Goal: Communication & Community: Answer question/provide support

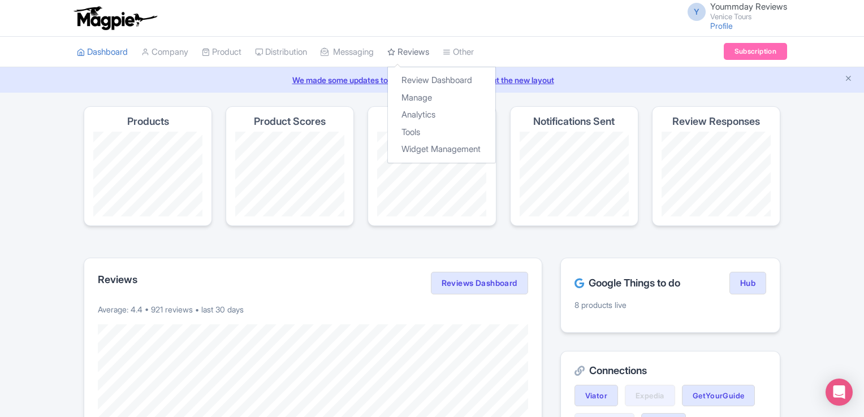
click at [423, 50] on link "Reviews" at bounding box center [408, 52] width 42 height 31
click at [414, 53] on link "Reviews" at bounding box center [408, 52] width 42 height 31
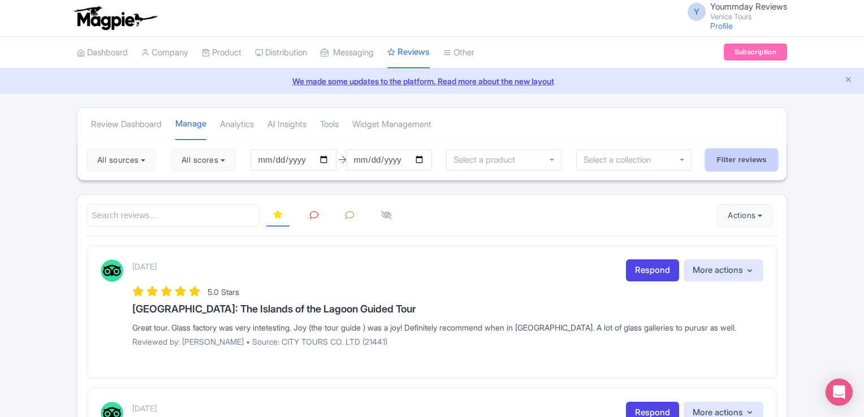
click at [719, 163] on input "Filter reviews" at bounding box center [741, 159] width 72 height 21
click at [226, 161] on button "All scores" at bounding box center [199, 160] width 65 height 23
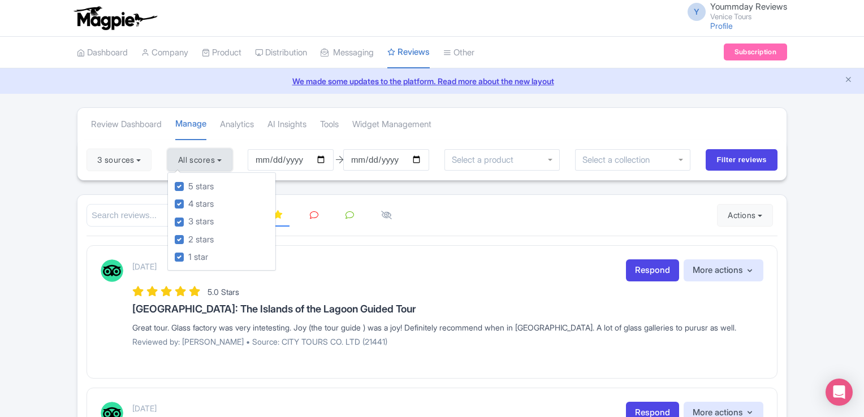
click at [226, 161] on button "All scores" at bounding box center [199, 160] width 65 height 23
click at [147, 159] on button "3 sources" at bounding box center [118, 160] width 65 height 23
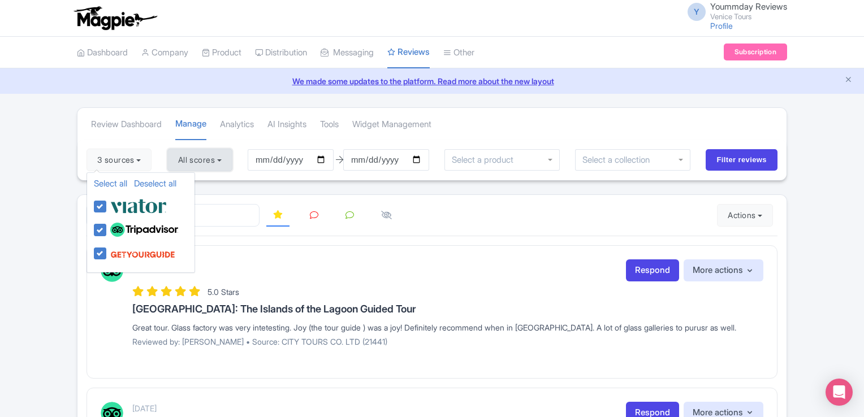
click at [225, 159] on button "All scores" at bounding box center [199, 160] width 65 height 23
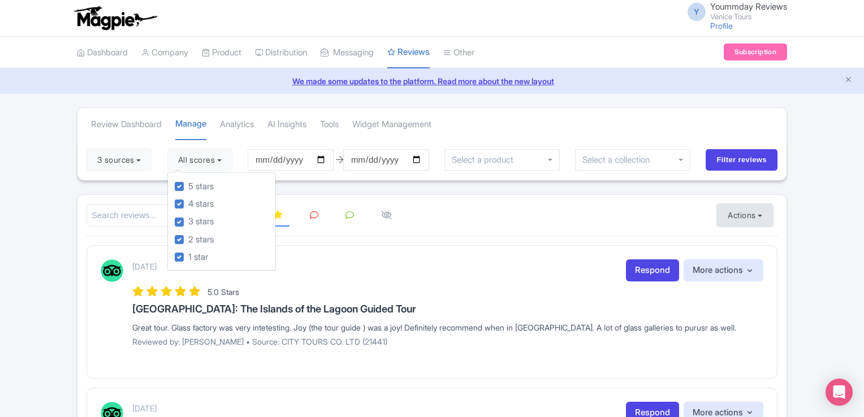
click at [735, 218] on button "Actions" at bounding box center [745, 215] width 56 height 23
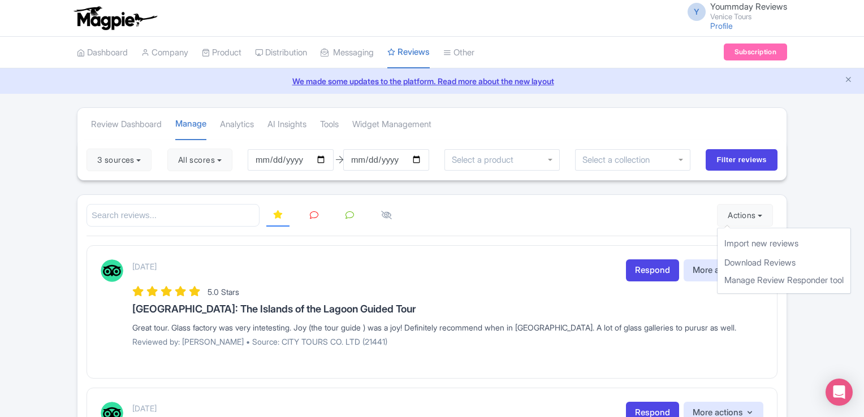
click at [556, 266] on div "September 04, 2025 Respond More actions Hide from this page Hide from review wi…" at bounding box center [447, 270] width 631 height 22
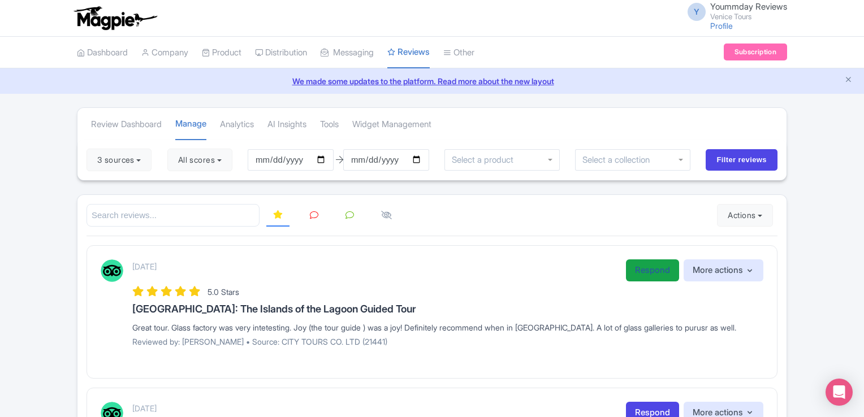
click at [651, 275] on link "Respond" at bounding box center [652, 270] width 53 height 22
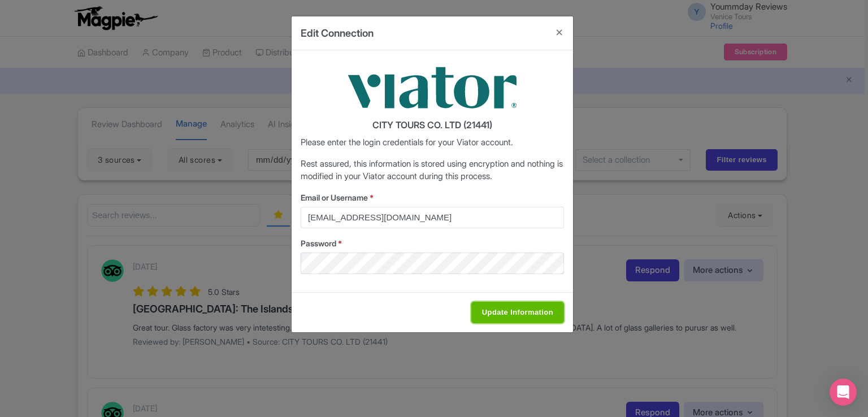
click at [505, 314] on input "Update Information" at bounding box center [517, 312] width 93 height 21
type input "Saving..."
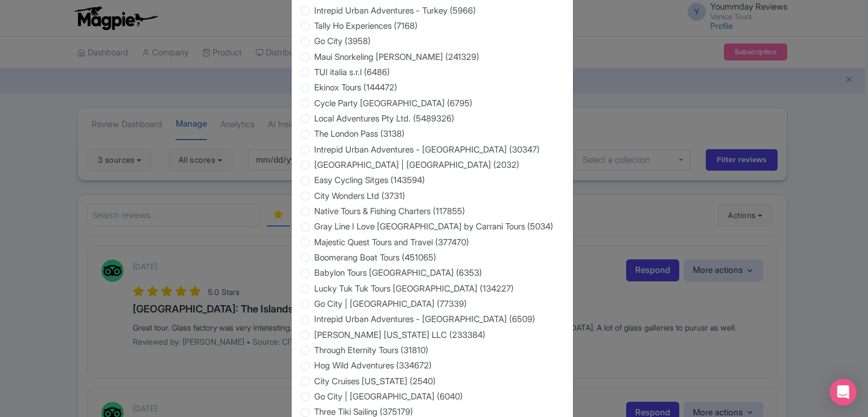
scroll to position [1827, 0]
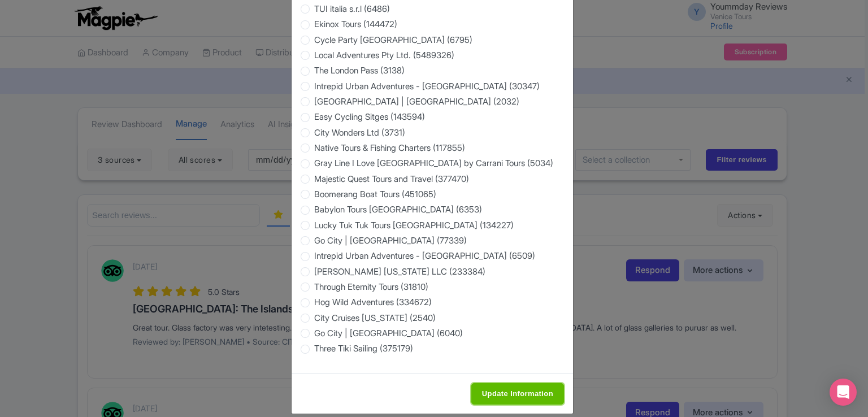
click at [518, 383] on input "Update Information" at bounding box center [517, 393] width 93 height 21
type input "Saving..."
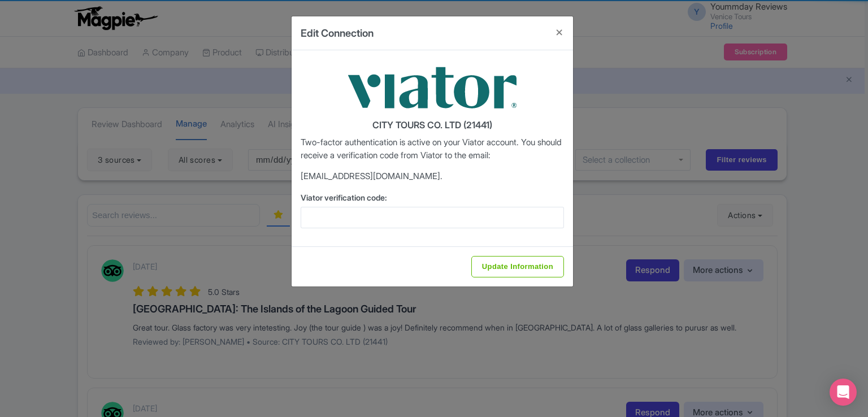
scroll to position [0, 0]
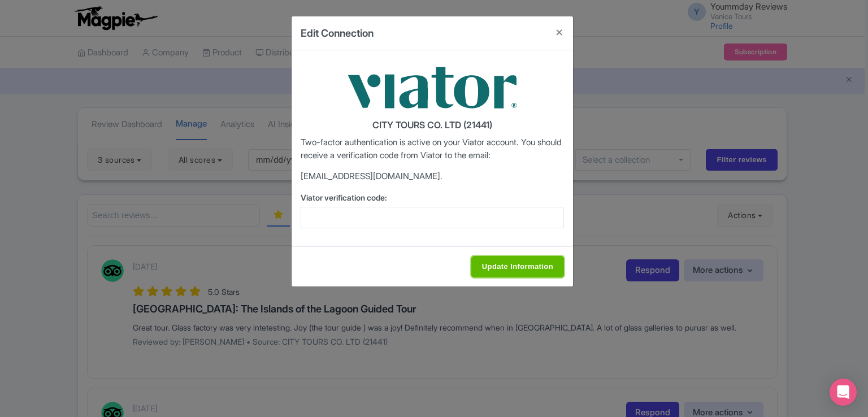
click at [519, 266] on input "Update Information" at bounding box center [517, 266] width 93 height 21
type input "Saving..."
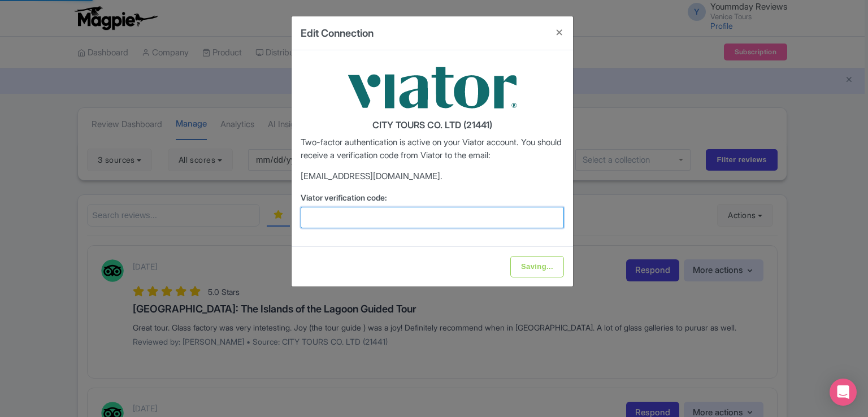
click at [448, 218] on input "Viator verification code:" at bounding box center [432, 217] width 263 height 21
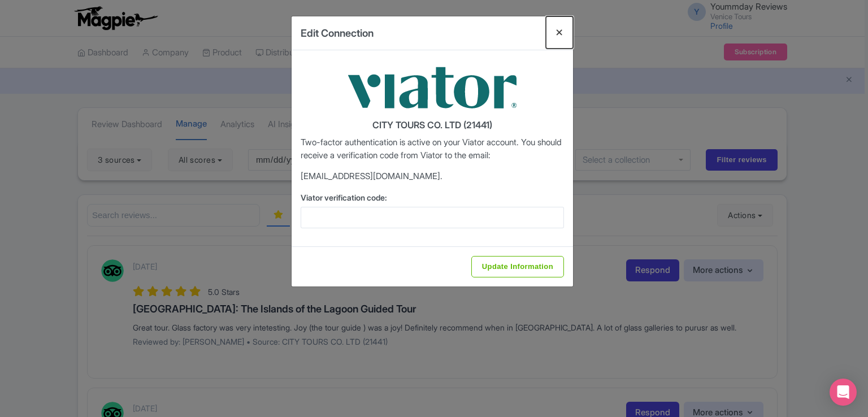
click at [561, 32] on button "Close" at bounding box center [559, 32] width 27 height 32
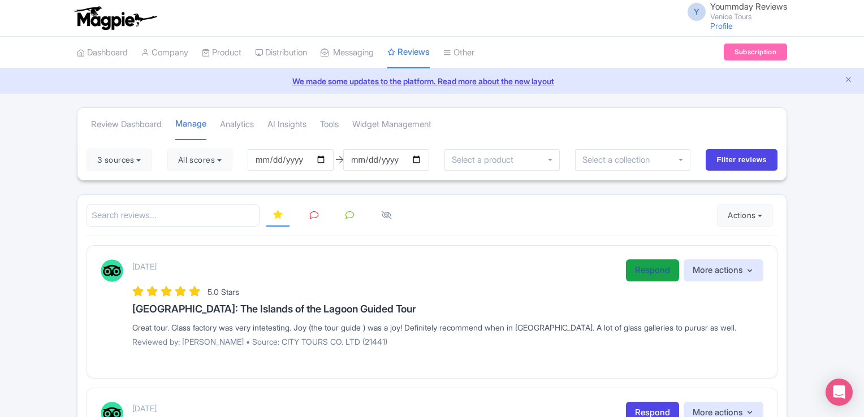
click at [649, 274] on link "Respond" at bounding box center [652, 270] width 53 height 22
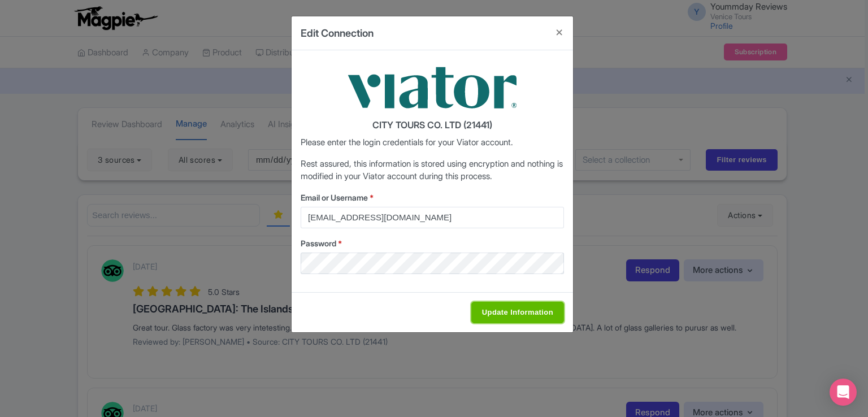
click at [494, 319] on input "Update Information" at bounding box center [517, 312] width 93 height 21
type input "Saving..."
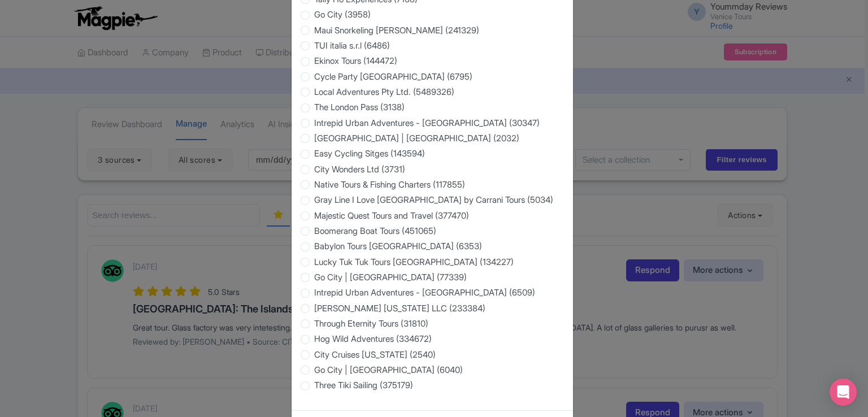
scroll to position [1827, 0]
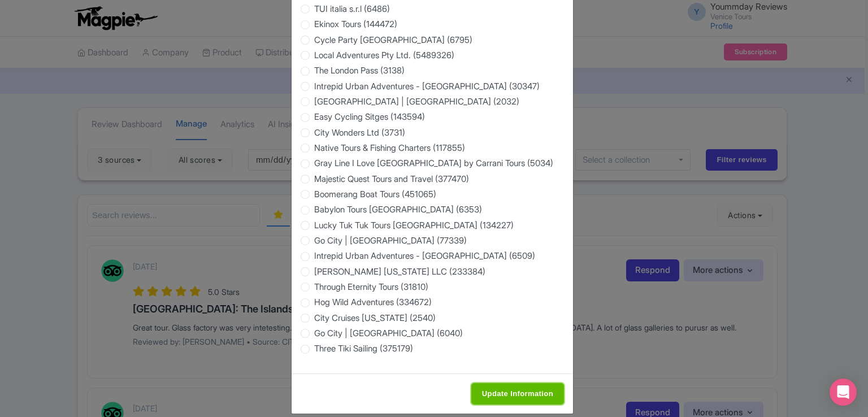
click at [501, 383] on input "Update Information" at bounding box center [517, 393] width 93 height 21
type input "Saving..."
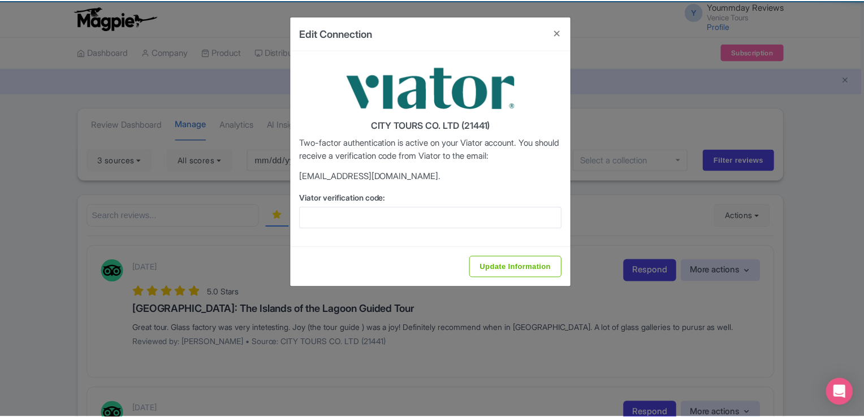
scroll to position [0, 0]
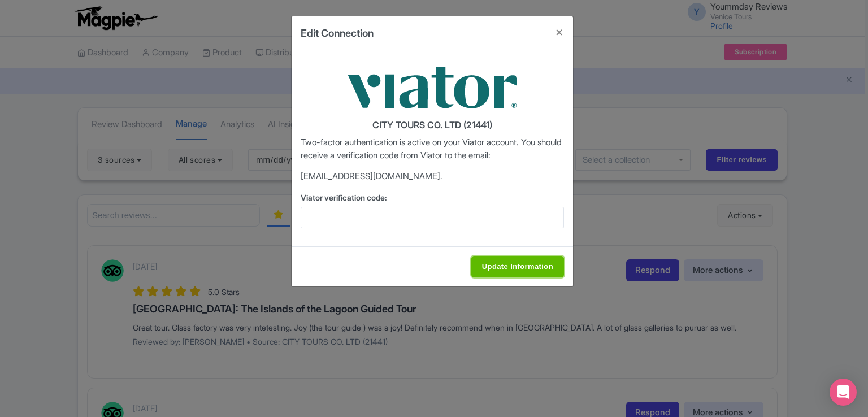
click at [500, 270] on input "Update Information" at bounding box center [517, 266] width 93 height 21
type input "Saving..."
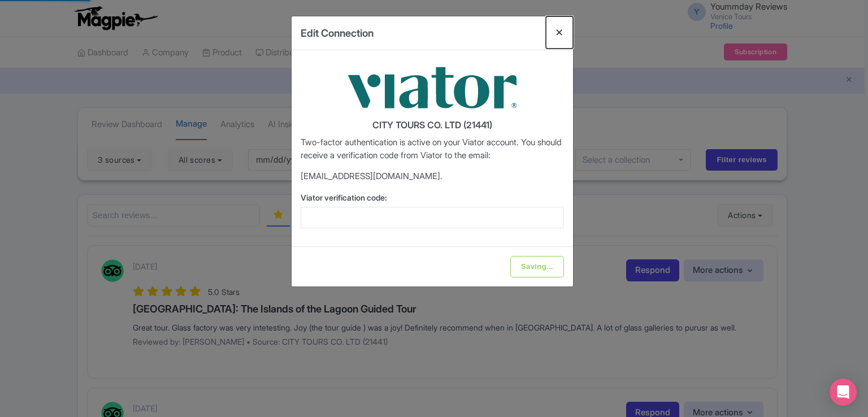
click at [558, 28] on button "Close" at bounding box center [559, 32] width 27 height 32
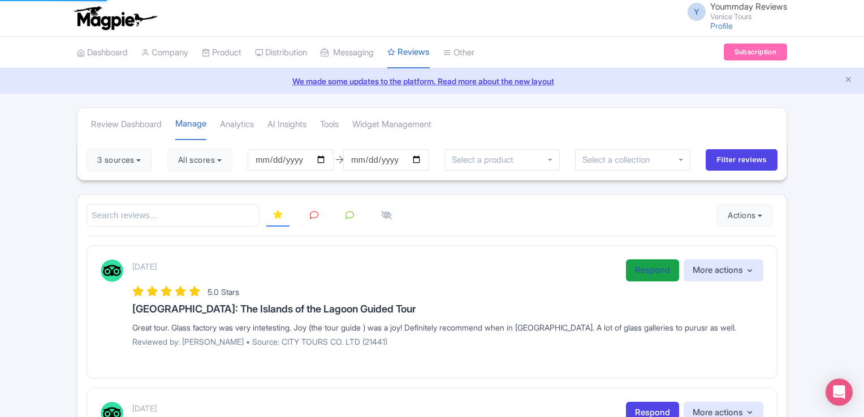
click at [631, 267] on link "Respond" at bounding box center [652, 270] width 53 height 22
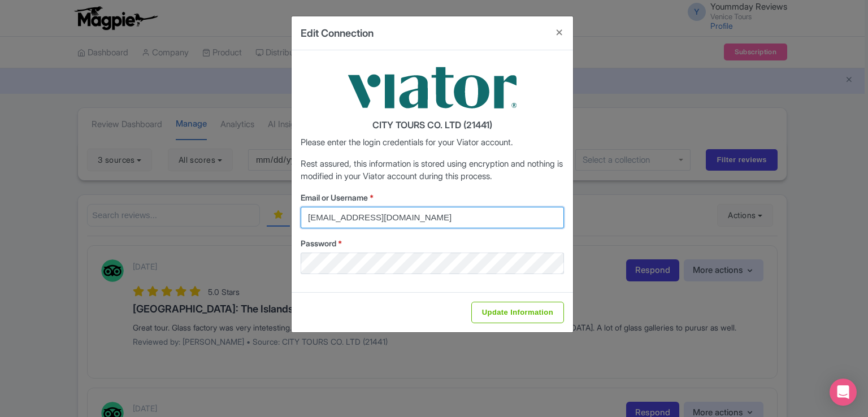
drag, startPoint x: 393, startPoint y: 220, endPoint x: 271, endPoint y: 224, distance: 122.1
click at [271, 224] on div "Edit Connection CITY TOURS CO. LTD (21441) Please enter the login credentials f…" at bounding box center [434, 208] width 868 height 417
paste input "reception@venicecitytours.it"
type input "reception@venicecitytours.it"
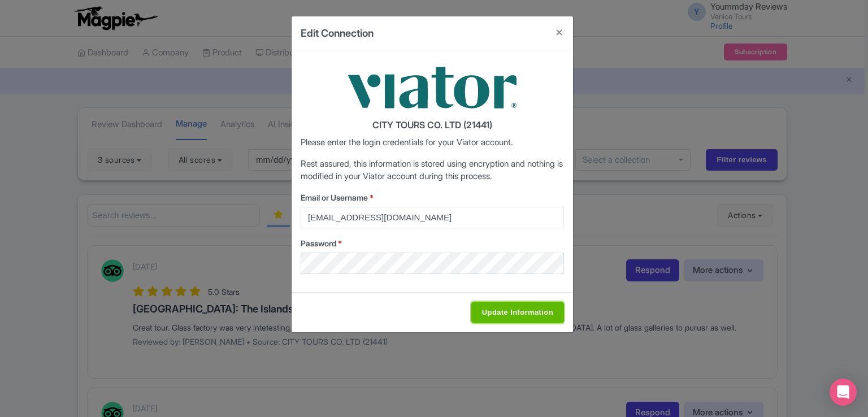
click at [501, 319] on input "Update Information" at bounding box center [517, 312] width 93 height 21
type input "Saving..."
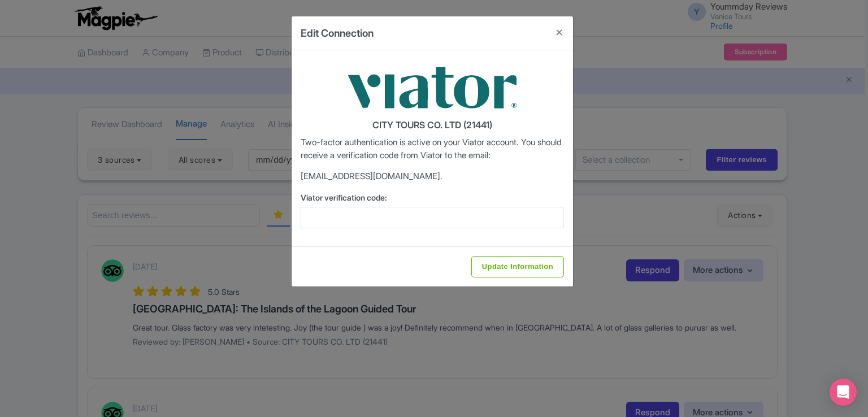
click at [357, 204] on div "Viator verification code:" at bounding box center [432, 210] width 263 height 37
click at [354, 208] on input "Viator verification code:" at bounding box center [432, 217] width 263 height 21
paste input "692670"
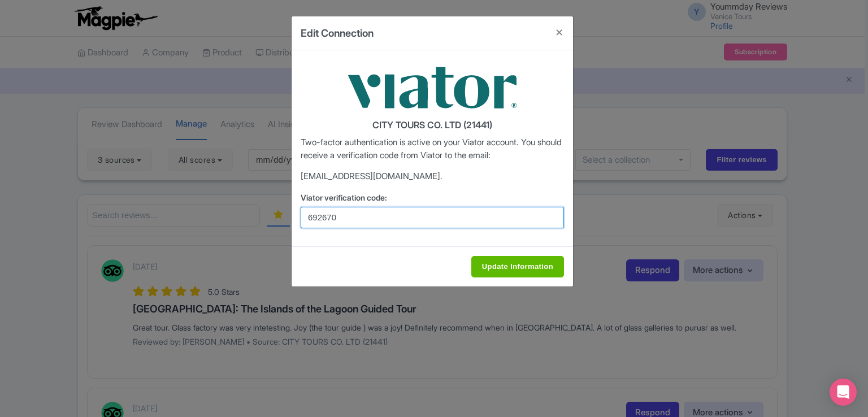
type input "692670"
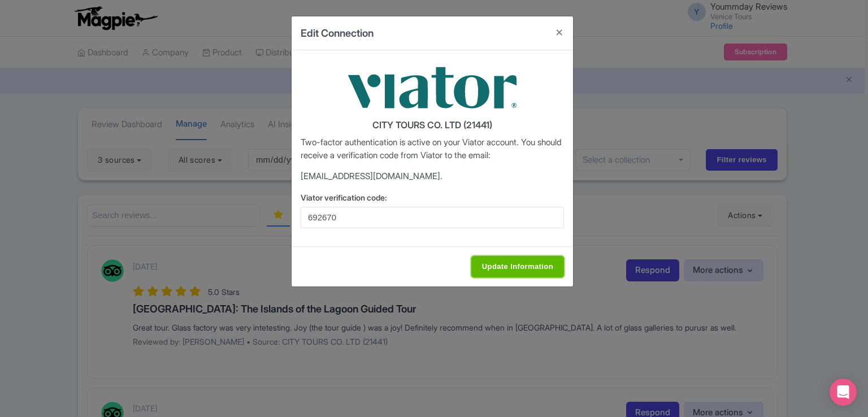
click at [518, 266] on input "Update Information" at bounding box center [517, 266] width 93 height 21
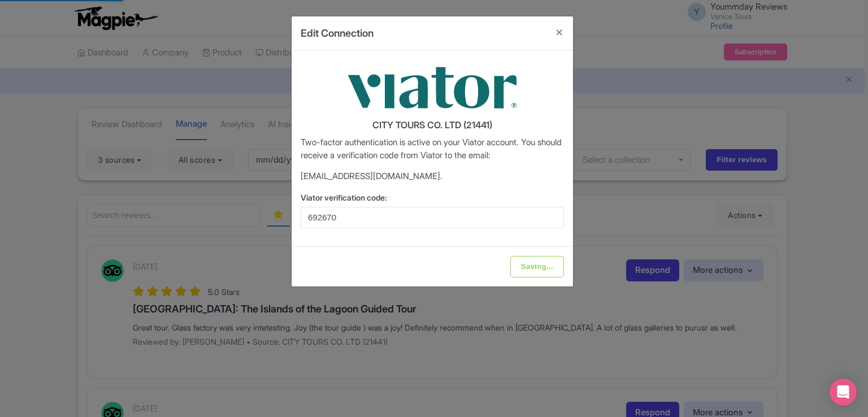
type input "Update Information"
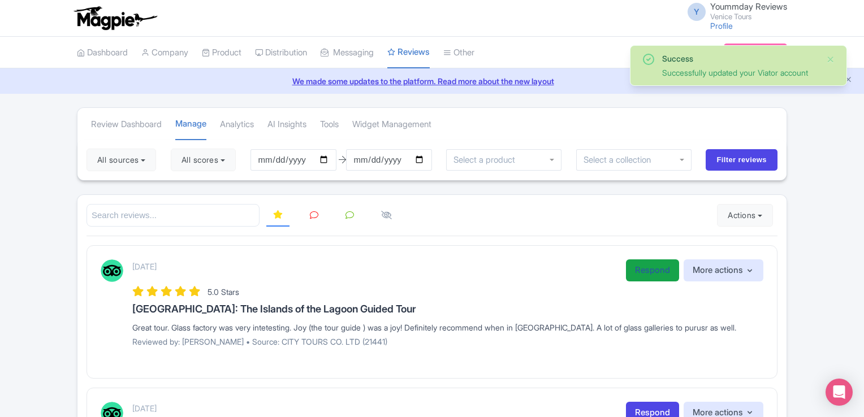
click at [644, 273] on link "Respond" at bounding box center [652, 270] width 53 height 22
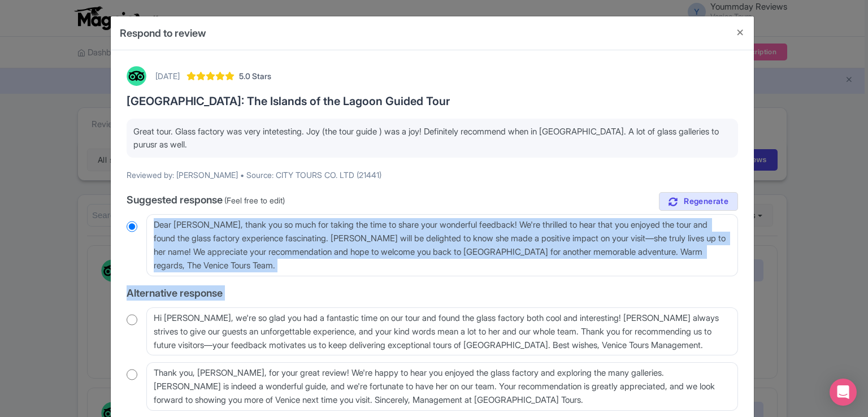
drag, startPoint x: 864, startPoint y: 249, endPoint x: 848, endPoint y: 310, distance: 63.2
click at [848, 310] on div "Respond to review September 04, 2025 5.0 Stars Venice: The Islands of the Lagoo…" at bounding box center [434, 208] width 868 height 417
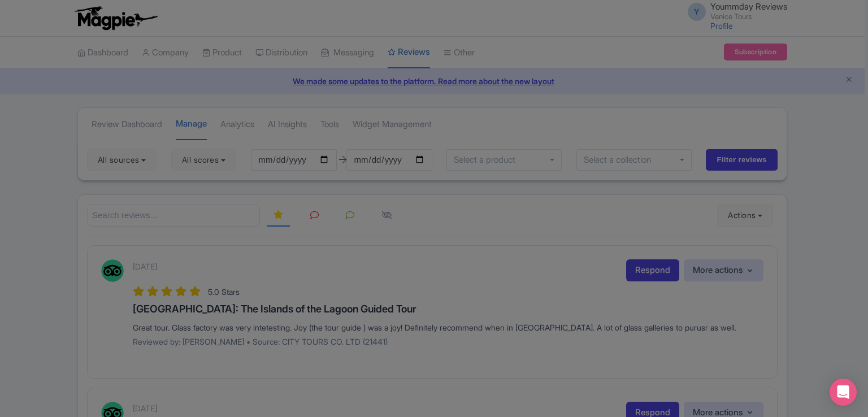
click at [848, 310] on body "Y Yoummday Reviews Venice Tours Profile Users Settings Sign out Dashboard Compa…" at bounding box center [434, 208] width 868 height 417
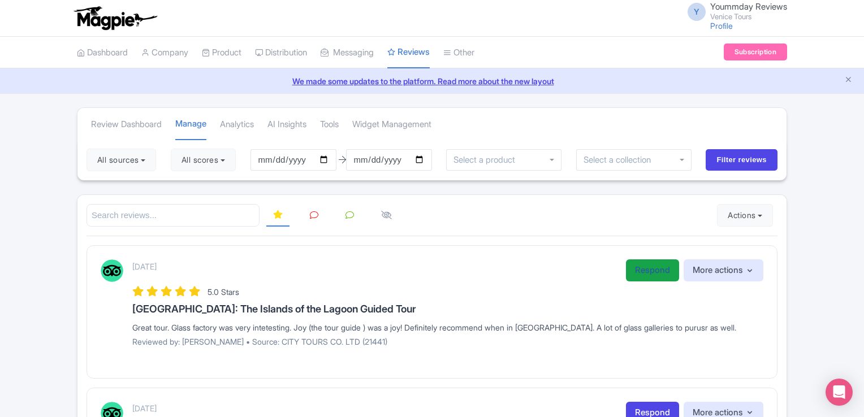
click at [660, 268] on link "Respond" at bounding box center [652, 270] width 53 height 22
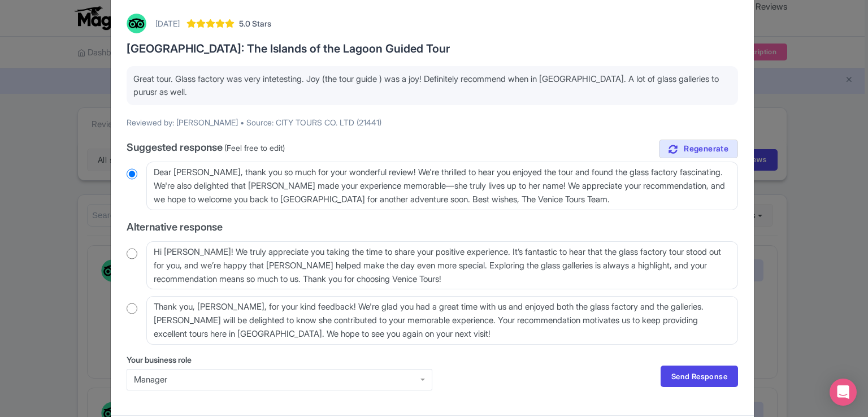
scroll to position [85, 0]
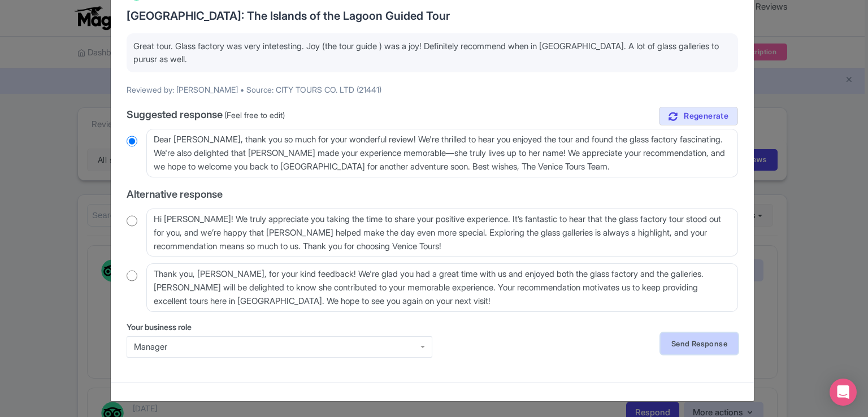
click at [669, 342] on link "Send Response" at bounding box center [699, 343] width 77 height 21
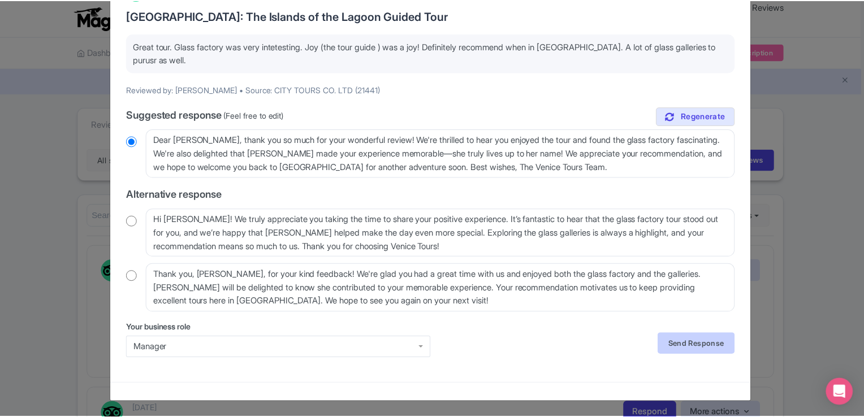
scroll to position [0, 0]
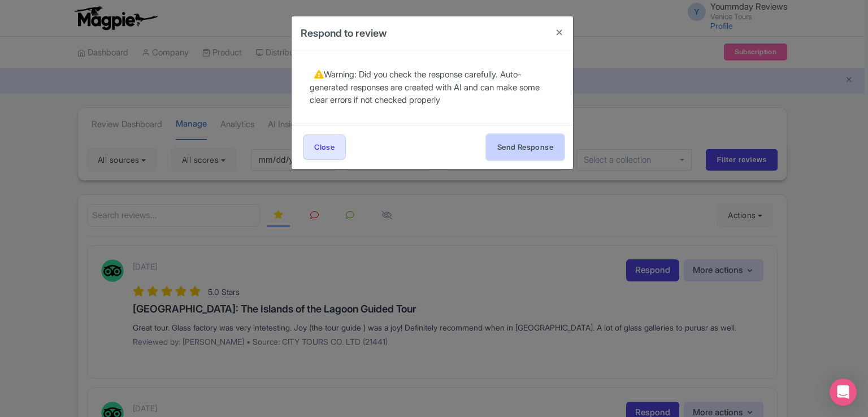
click at [517, 148] on button "Send Response" at bounding box center [525, 147] width 77 height 25
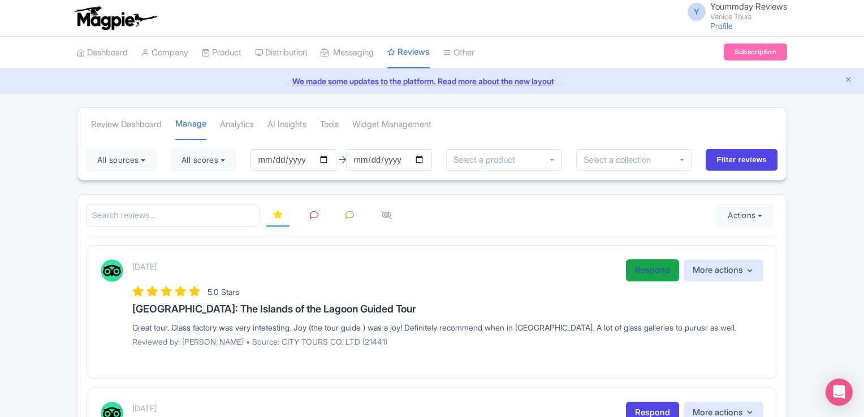
click at [641, 266] on link "Respond" at bounding box center [652, 270] width 53 height 22
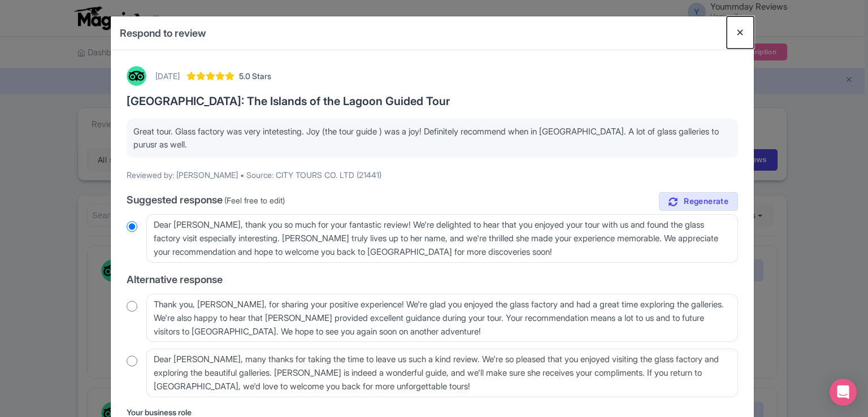
click at [737, 33] on button "Close" at bounding box center [740, 32] width 27 height 32
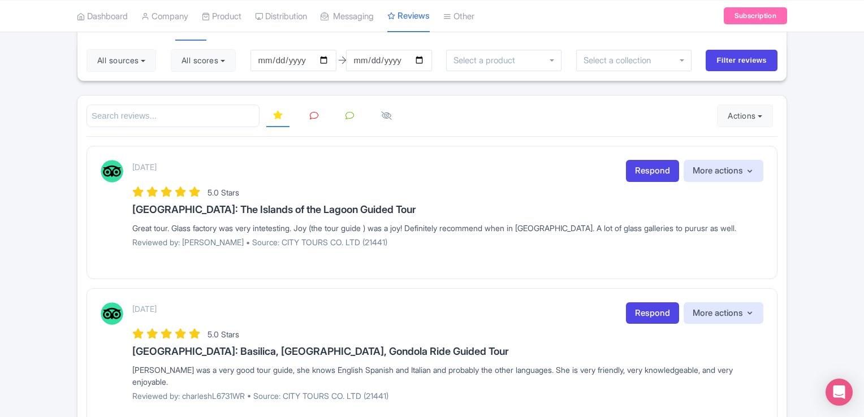
scroll to position [102, 0]
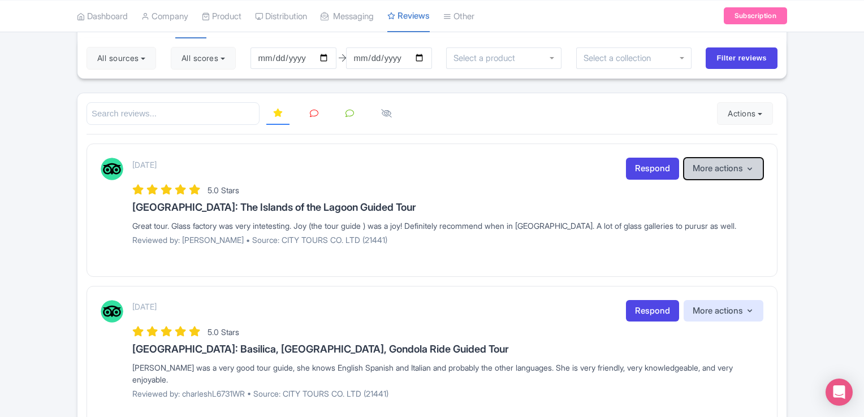
click at [743, 161] on button "More actions" at bounding box center [723, 169] width 80 height 22
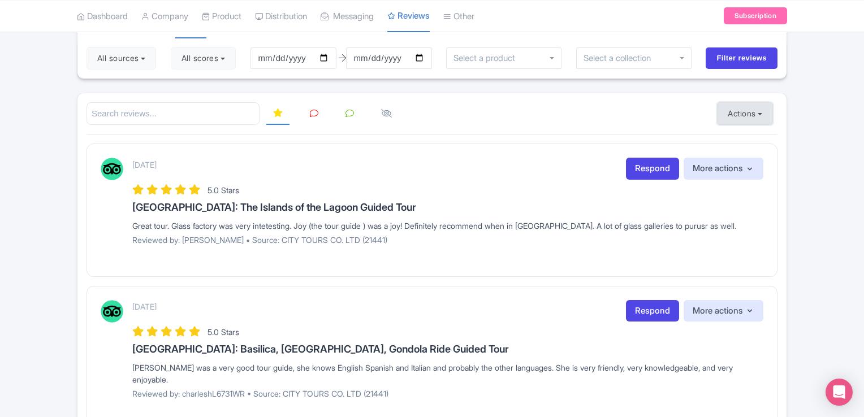
click at [756, 111] on button "Actions" at bounding box center [745, 113] width 56 height 23
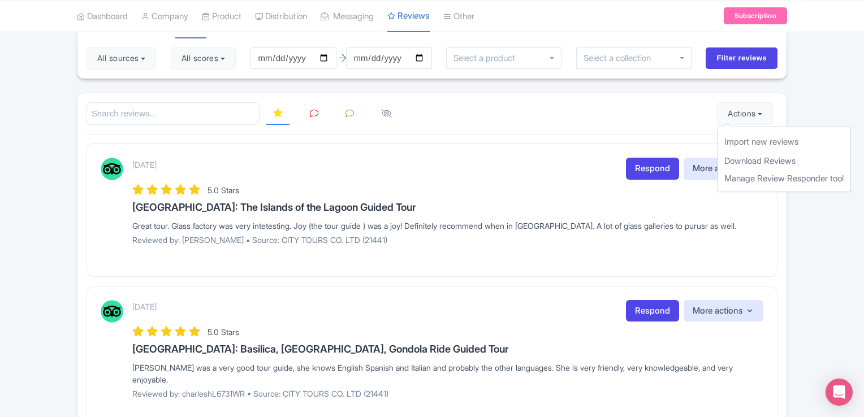
click at [313, 111] on icon at bounding box center [314, 113] width 8 height 8
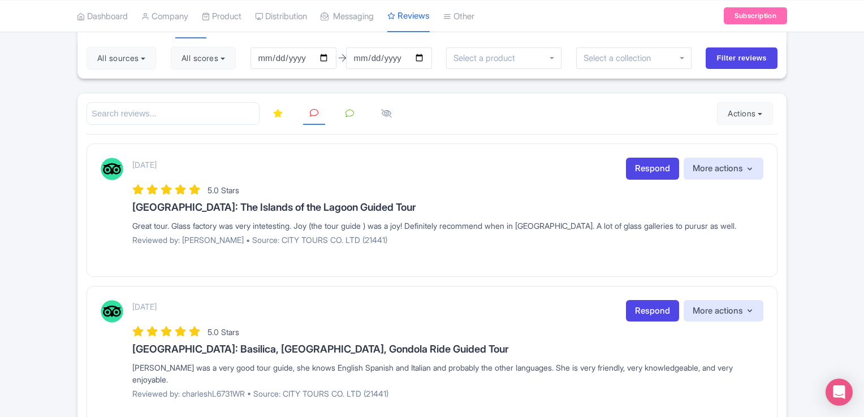
click at [313, 111] on icon at bounding box center [314, 113] width 8 height 8
click at [310, 116] on link at bounding box center [314, 113] width 22 height 23
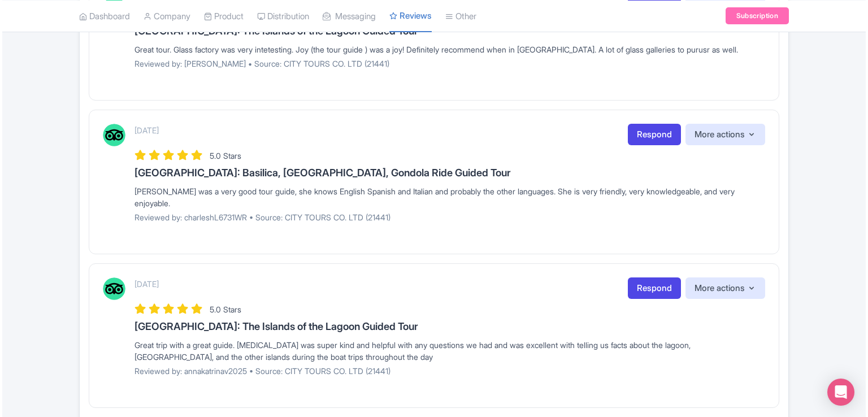
scroll to position [280, 0]
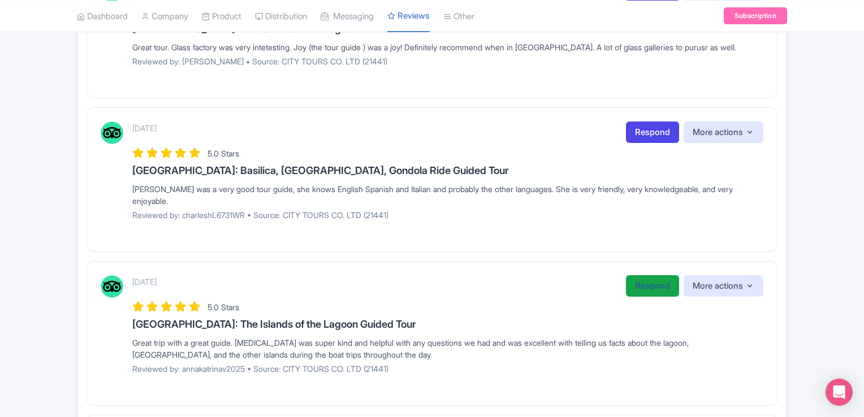
click at [636, 284] on link "Respond" at bounding box center [652, 286] width 53 height 22
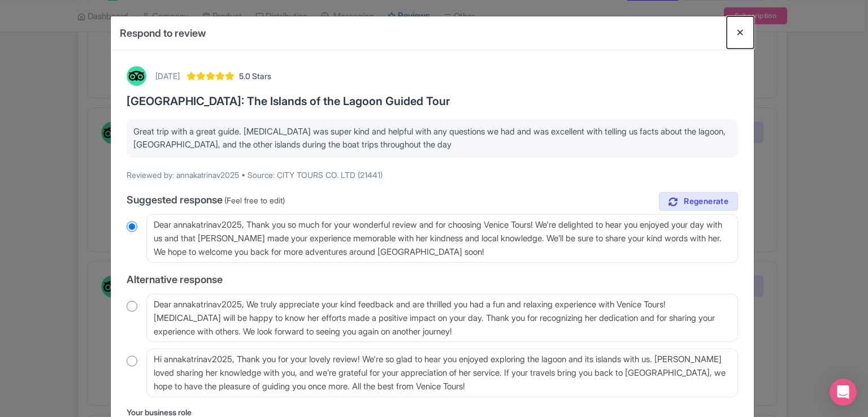
click at [739, 29] on button "Close" at bounding box center [740, 32] width 27 height 32
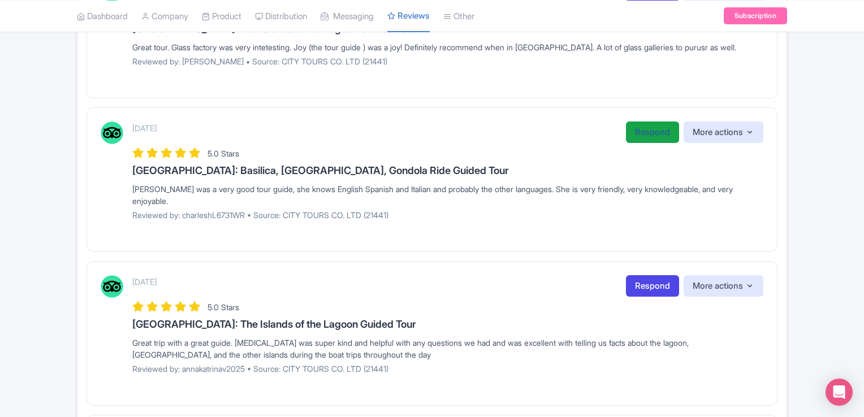
click at [647, 132] on link "Respond" at bounding box center [652, 133] width 53 height 22
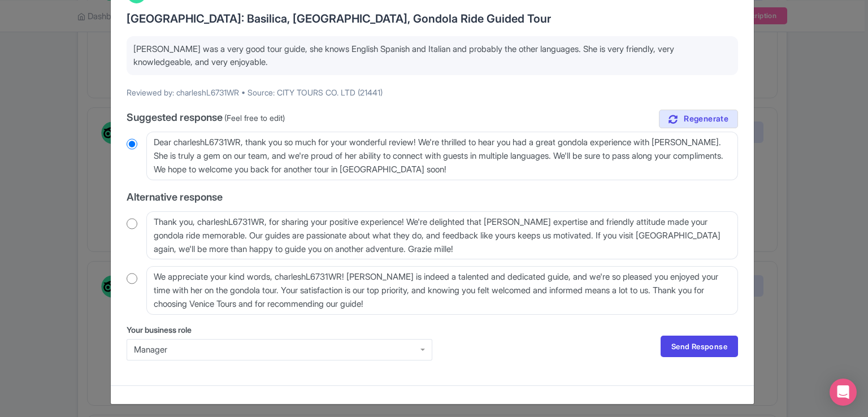
scroll to position [85, 0]
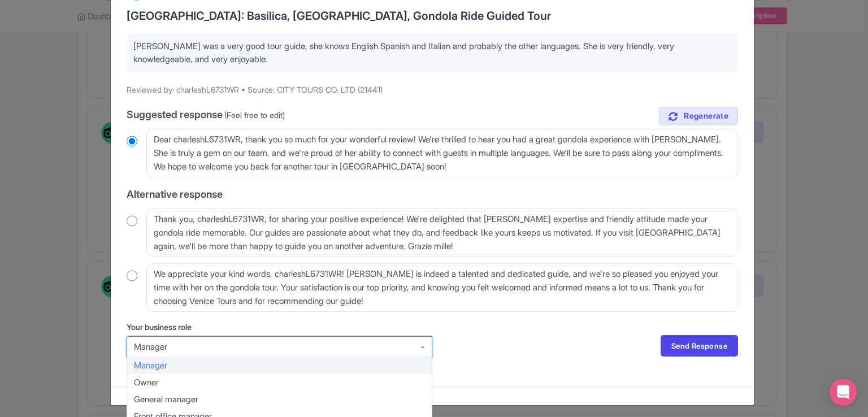
click at [418, 346] on div "Manager" at bounding box center [280, 346] width 306 height 21
click at [422, 348] on div "Manager" at bounding box center [280, 346] width 306 height 21
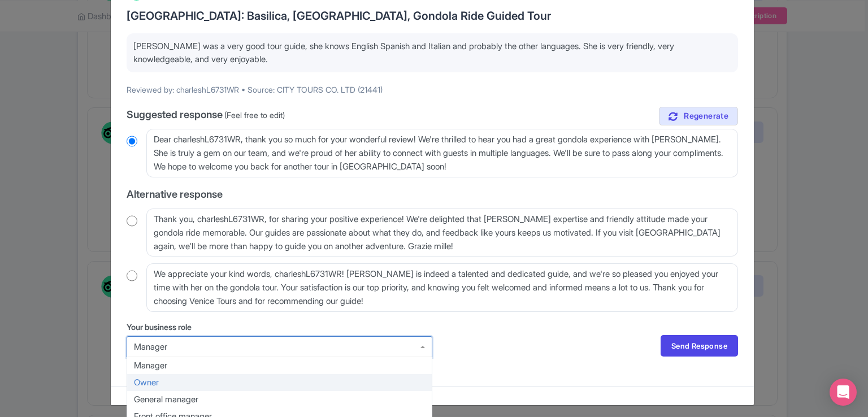
click at [579, 336] on div "Your business role Manager Manager Manager Owner General manager Front office m…" at bounding box center [432, 346] width 611 height 50
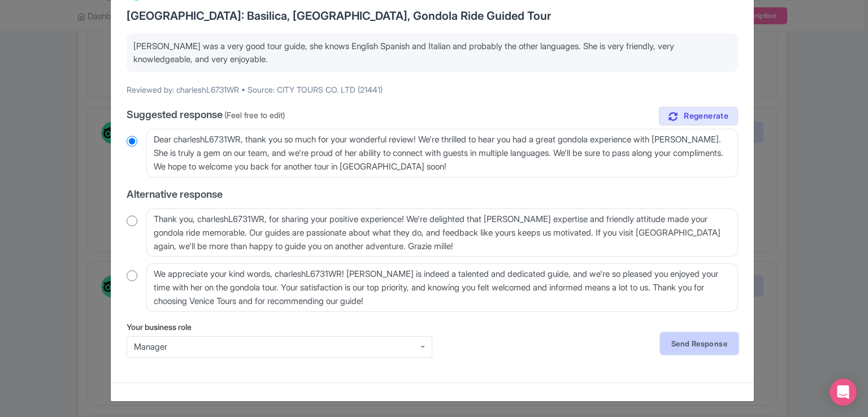
click at [712, 344] on link "Send Response" at bounding box center [699, 343] width 77 height 21
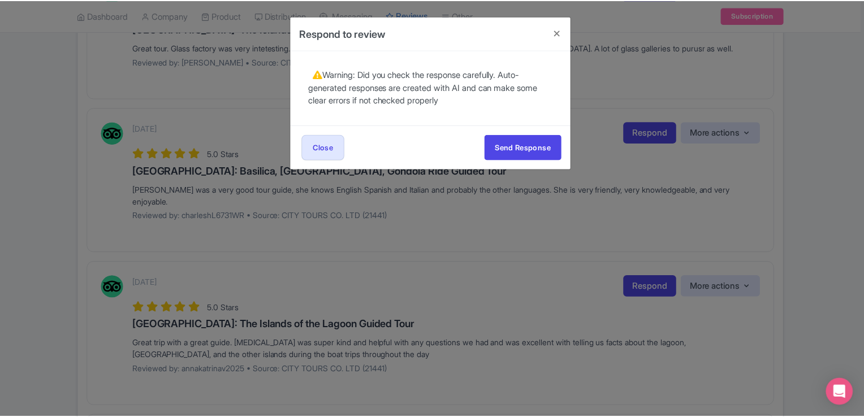
scroll to position [0, 0]
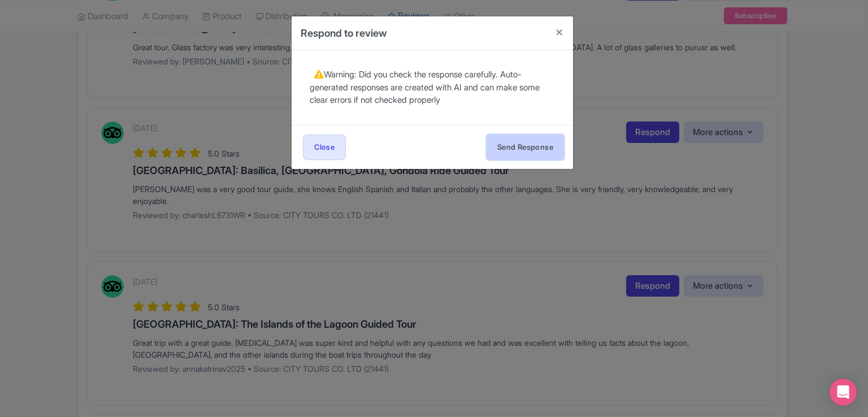
click at [522, 144] on button "Send Response" at bounding box center [525, 147] width 77 height 25
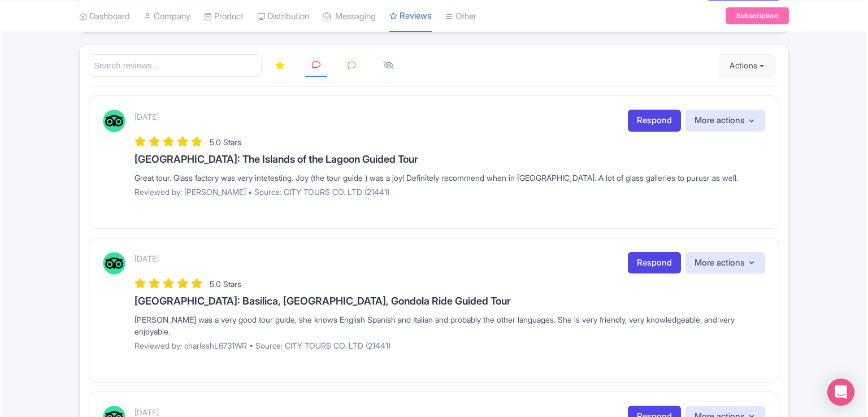
scroll to position [194, 0]
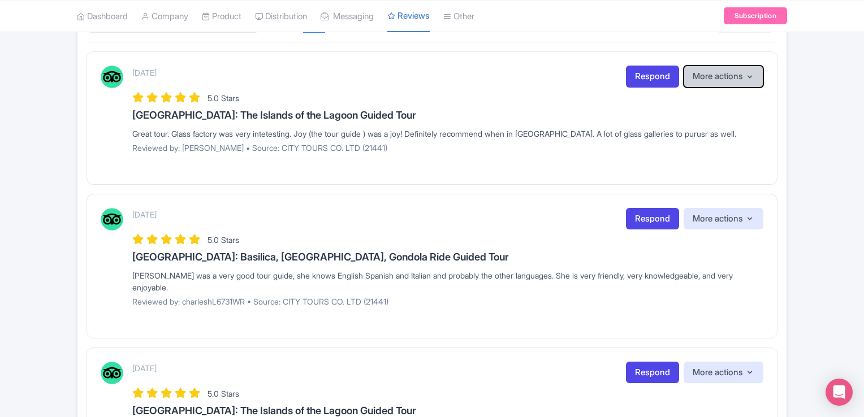
click at [735, 77] on button "More actions" at bounding box center [723, 77] width 80 height 22
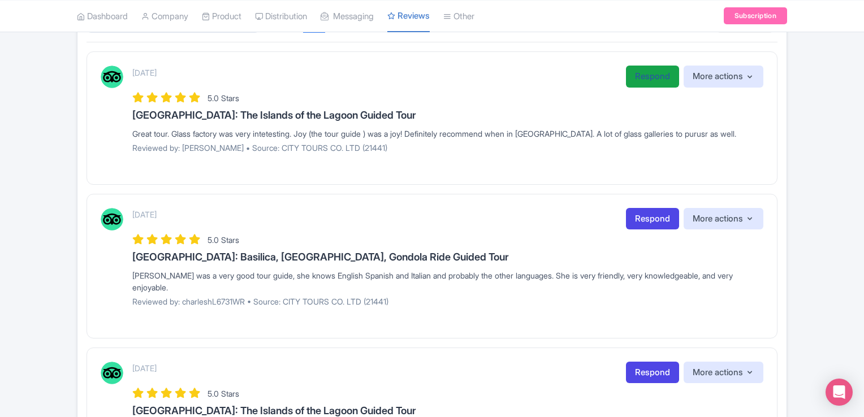
click at [632, 76] on link "Respond" at bounding box center [652, 77] width 53 height 22
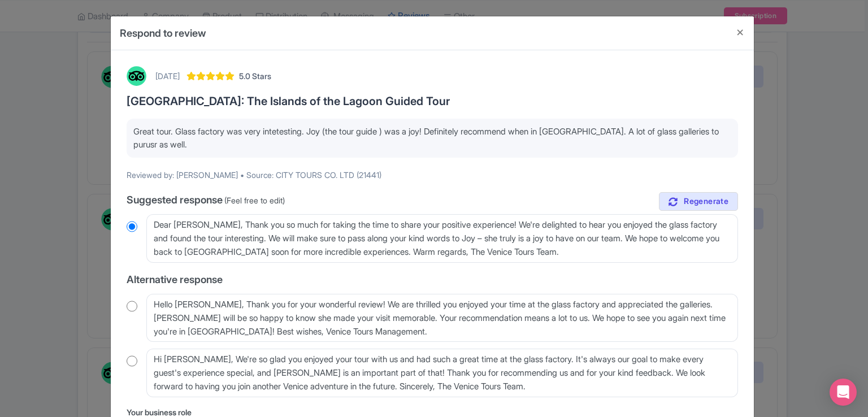
scroll to position [85, 0]
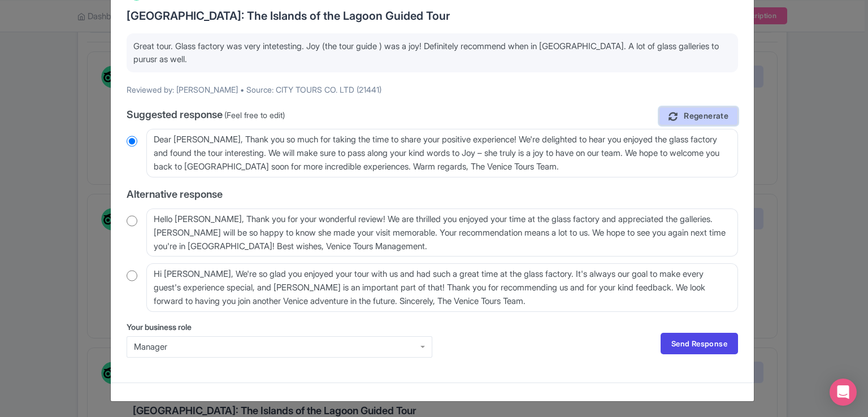
click at [703, 122] on link "Regenerate" at bounding box center [698, 116] width 79 height 19
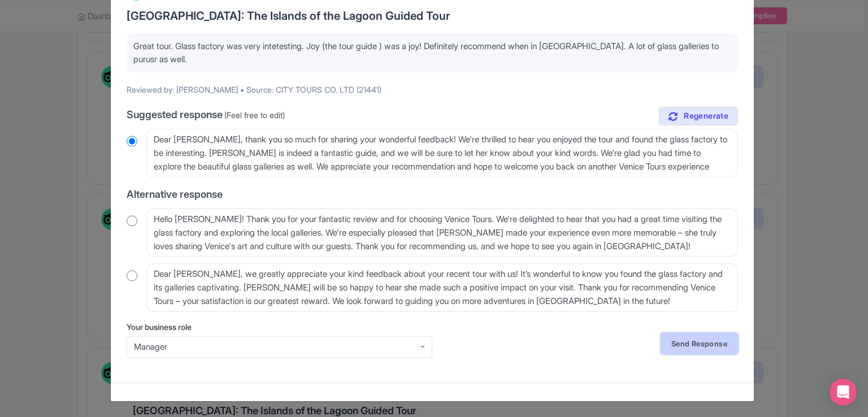
click at [709, 338] on link "Send Response" at bounding box center [699, 343] width 77 height 21
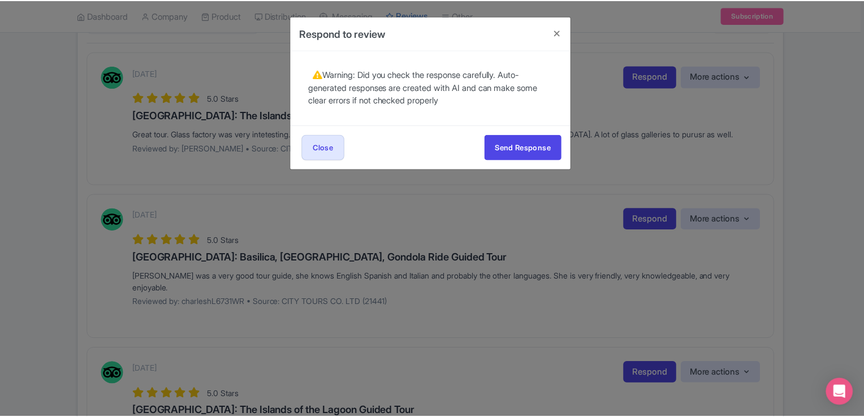
scroll to position [0, 0]
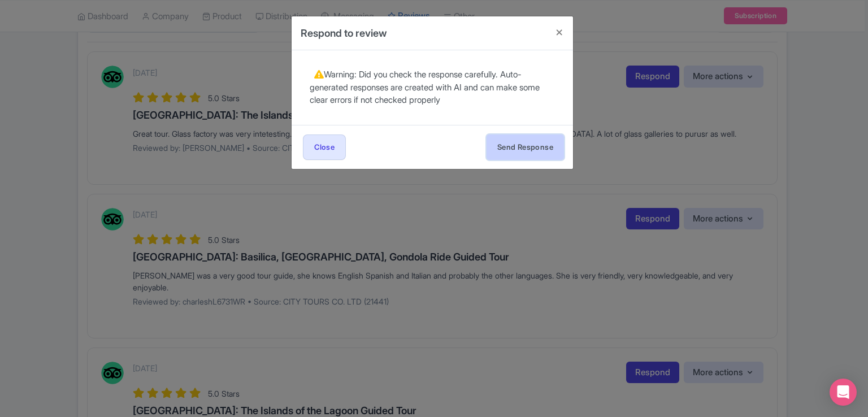
click at [548, 143] on button "Send Response" at bounding box center [525, 147] width 77 height 25
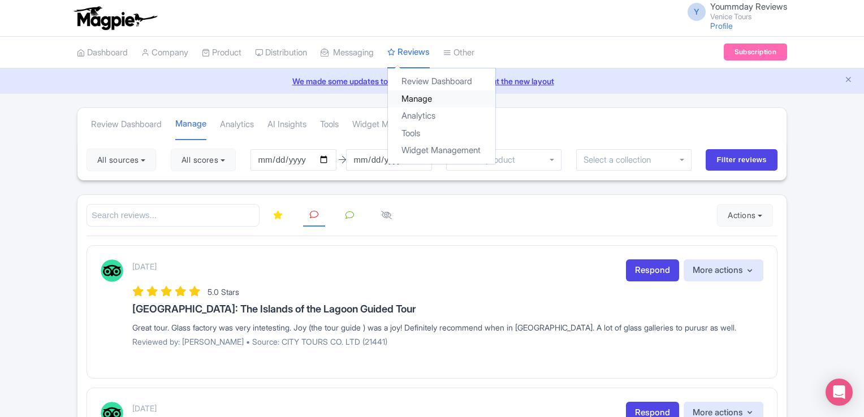
click at [426, 98] on link "Manage" at bounding box center [441, 99] width 107 height 18
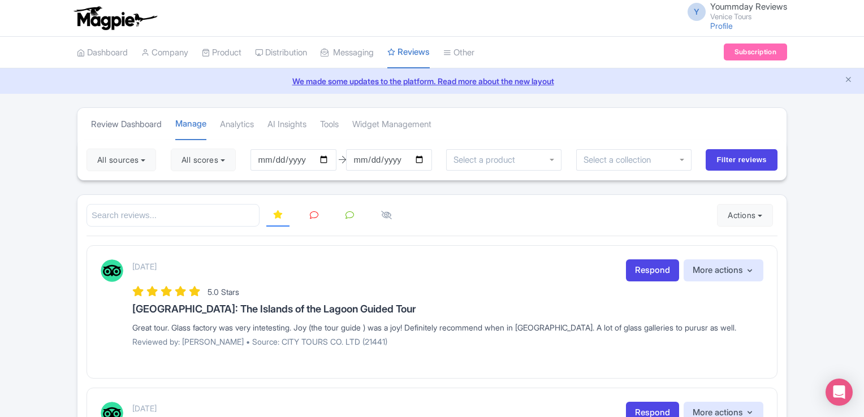
click at [146, 124] on link "Review Dashboard" at bounding box center [126, 124] width 71 height 31
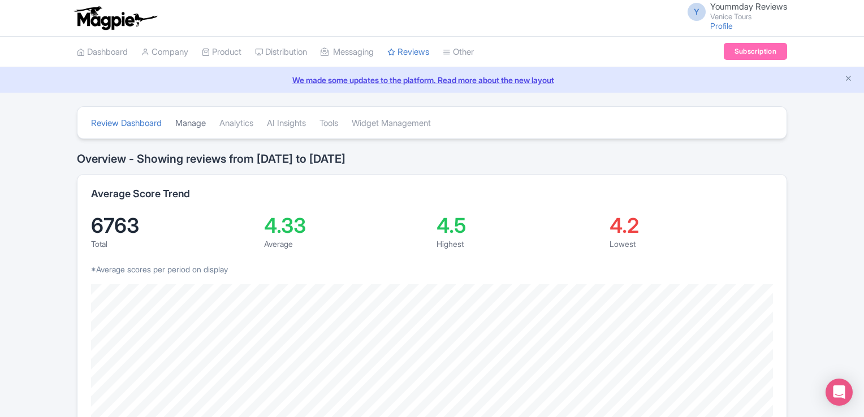
click at [188, 122] on link "Manage" at bounding box center [190, 123] width 31 height 31
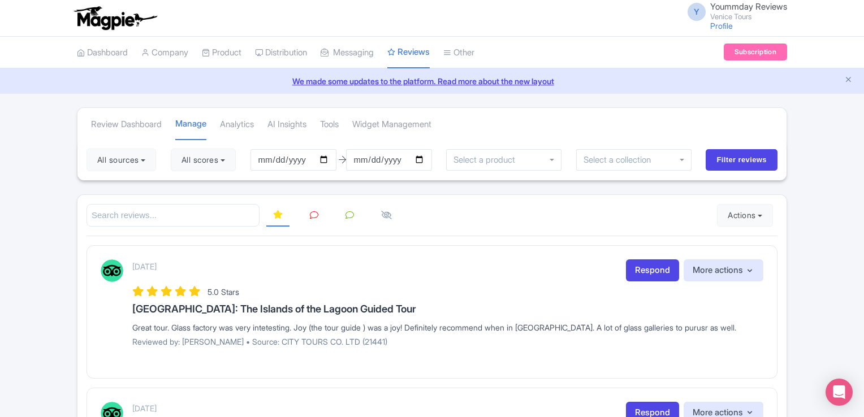
click at [484, 271] on div "[DATE] Respond More actions Hide from this page Hide from review widget and fee…" at bounding box center [447, 270] width 631 height 22
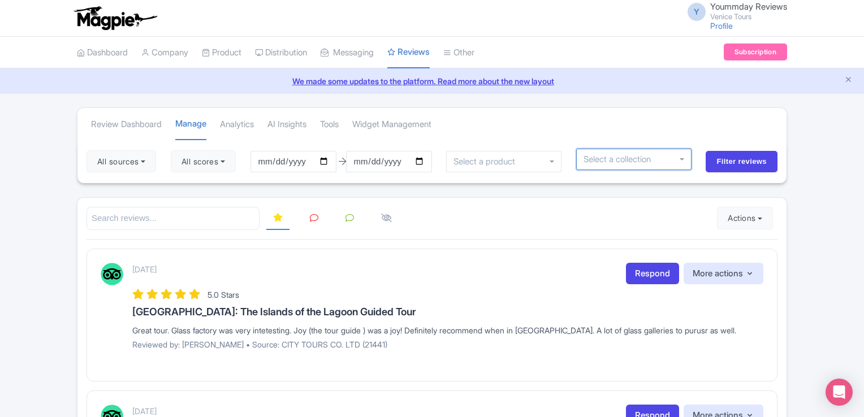
click at [684, 159] on div at bounding box center [633, 159] width 115 height 21
click at [680, 154] on div at bounding box center [633, 159] width 115 height 21
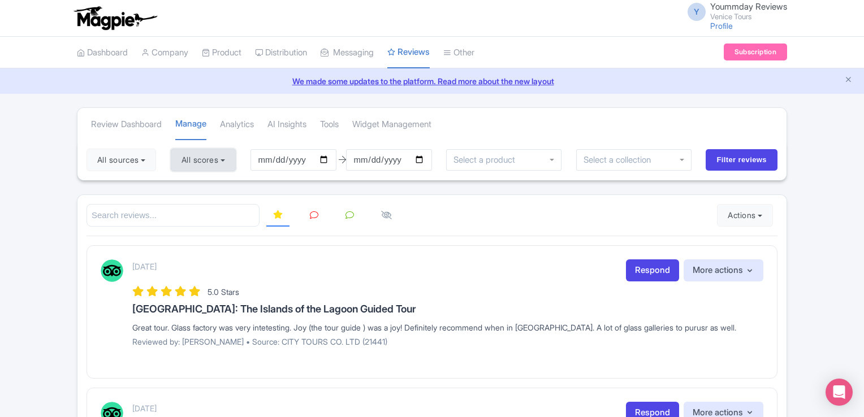
click at [235, 161] on button "All scores" at bounding box center [203, 160] width 65 height 23
click at [149, 163] on button "All sources" at bounding box center [121, 160] width 70 height 23
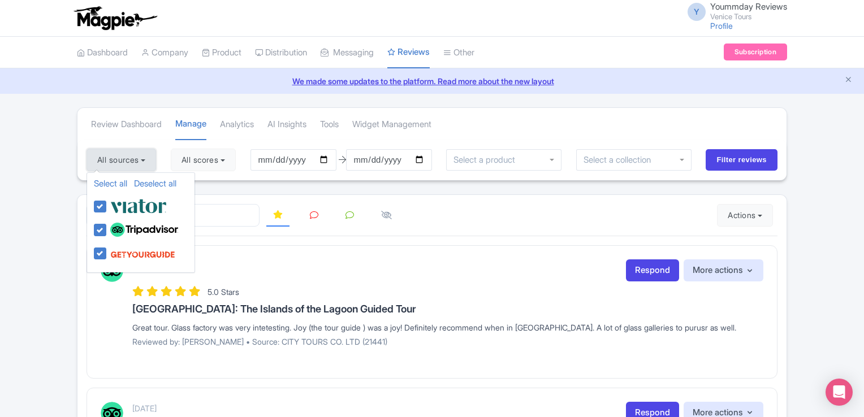
click at [149, 163] on button "All sources" at bounding box center [121, 160] width 70 height 23
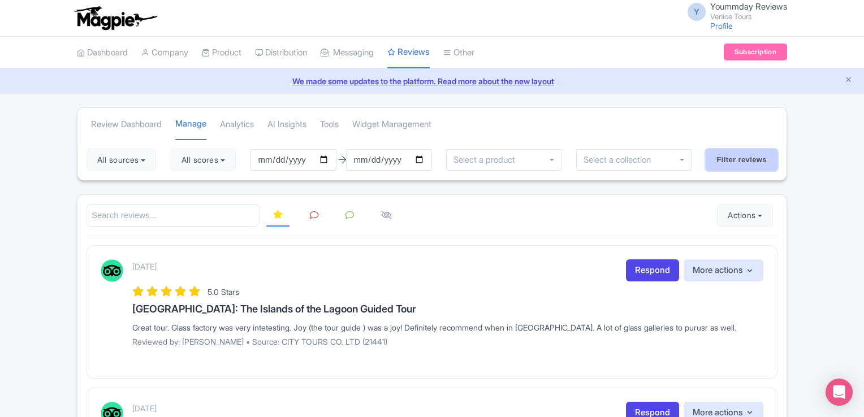
click at [726, 164] on input "Filter reviews" at bounding box center [741, 159] width 72 height 21
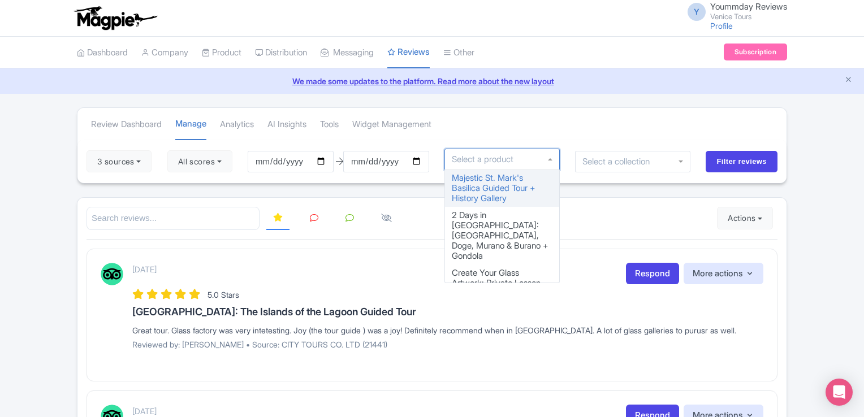
click at [552, 158] on div at bounding box center [501, 159] width 115 height 21
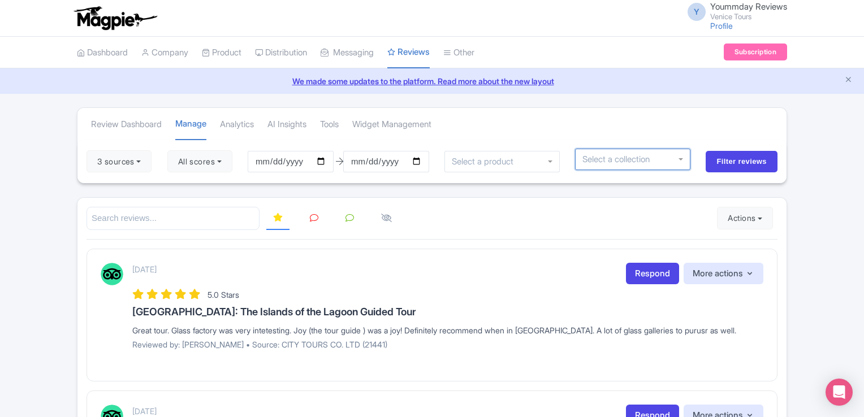
click at [631, 164] on div at bounding box center [632, 159] width 115 height 21
click at [686, 161] on div at bounding box center [632, 159] width 115 height 21
click at [682, 158] on div at bounding box center [632, 159] width 115 height 21
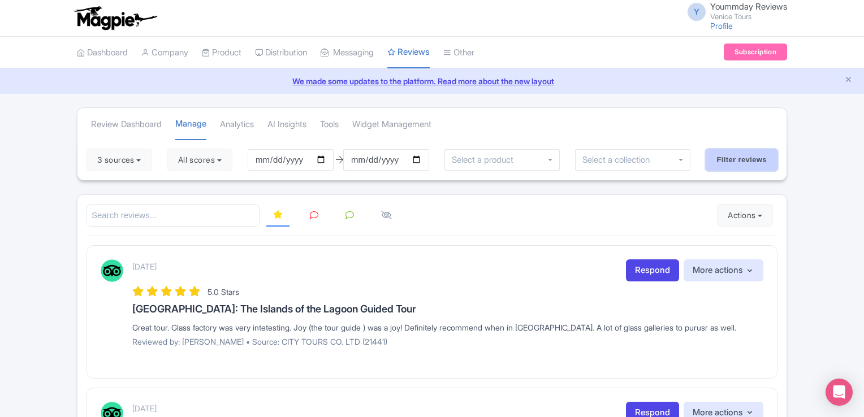
click at [714, 166] on input "Filter reviews" at bounding box center [741, 159] width 72 height 21
click at [250, 123] on link "Analytics" at bounding box center [237, 124] width 34 height 31
click at [316, 164] on input "[DATE]" at bounding box center [291, 159] width 86 height 21
click at [491, 259] on div "September 04, 2025 Respond More actions Hide from this page Hide from review wi…" at bounding box center [447, 270] width 631 height 22
click at [238, 211] on input "search" at bounding box center [172, 215] width 173 height 23
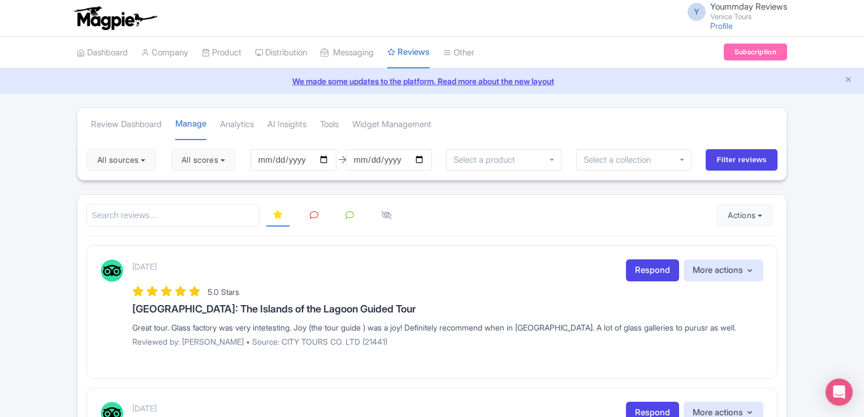
click at [310, 211] on icon at bounding box center [314, 215] width 8 height 8
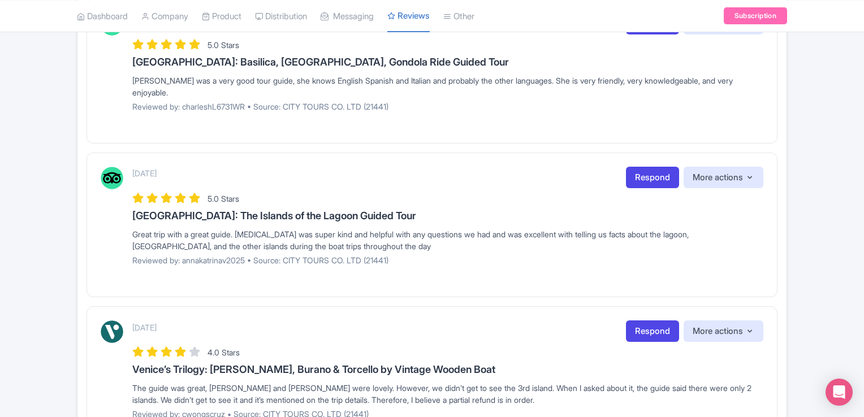
scroll to position [24, 0]
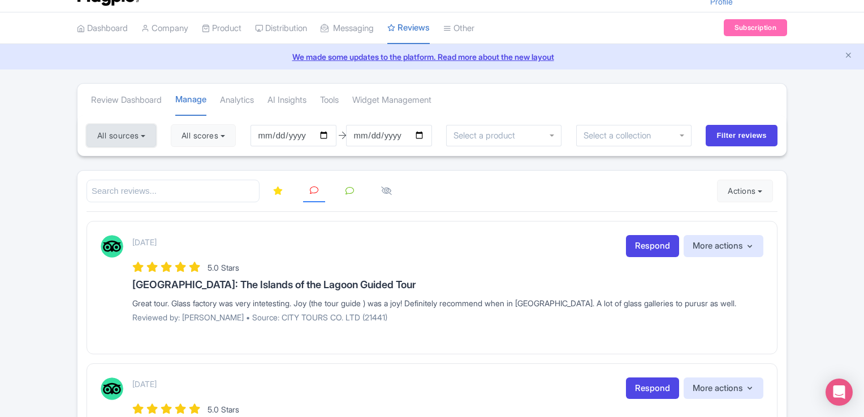
click at [148, 138] on button "All sources" at bounding box center [121, 135] width 70 height 23
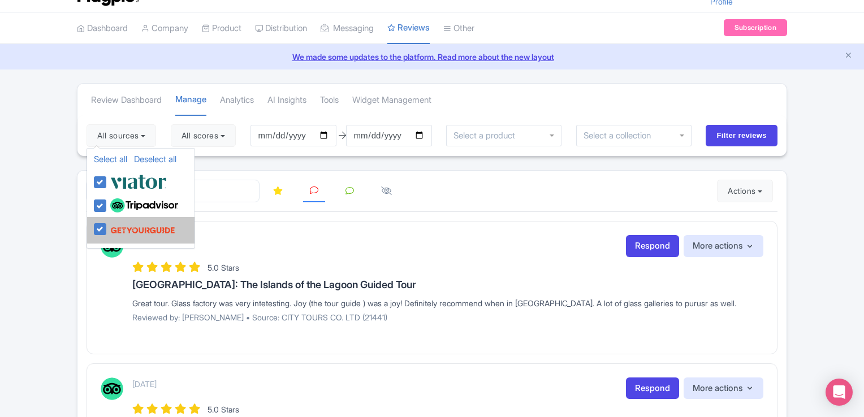
click at [131, 230] on img at bounding box center [142, 229] width 65 height 21
click at [115, 227] on input "checkbox" at bounding box center [110, 222] width 7 height 7
click at [107, 227] on label at bounding box center [141, 229] width 68 height 21
click at [107, 227] on input "checkbox" at bounding box center [110, 222] width 7 height 7
checkbox input "true"
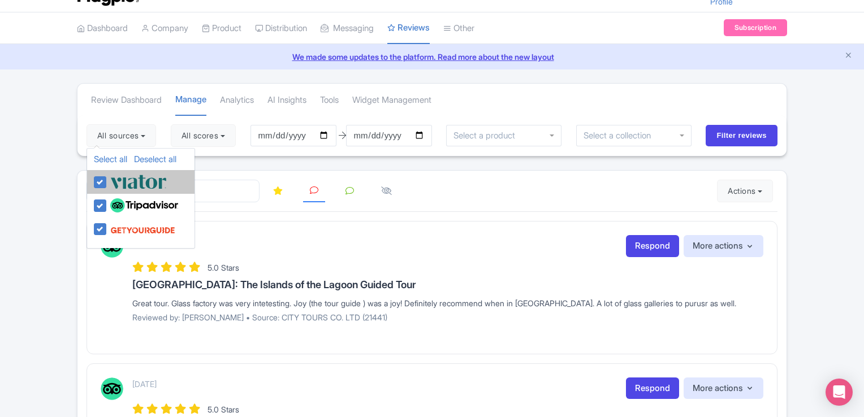
click at [107, 184] on label at bounding box center [136, 181] width 59 height 19
click at [107, 180] on input "checkbox" at bounding box center [110, 175] width 7 height 7
checkbox input "false"
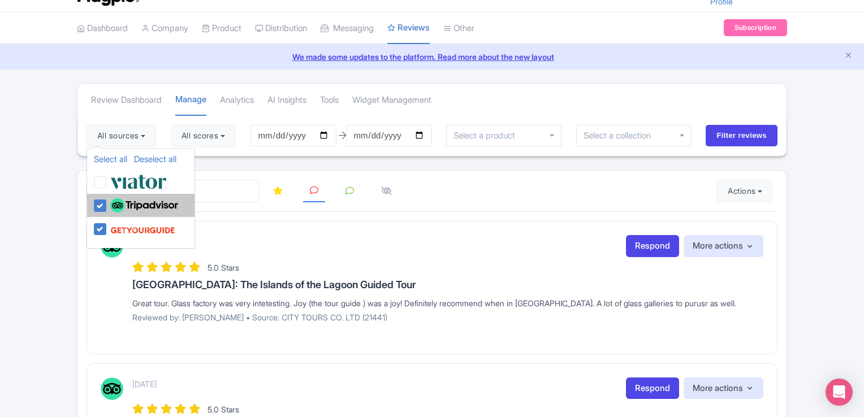
click at [107, 206] on label at bounding box center [142, 205] width 71 height 19
click at [107, 203] on input "checkbox" at bounding box center [110, 199] width 7 height 7
checkbox input "false"
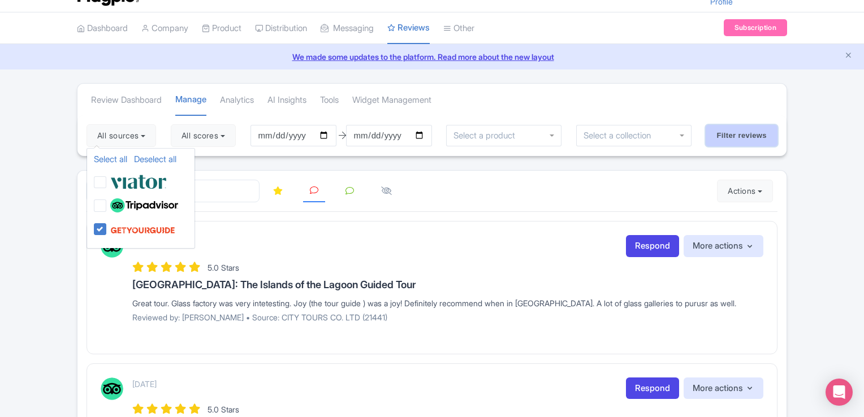
click at [737, 135] on input "Filter reviews" at bounding box center [741, 135] width 72 height 21
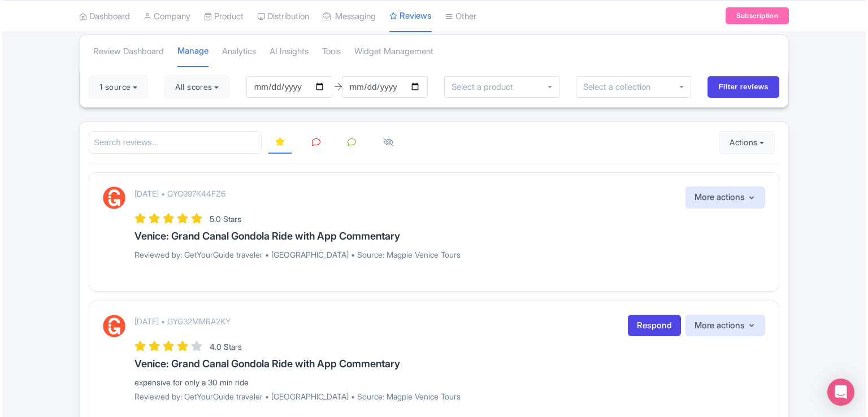
scroll to position [80, 0]
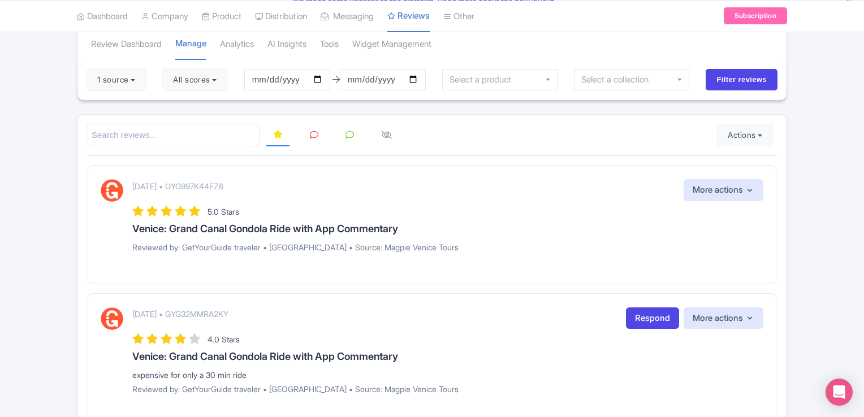
click at [312, 133] on icon at bounding box center [314, 135] width 8 height 8
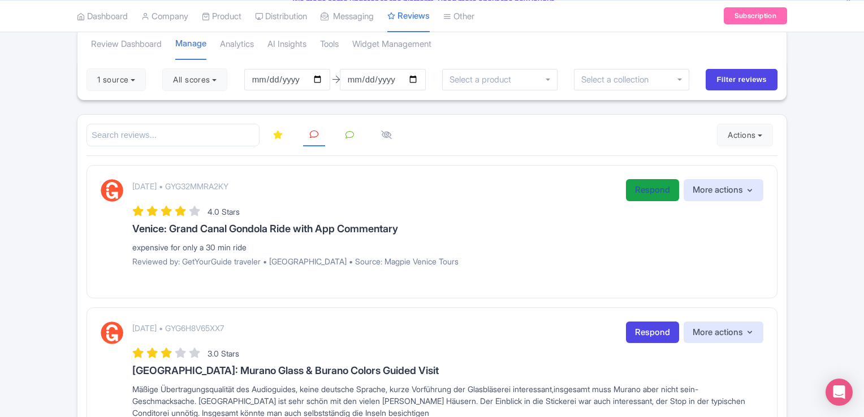
click at [644, 190] on link "Respond" at bounding box center [652, 190] width 53 height 22
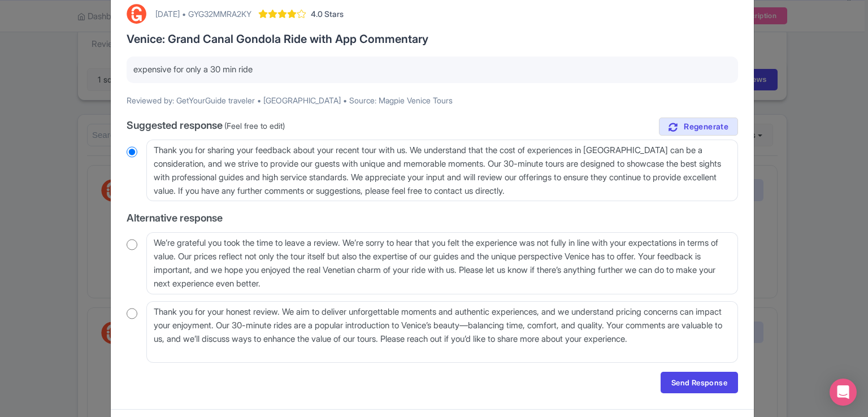
scroll to position [89, 0]
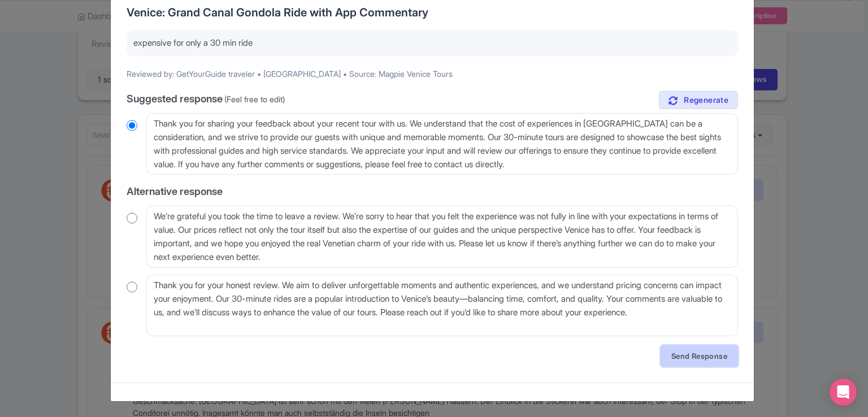
click at [701, 355] on link "Send Response" at bounding box center [699, 355] width 77 height 21
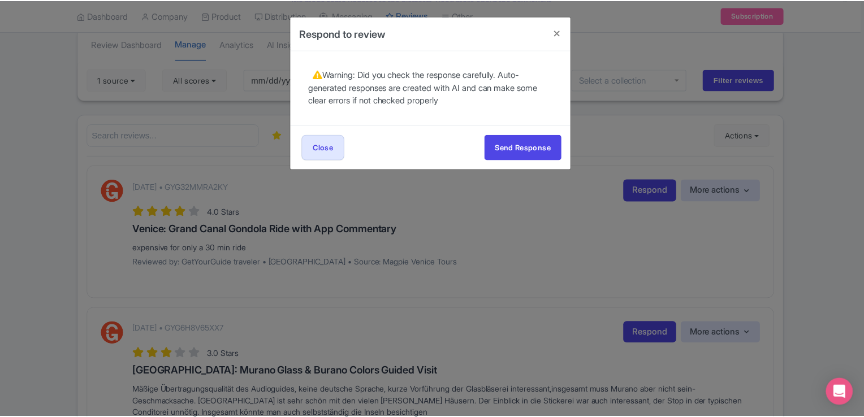
scroll to position [0, 0]
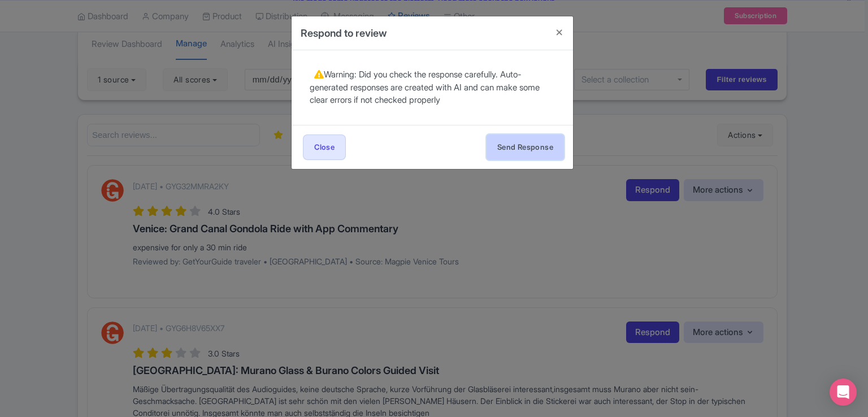
click at [525, 150] on button "Send Response" at bounding box center [525, 147] width 77 height 25
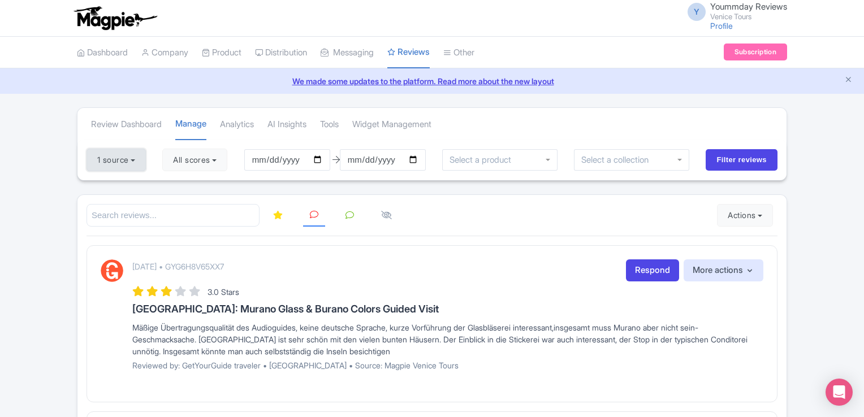
click at [140, 162] on button "1 source" at bounding box center [115, 160] width 59 height 23
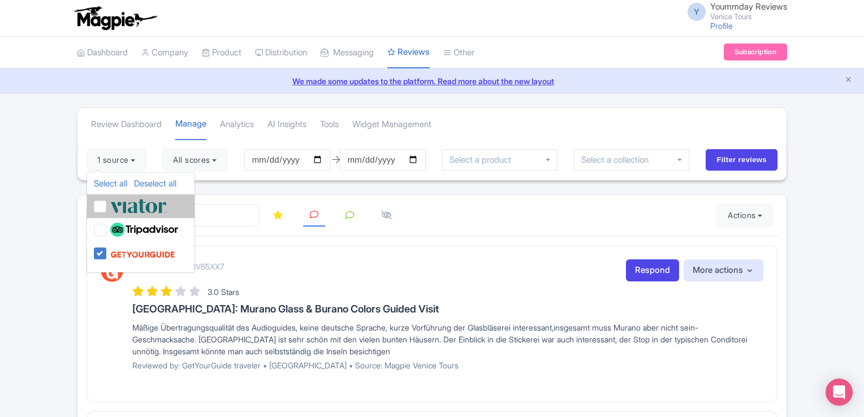
click at [107, 205] on label at bounding box center [136, 206] width 59 height 19
click at [107, 204] on input "checkbox" at bounding box center [110, 200] width 7 height 7
checkbox input "true"
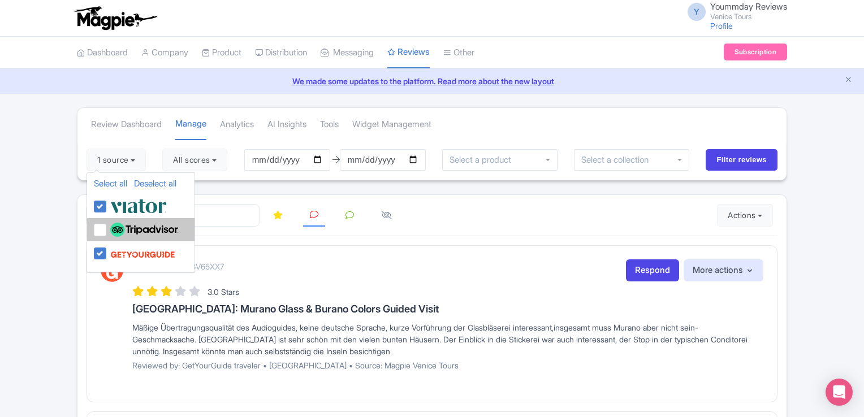
click at [107, 228] on label at bounding box center [142, 229] width 71 height 19
click at [107, 228] on input "checkbox" at bounding box center [110, 223] width 7 height 7
checkbox input "true"
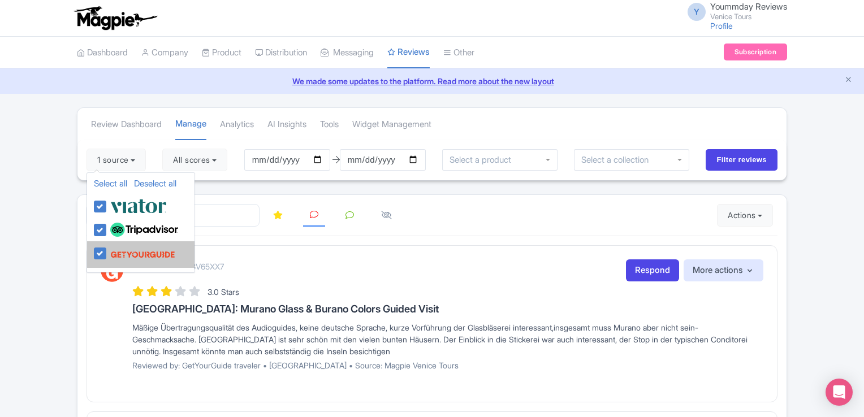
click at [107, 250] on label at bounding box center [141, 254] width 68 height 21
click at [107, 250] on input "checkbox" at bounding box center [110, 247] width 7 height 7
checkbox input "false"
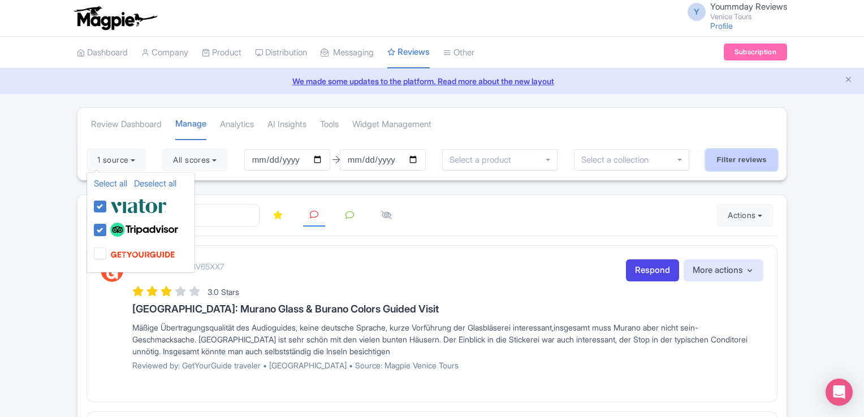
click at [732, 153] on input "Filter reviews" at bounding box center [741, 159] width 72 height 21
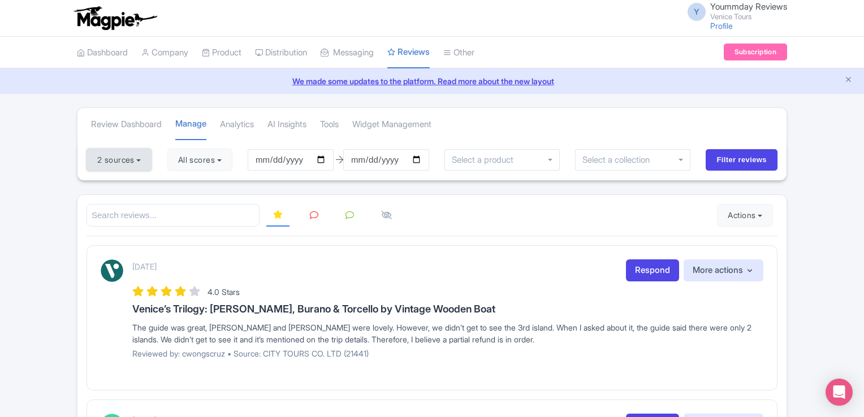
click at [151, 160] on button "2 sources" at bounding box center [118, 160] width 65 height 23
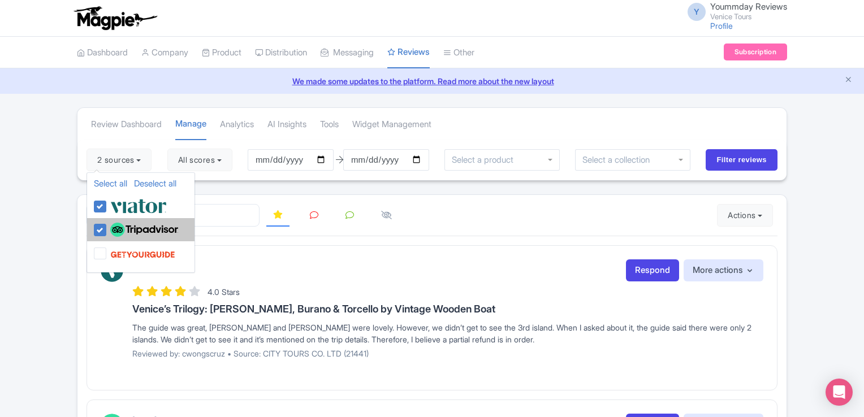
click at [107, 227] on label at bounding box center [142, 229] width 71 height 19
click at [107, 227] on input "checkbox" at bounding box center [110, 223] width 7 height 7
checkbox input "false"
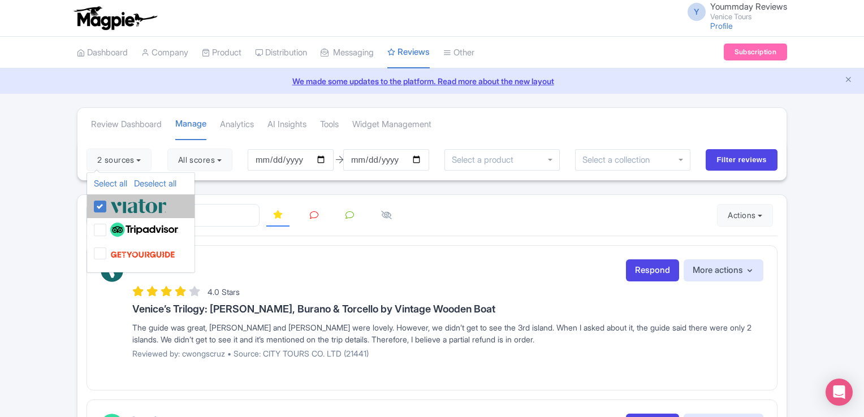
click at [107, 207] on label at bounding box center [136, 206] width 59 height 19
click at [107, 204] on input "checkbox" at bounding box center [110, 200] width 7 height 7
checkbox input "false"
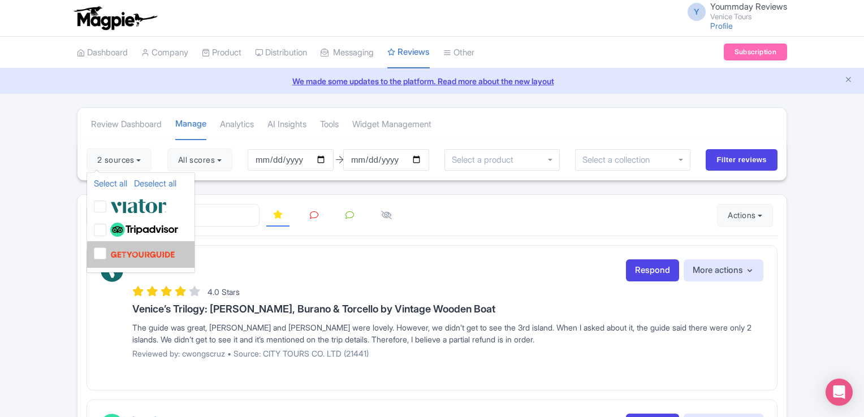
click at [107, 252] on label at bounding box center [141, 254] width 68 height 21
click at [107, 251] on input "checkbox" at bounding box center [110, 247] width 7 height 7
checkbox input "true"
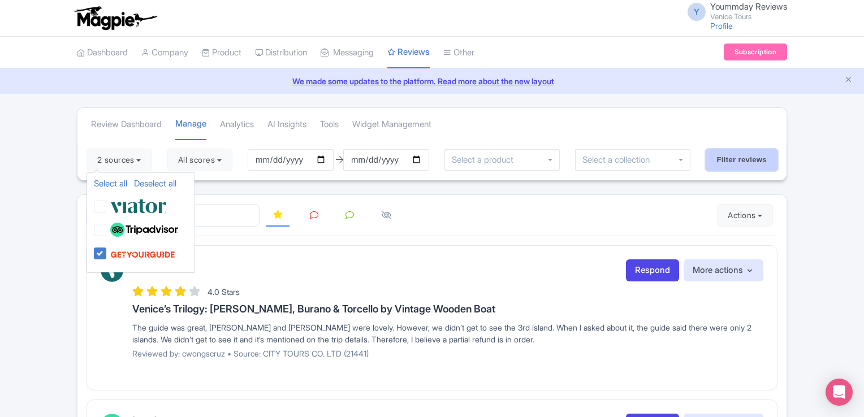
click at [756, 158] on input "Filter reviews" at bounding box center [741, 159] width 72 height 21
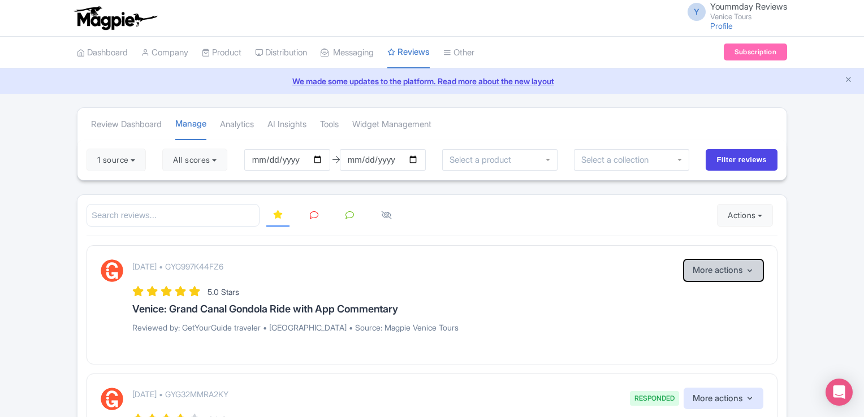
click at [701, 271] on button "More actions" at bounding box center [723, 270] width 80 height 22
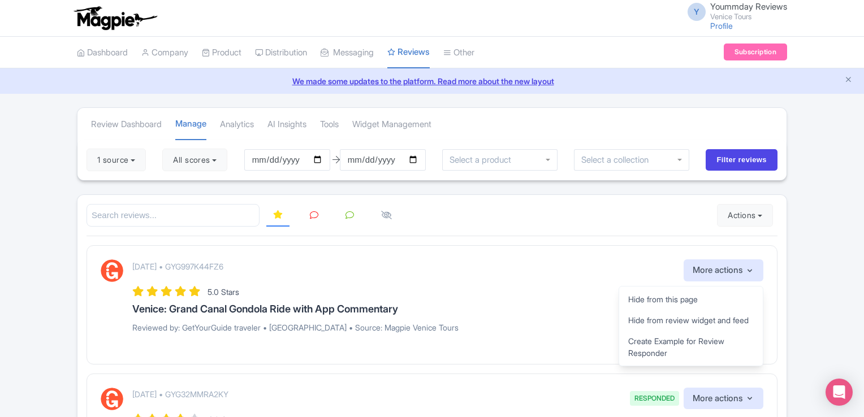
click at [581, 265] on div "[DATE] • GYG997K44FZ6 More actions Hide from this page Hide from review widget …" at bounding box center [447, 270] width 631 height 22
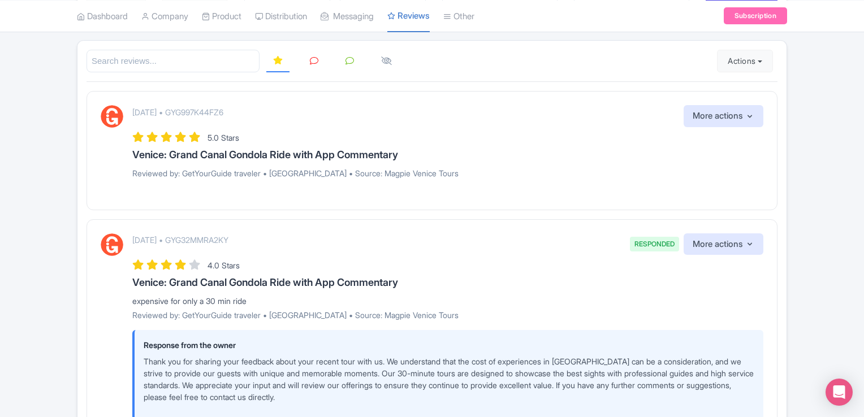
scroll to position [166, 0]
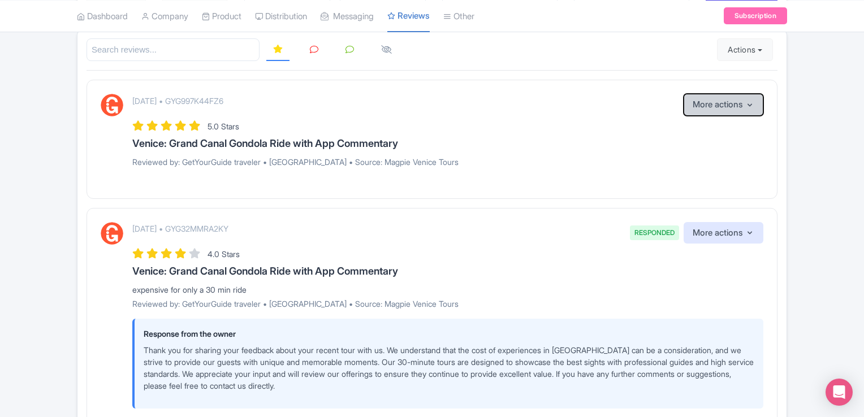
click at [739, 109] on button "More actions" at bounding box center [723, 105] width 80 height 22
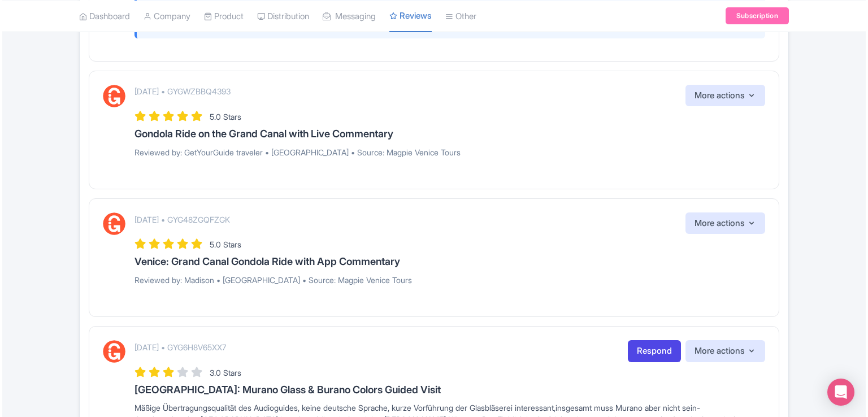
scroll to position [542, 0]
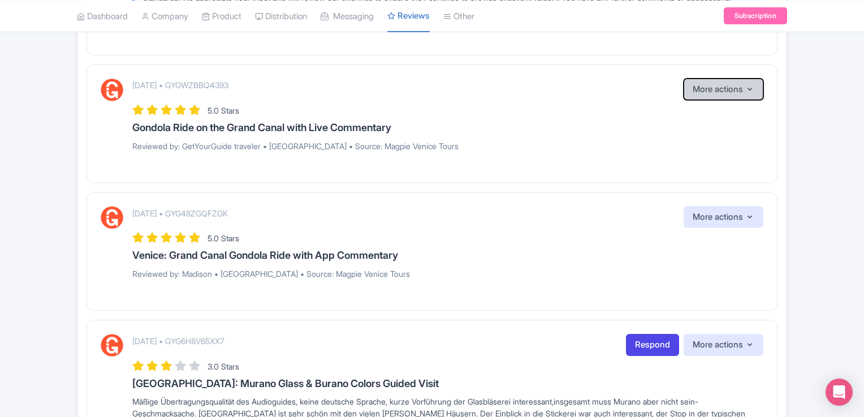
click at [741, 94] on button "More actions" at bounding box center [723, 90] width 80 height 22
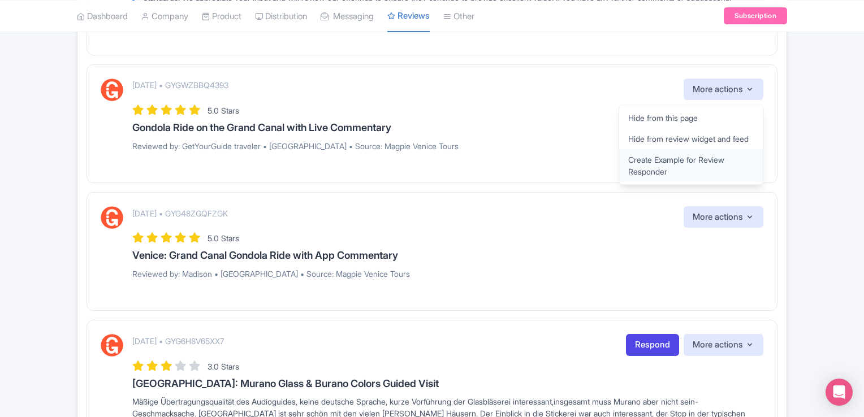
click at [676, 172] on link "Create Example for Review Responder" at bounding box center [691, 165] width 144 height 33
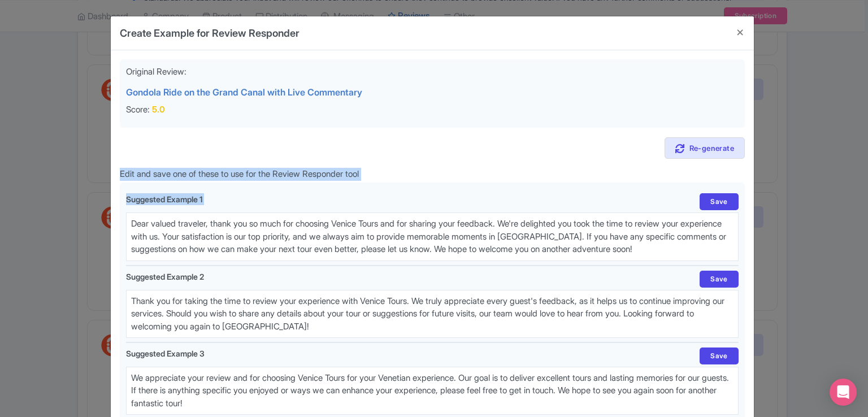
drag, startPoint x: 864, startPoint y: 150, endPoint x: 867, endPoint y: 184, distance: 34.1
click at [863, 184] on div "Create Example for Review Responder Original Review: Gondola Ride on the Grand …" at bounding box center [434, 208] width 868 height 417
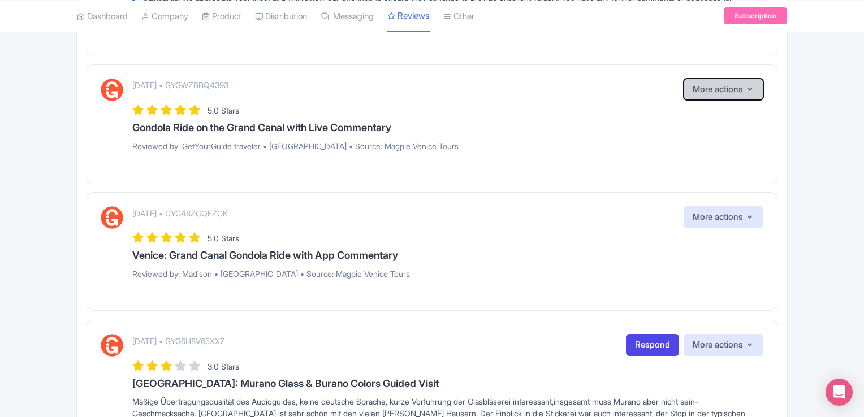
click at [758, 85] on button "More actions" at bounding box center [723, 90] width 80 height 22
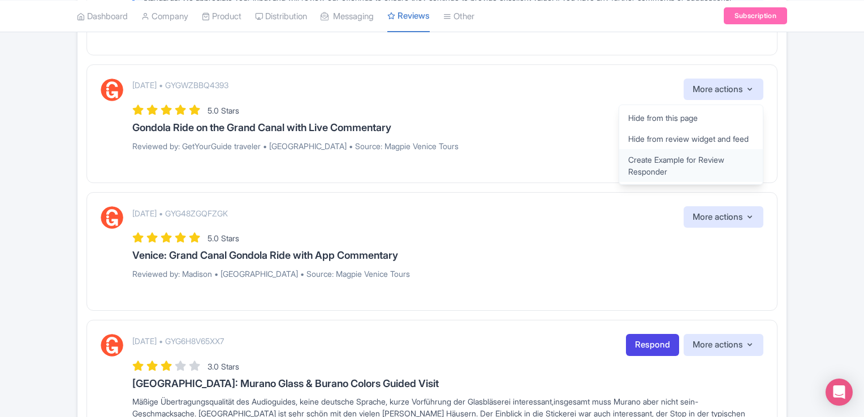
click at [709, 165] on link "Create Example for Review Responder" at bounding box center [691, 165] width 144 height 33
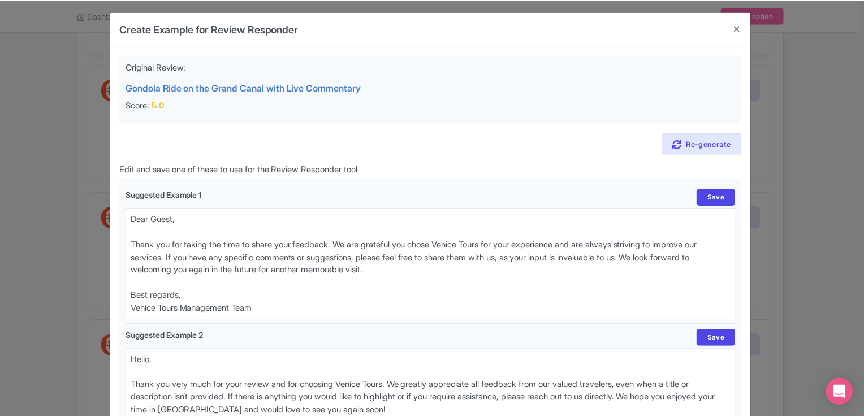
scroll to position [0, 0]
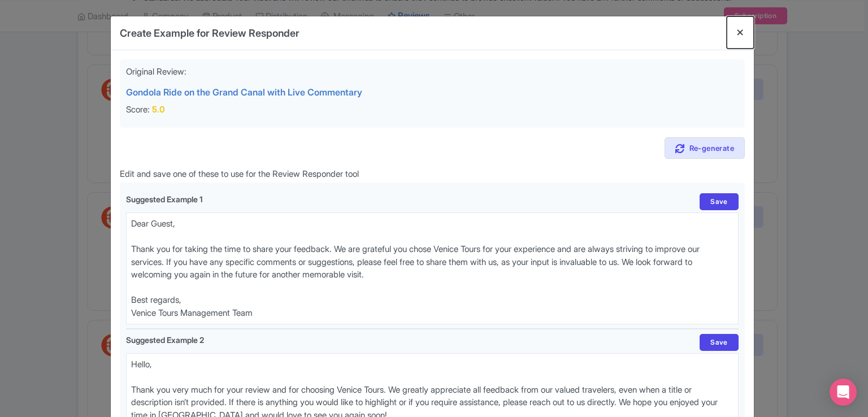
click at [741, 34] on button "Close" at bounding box center [740, 32] width 27 height 32
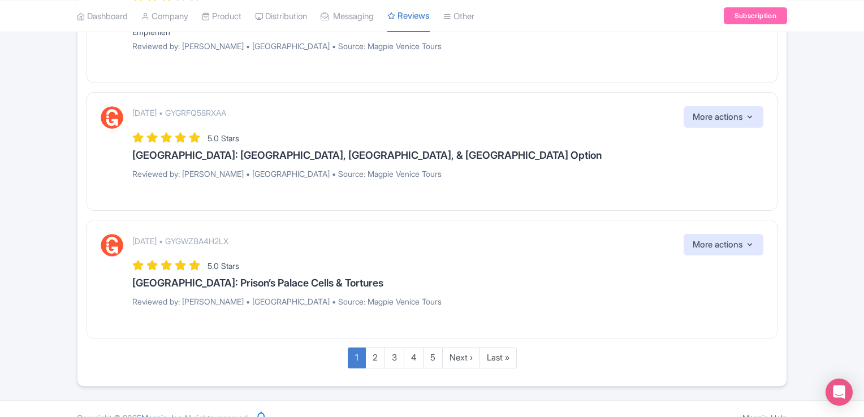
scroll to position [1361, 0]
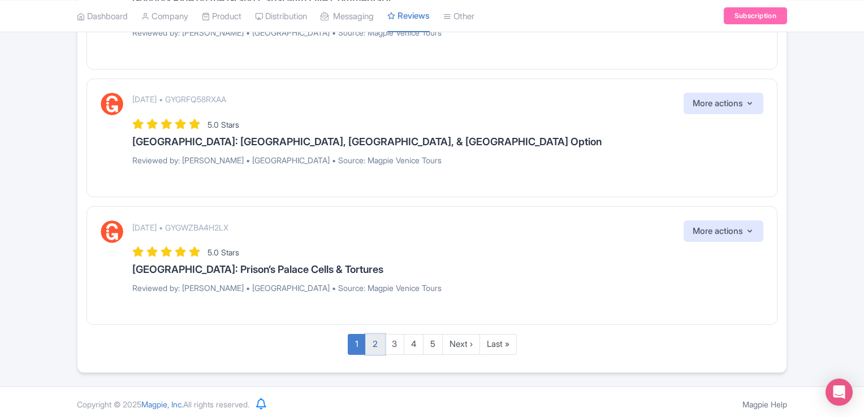
click at [375, 340] on link "2" at bounding box center [375, 344] width 20 height 21
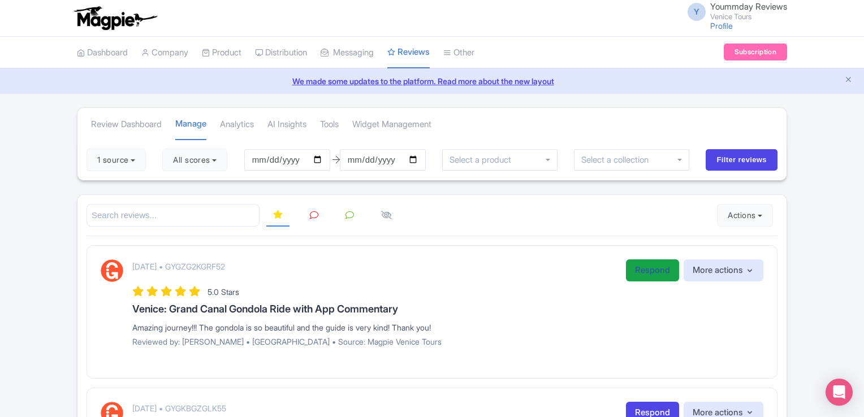
click at [643, 274] on link "Respond" at bounding box center [652, 270] width 53 height 22
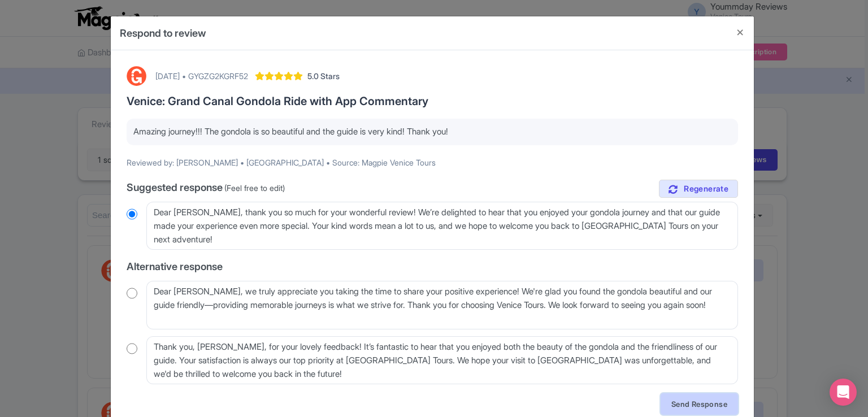
click at [673, 404] on link "Send Response" at bounding box center [699, 403] width 77 height 21
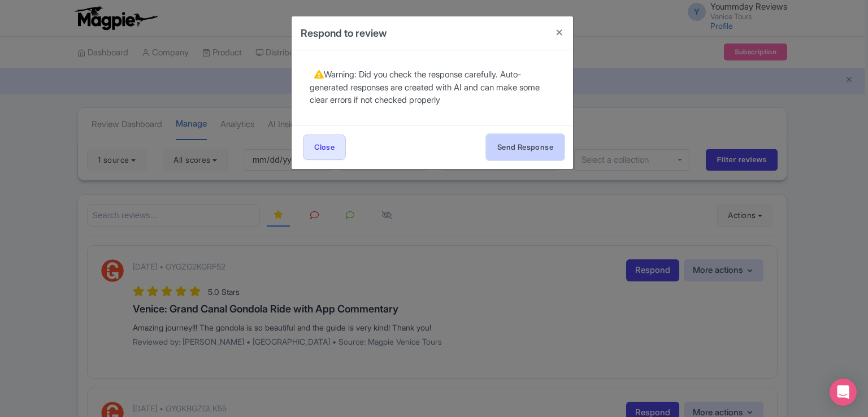
click at [514, 148] on button "Send Response" at bounding box center [525, 147] width 77 height 25
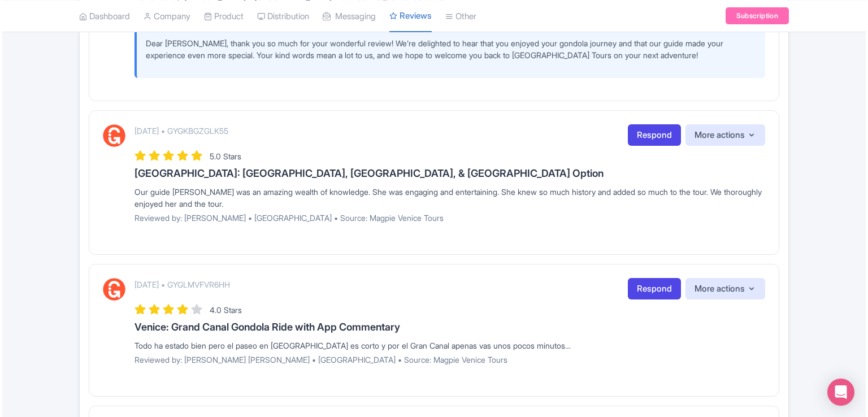
scroll to position [355, 0]
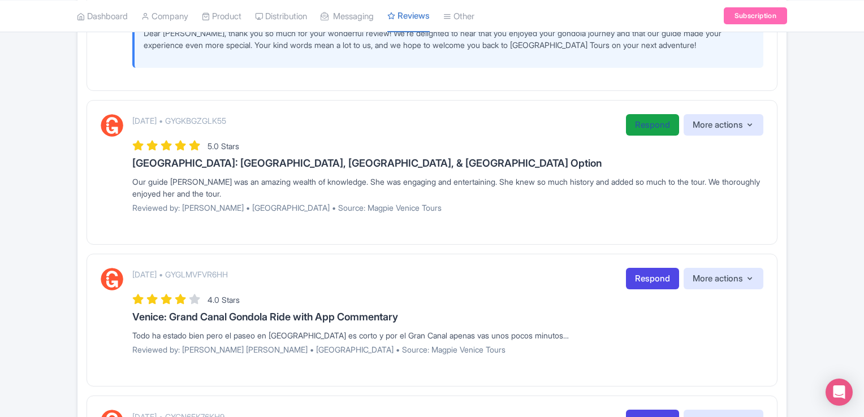
click at [650, 125] on link "Respond" at bounding box center [652, 125] width 53 height 22
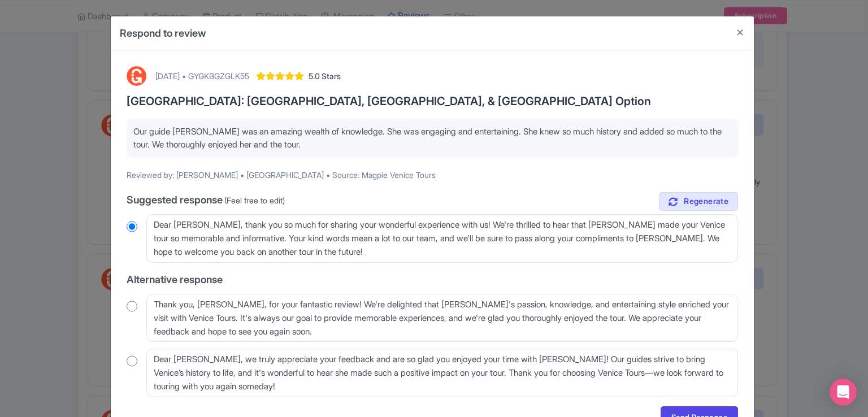
scroll to position [61, 0]
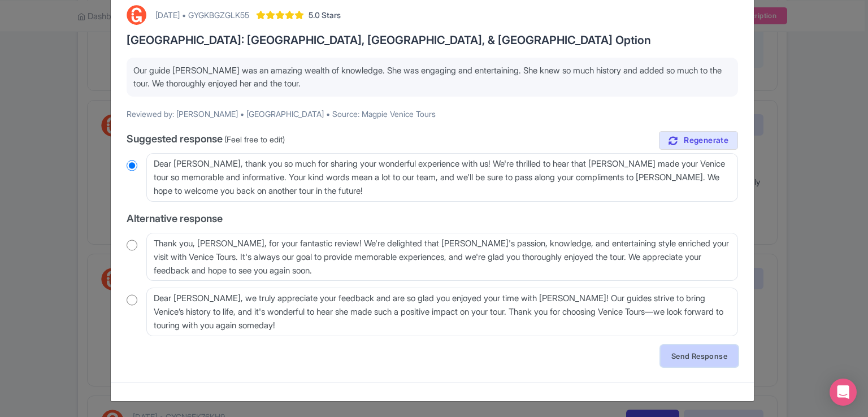
click at [714, 353] on link "Send Response" at bounding box center [699, 355] width 77 height 21
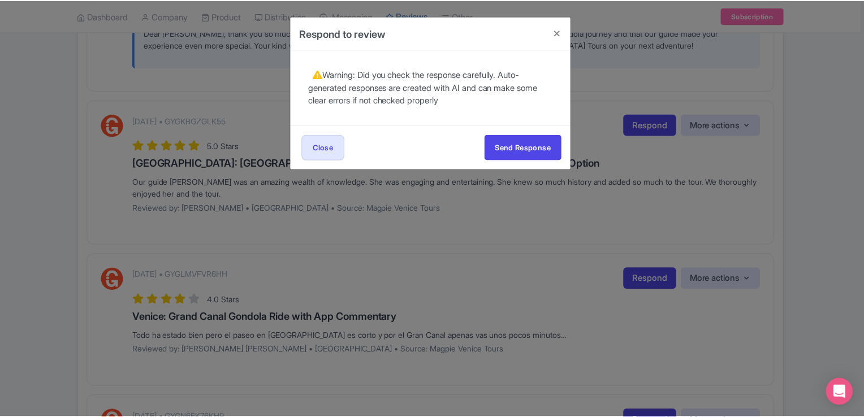
scroll to position [0, 0]
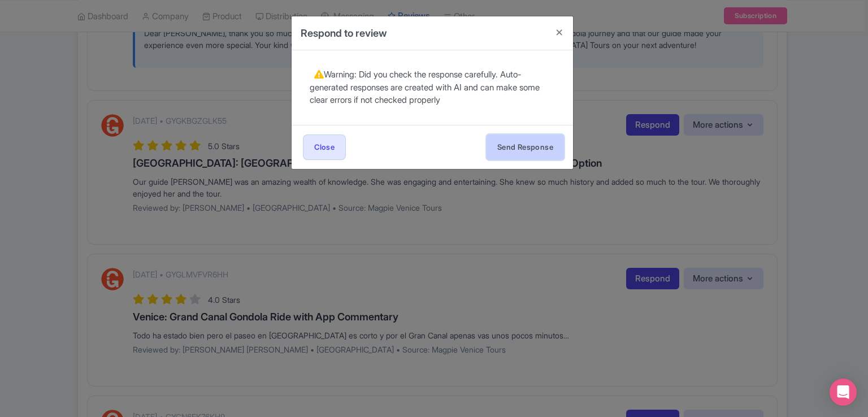
click at [528, 141] on button "Send Response" at bounding box center [525, 147] width 77 height 25
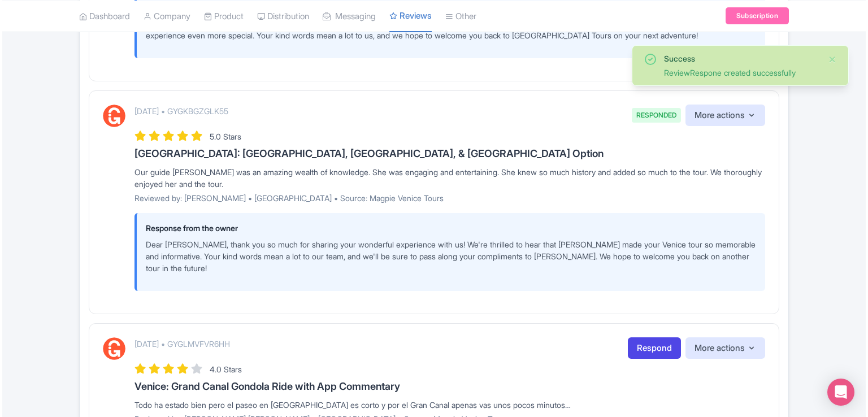
scroll to position [730, 0]
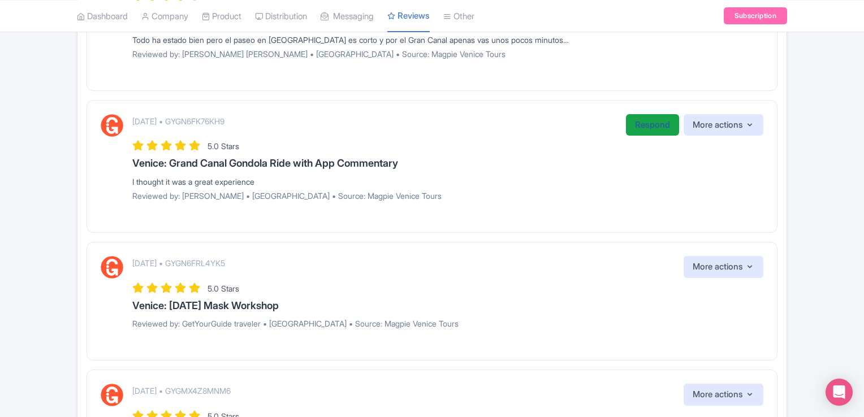
click at [641, 124] on link "Respond" at bounding box center [652, 125] width 53 height 22
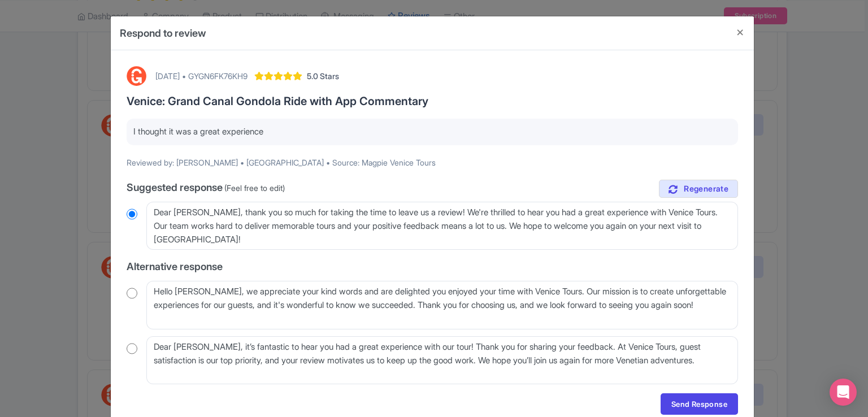
click at [747, 238] on div "August 29, 2025 • GYGN6FK76KH9 5.0 Stars Venice: Grand Canal Gondola Ride with …" at bounding box center [432, 240] width 643 height 380
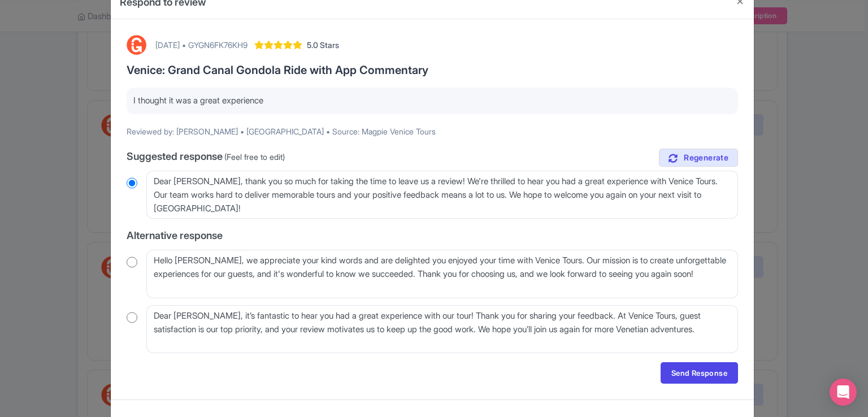
scroll to position [48, 0]
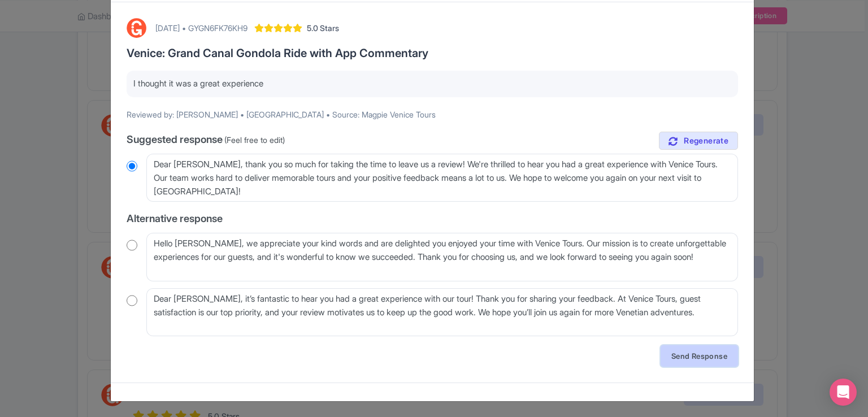
click at [678, 352] on link "Send Response" at bounding box center [699, 355] width 77 height 21
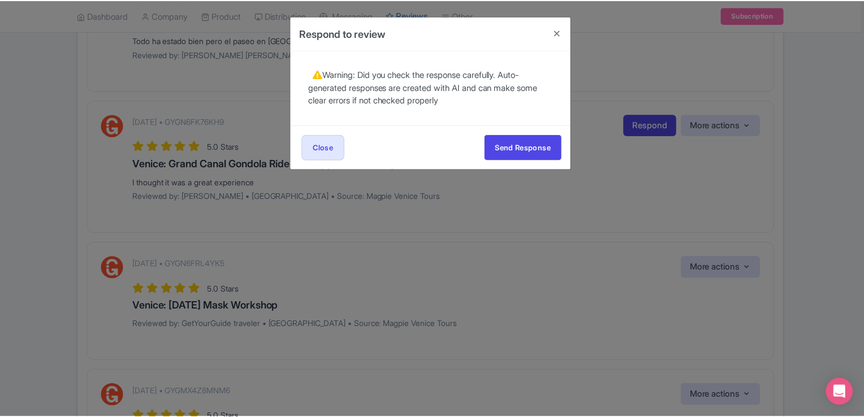
scroll to position [0, 0]
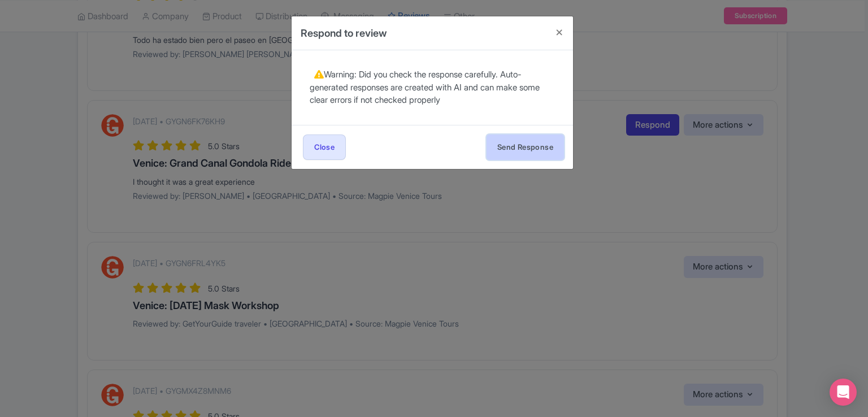
click at [513, 145] on button "Send Response" at bounding box center [525, 147] width 77 height 25
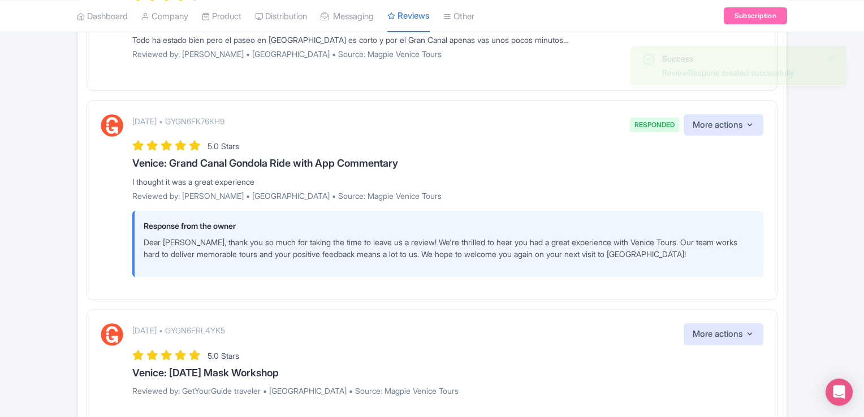
scroll to position [365, 0]
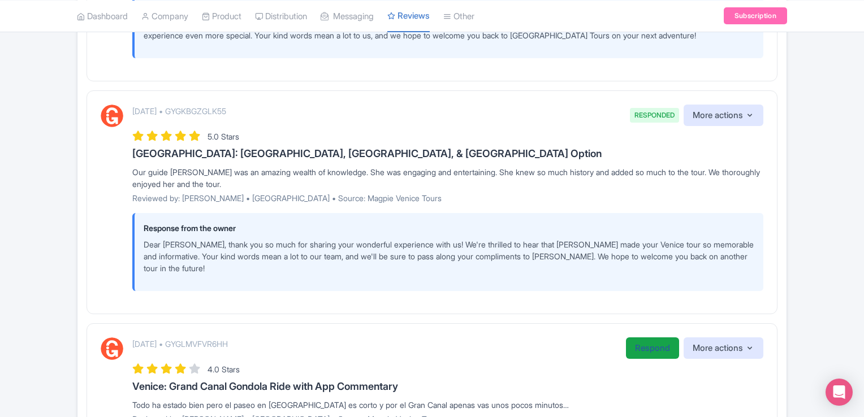
click at [645, 350] on link "Respond" at bounding box center [652, 348] width 53 height 22
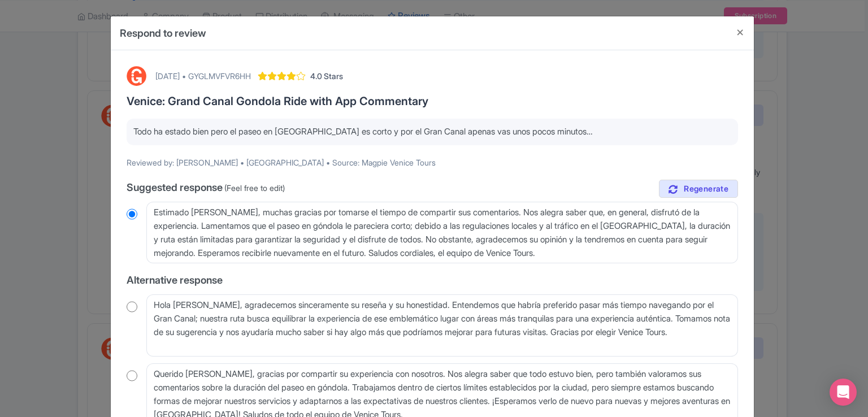
click at [133, 129] on p "Todo ha estado bien pero el paseo en [GEOGRAPHIC_DATA] es corto y por el Gran C…" at bounding box center [432, 131] width 598 height 13
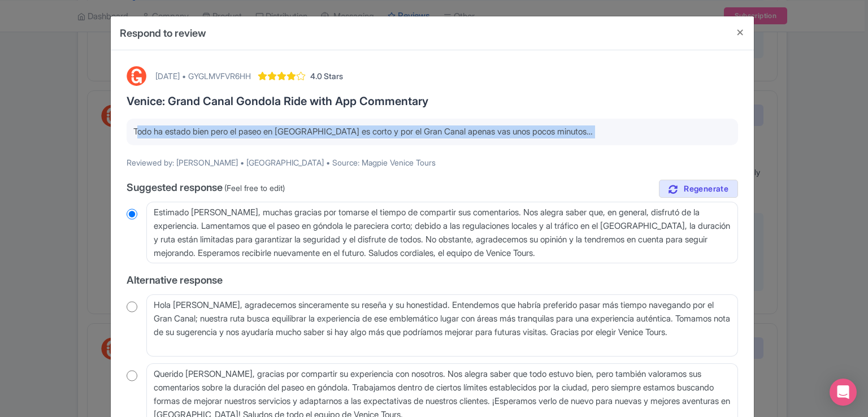
drag, startPoint x: 132, startPoint y: 129, endPoint x: 574, endPoint y: 127, distance: 442.5
click at [574, 127] on p "Todo ha estado bien pero el paseo en [GEOGRAPHIC_DATA] es corto y por el Gran C…" at bounding box center [432, 131] width 598 height 13
copy div "Todo ha estado bien pero el paseo en [GEOGRAPHIC_DATA] es corto y por el Gran C…"
click at [738, 34] on button "Close" at bounding box center [740, 32] width 27 height 32
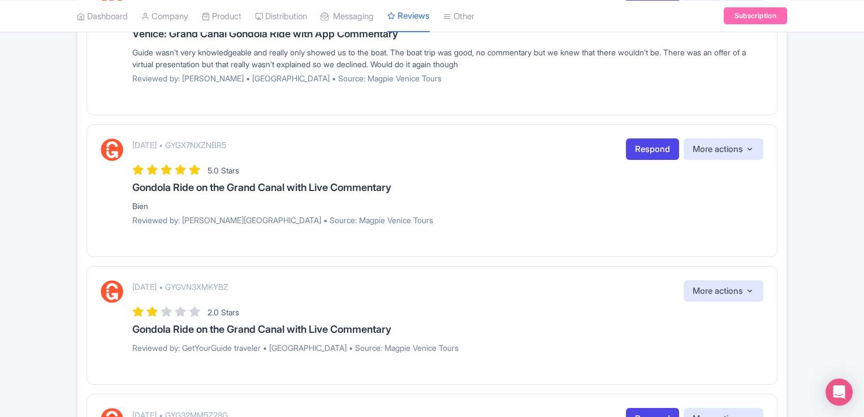
scroll to position [1322, 0]
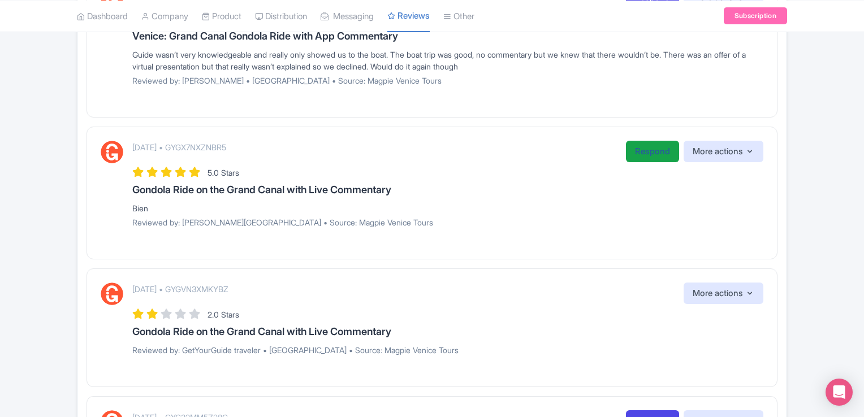
click at [651, 149] on link "Respond" at bounding box center [652, 152] width 53 height 22
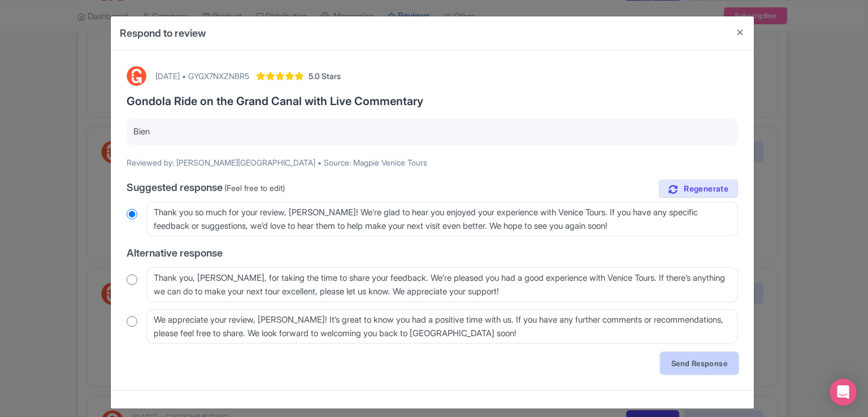
click at [676, 363] on link "Send Response" at bounding box center [699, 363] width 77 height 21
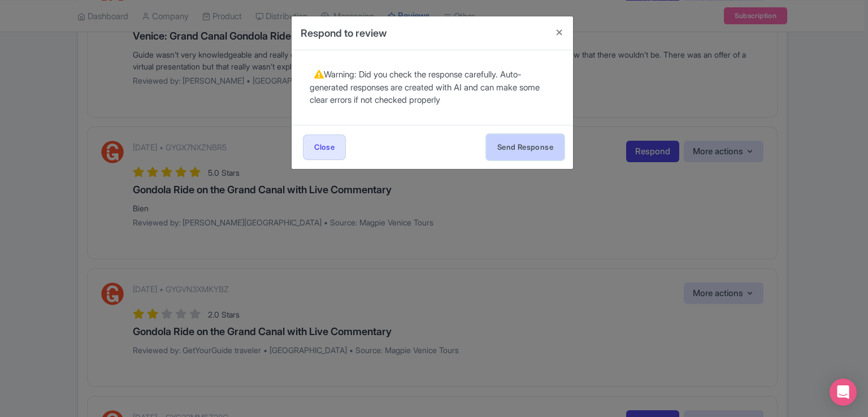
click at [524, 148] on button "Send Response" at bounding box center [525, 147] width 77 height 25
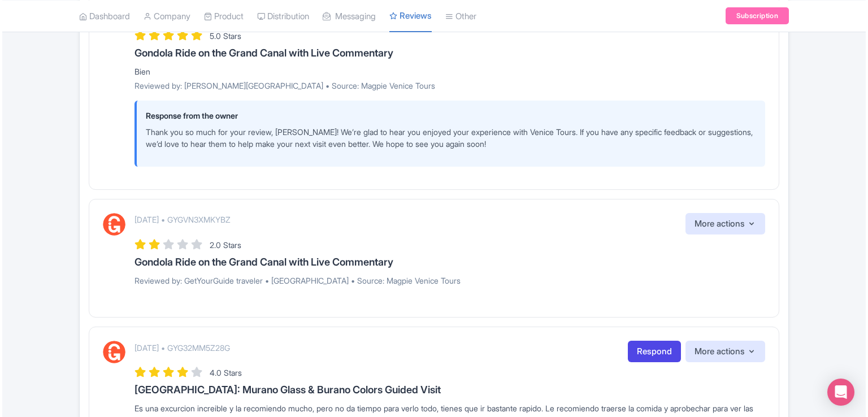
scroll to position [1605, 0]
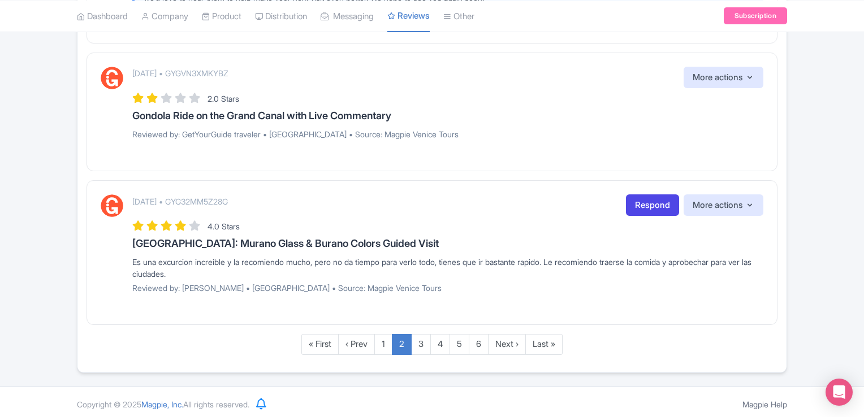
click at [133, 256] on div "Es una excurcion increible y la recomiendo mucho, pero no da tiempo para verlo …" at bounding box center [447, 268] width 631 height 24
drag, startPoint x: 133, startPoint y: 254, endPoint x: 205, endPoint y: 269, distance: 73.8
click at [205, 269] on div "Es una excurcion increible y la recomiendo mucho, pero no da tiempo para verlo …" at bounding box center [447, 268] width 631 height 24
copy div "Es una excurcion increible y la recomiendo mucho, pero no da tiempo para verlo …"
click at [641, 194] on link "Respond" at bounding box center [652, 205] width 53 height 22
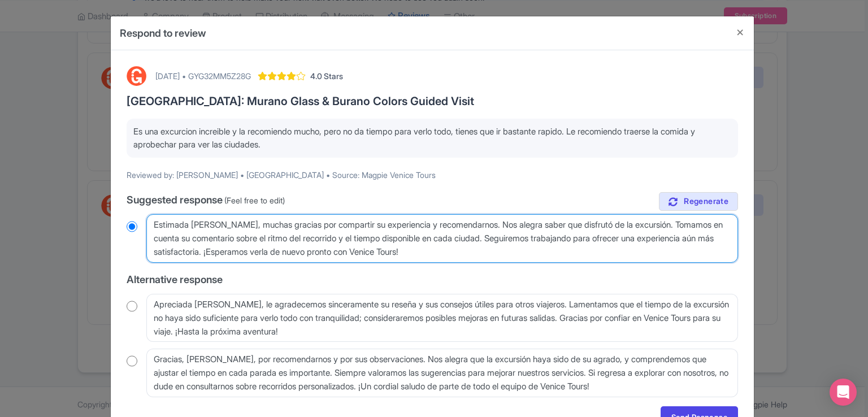
drag, startPoint x: 151, startPoint y: 225, endPoint x: 482, endPoint y: 244, distance: 331.2
click at [482, 244] on textarea "Estimada [PERSON_NAME], muchas gracias por compartir su experiencia y recomenda…" at bounding box center [442, 238] width 592 height 49
click at [230, 231] on textarea "Estimada [PERSON_NAME], muchas gracias por compartir su experiencia y recomenda…" at bounding box center [442, 238] width 592 height 49
drag, startPoint x: 154, startPoint y: 224, endPoint x: 426, endPoint y: 285, distance: 278.6
click at [426, 285] on div "true Suggested response (Feel free to edit) Estimada [PERSON_NAME], muchas grac…" at bounding box center [432, 294] width 611 height 205
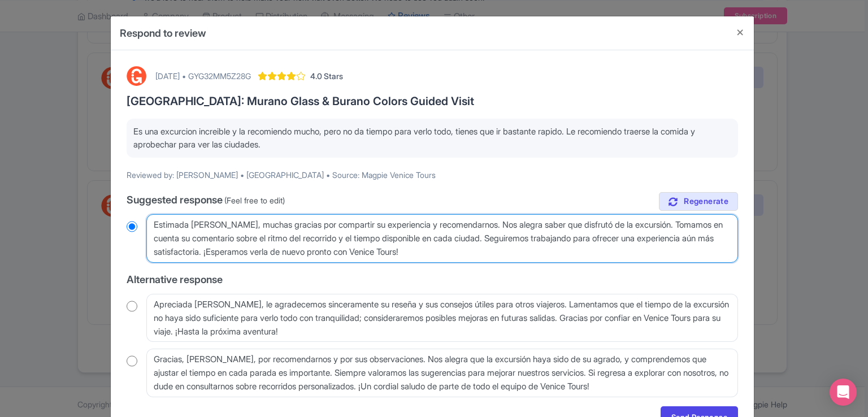
radio input "true"
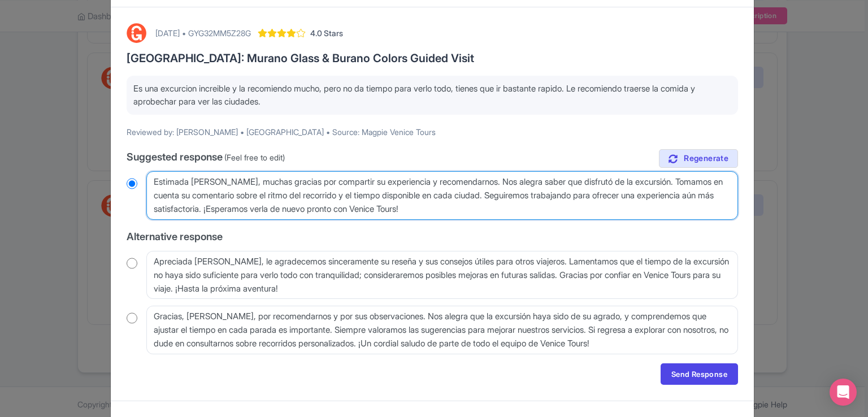
scroll to position [61, 0]
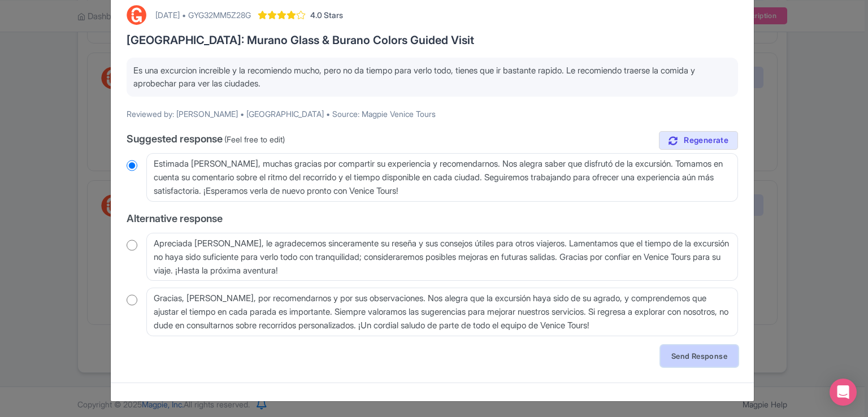
click at [688, 349] on link "Send Response" at bounding box center [699, 355] width 77 height 21
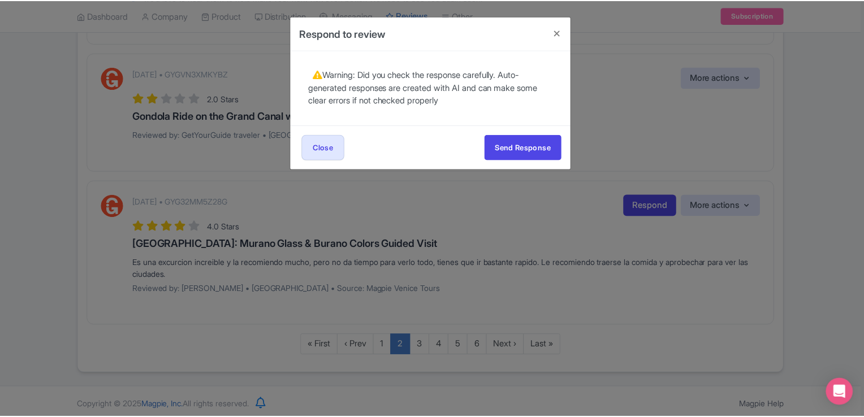
scroll to position [0, 0]
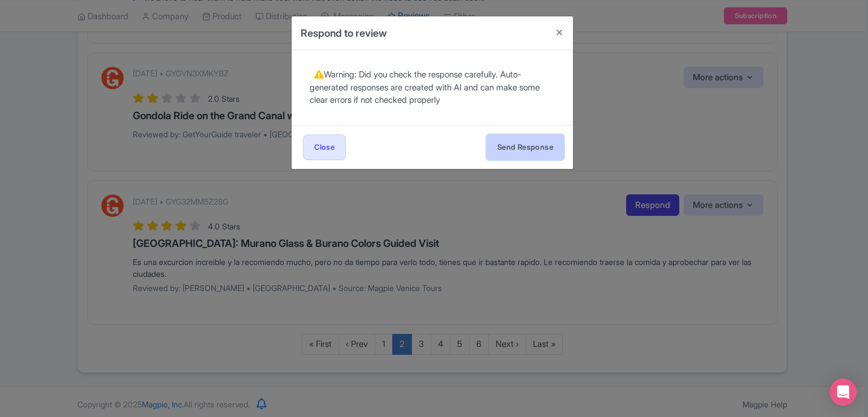
click at [539, 151] on button "Send Response" at bounding box center [525, 147] width 77 height 25
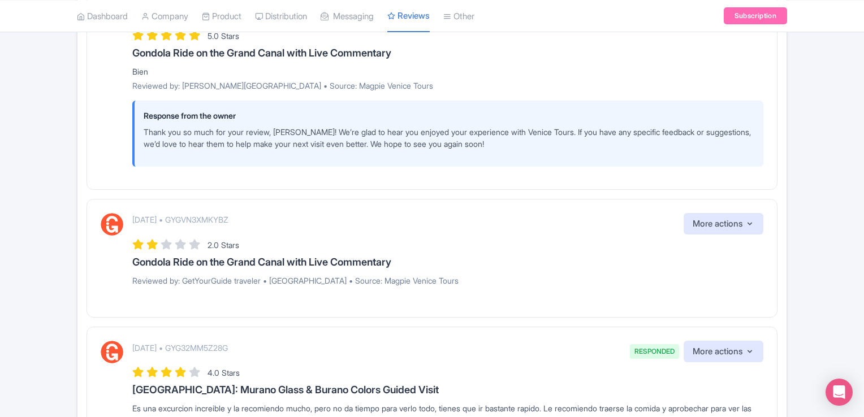
scroll to position [1684, 0]
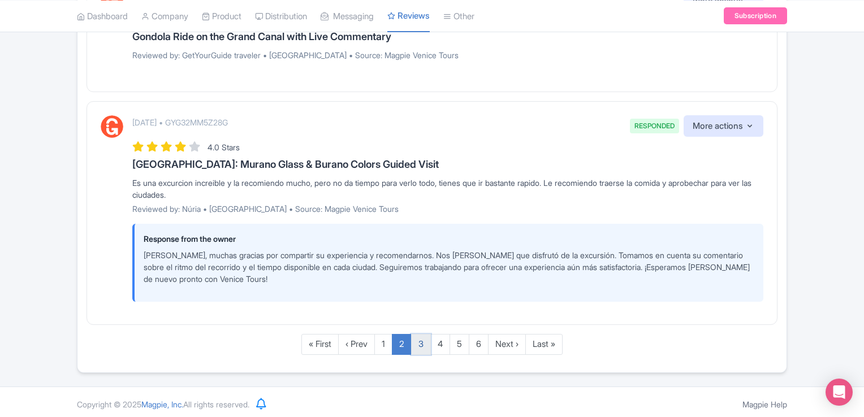
click at [423, 340] on link "3" at bounding box center [421, 344] width 20 height 21
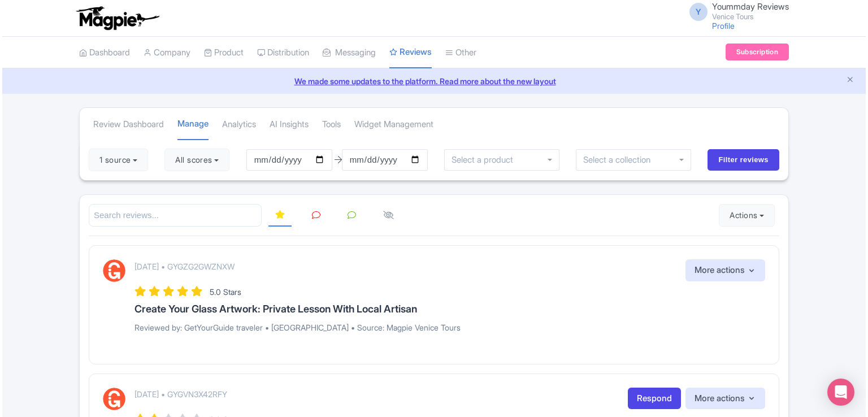
scroll to position [235, 0]
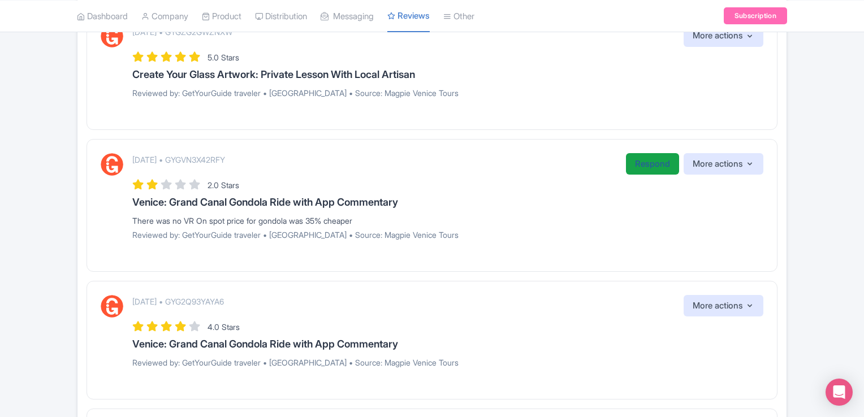
click at [665, 166] on link "Respond" at bounding box center [652, 164] width 53 height 22
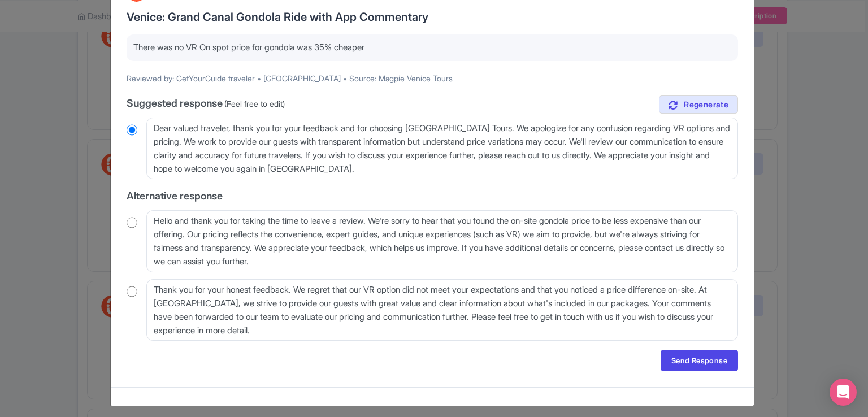
scroll to position [88, 0]
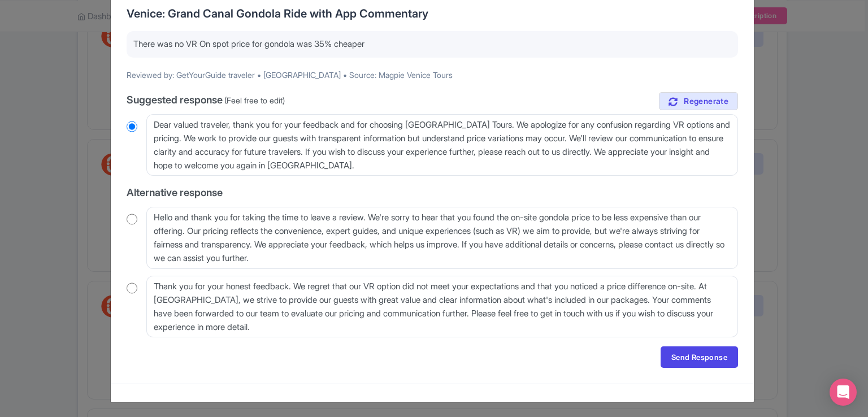
click at [854, 109] on div "Respond to review [DATE] • GYGVN3X42RFY 2.0 Stars Venice: Grand Canal Gondola R…" at bounding box center [434, 208] width 868 height 417
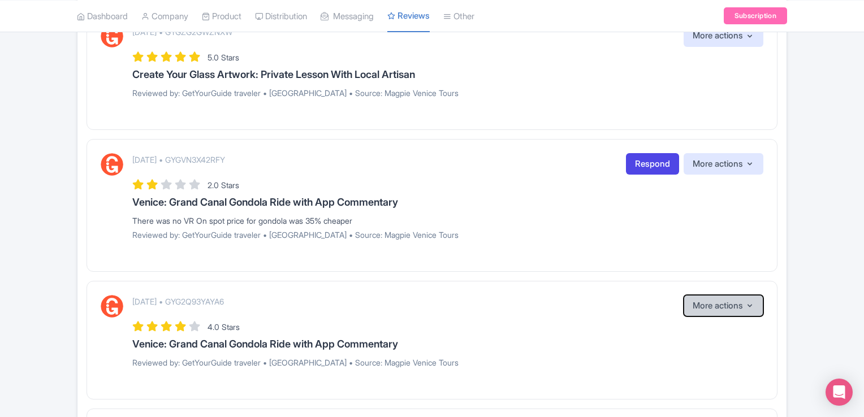
click at [697, 307] on button "More actions" at bounding box center [723, 306] width 80 height 22
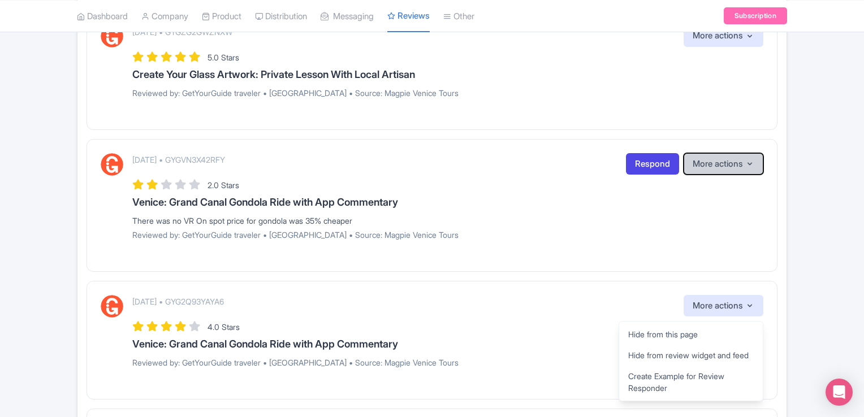
click at [736, 161] on button "More actions" at bounding box center [723, 164] width 80 height 22
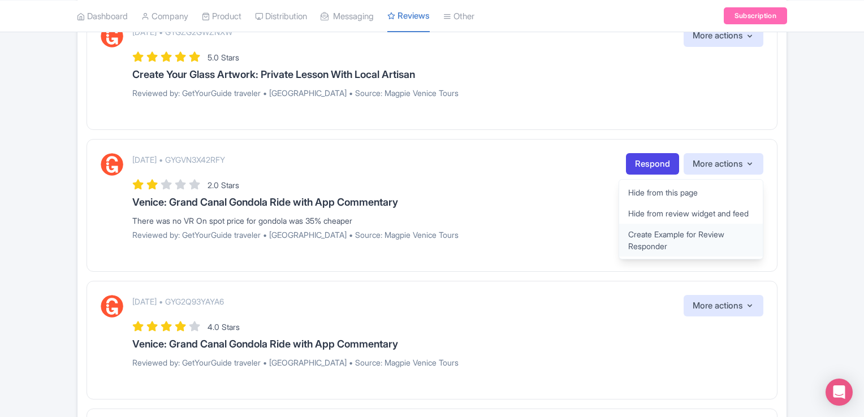
click at [644, 249] on link "Create Example for Review Responder" at bounding box center [691, 240] width 144 height 33
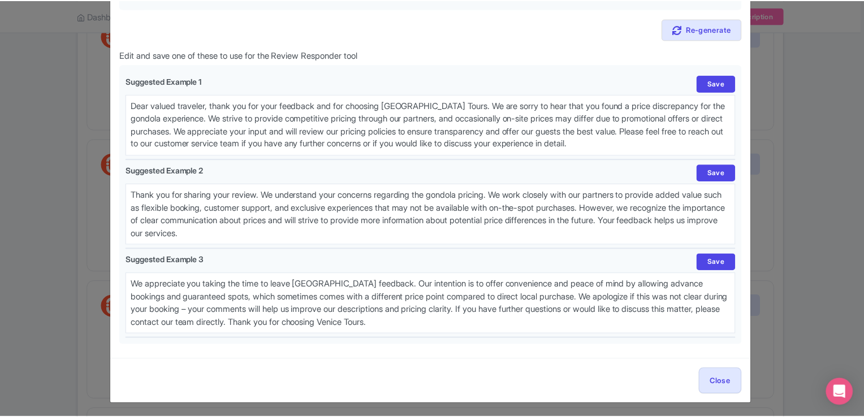
scroll to position [0, 0]
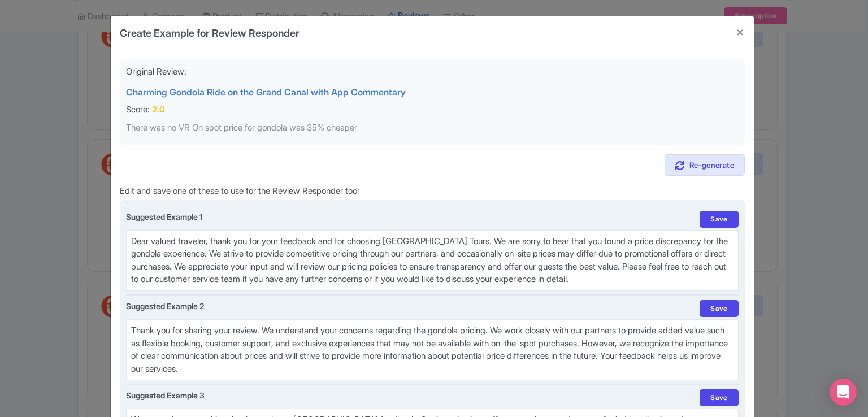
click at [228, 246] on textarea "Dear valued traveler, thank you for your feedback and for choosing [GEOGRAPHIC_…" at bounding box center [432, 260] width 613 height 61
click at [208, 239] on textarea "Dear valued traveler, thank you for your feedback and for choosing [GEOGRAPHIC_…" at bounding box center [432, 260] width 613 height 61
click at [181, 241] on textarea "Dear valued traveler, thank you for your feedback and for choosing [GEOGRAPHIC_…" at bounding box center [432, 260] width 613 height 61
click at [423, 240] on textarea "Dear valued traveler, thank you for your feedback and for choosing [GEOGRAPHIC_…" at bounding box center [432, 260] width 613 height 61
drag, startPoint x: 179, startPoint y: 249, endPoint x: 654, endPoint y: 266, distance: 475.6
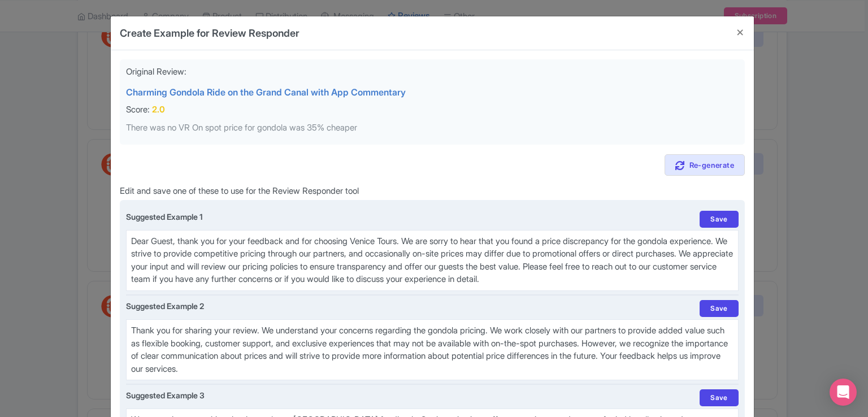
click at [654, 266] on textarea "Dear valued traveler, thank you for your feedback and for choosing Venice Tours…" at bounding box center [432, 260] width 613 height 61
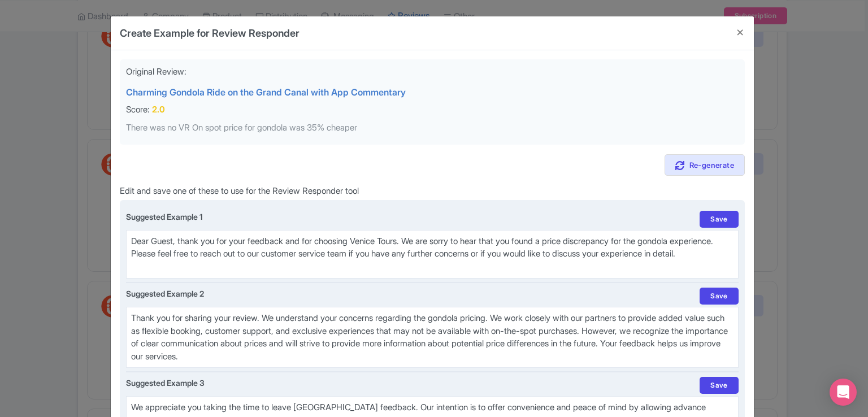
paste textarea "The San Marco history gallery is always open, and customers can do the experien…"
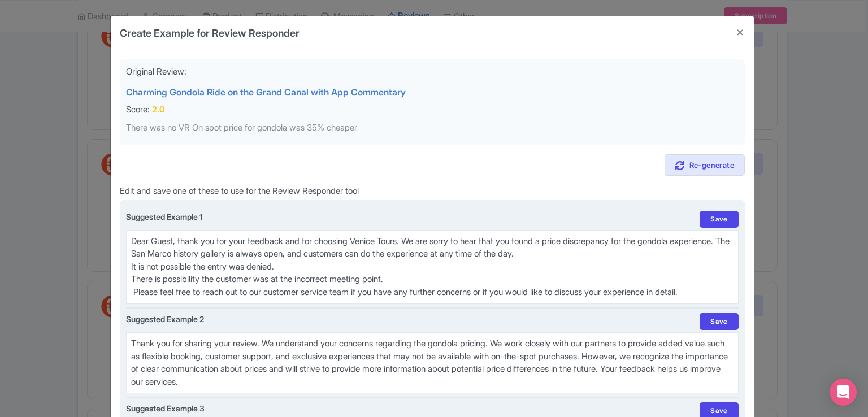
click at [181, 255] on textarea "Dear valued traveler, thank you for your feedback and for choosing Venice Tours…" at bounding box center [432, 267] width 613 height 74
click at [179, 251] on textarea "Dear valued traveler, thank you for your feedback and for choosing Venice Tours…" at bounding box center [432, 267] width 613 height 74
click at [306, 261] on textarea "Dear valued traveler, thank you for your feedback and for choosing Venice Tours…" at bounding box center [432, 267] width 613 height 74
click at [132, 279] on textarea "Dear valued traveler, thank you for your feedback and for choosing Venice Tours…" at bounding box center [432, 267] width 613 height 74
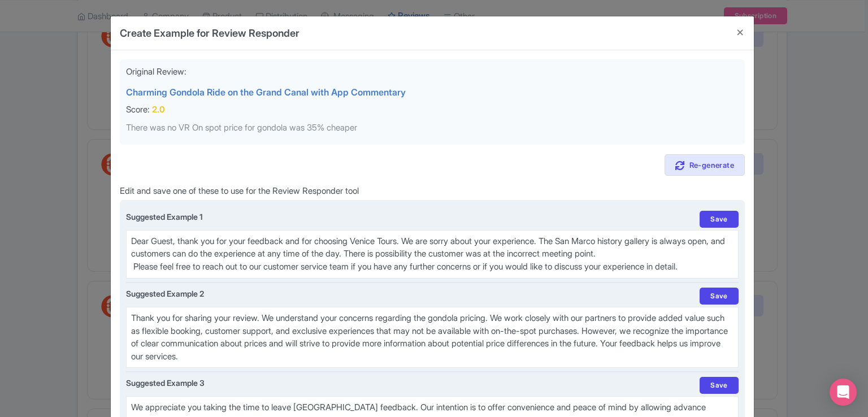
click at [527, 254] on textarea "Dear valued traveler, thank you for your feedback and for choosing Venice Tours…" at bounding box center [432, 254] width 613 height 49
click at [547, 252] on textarea "Dear valued traveler, thank you for your feedback and for choosing Venice Tours…" at bounding box center [432, 254] width 613 height 49
click at [639, 253] on textarea "Dear valued traveler, thank you for your feedback and for choosing Venice Tours…" at bounding box center [432, 254] width 613 height 49
click at [384, 249] on textarea "Dear valued traveler, thank you for your feedback and for choosing Venice Tours…" at bounding box center [432, 254] width 613 height 49
click at [570, 234] on textarea "Dear valued traveler, thank you for your feedback and for choosing Venice Tours…" at bounding box center [432, 254] width 613 height 49
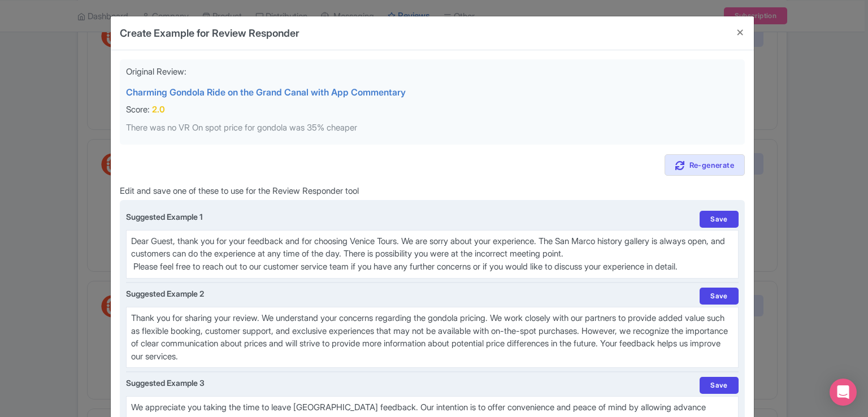
click at [570, 234] on textarea "Dear valued traveler, thank you for your feedback and for choosing Venice Tours…" at bounding box center [432, 254] width 613 height 49
paste textarea "the tour has been purchased online, consequently, the price is higher, since it…"
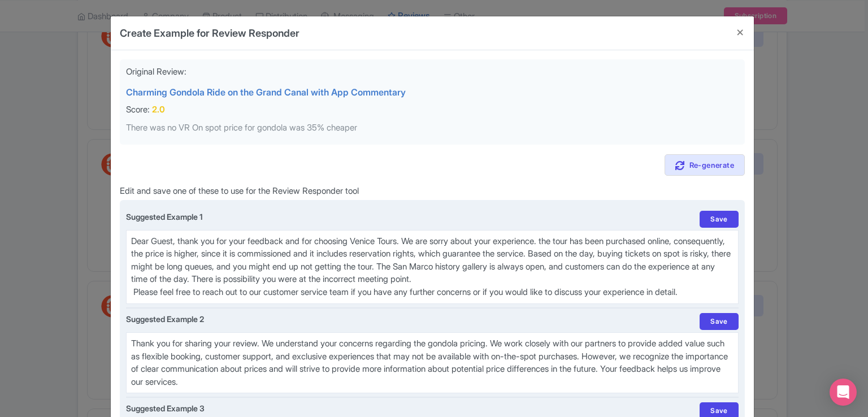
click at [571, 236] on textarea "Dear valued traveler, thank you for your feedback and for choosing Venice Tours…" at bounding box center [432, 267] width 613 height 74
click at [508, 264] on textarea "Dear valued traveler, thank you for your feedback and for choosing Venice Tours…" at bounding box center [432, 267] width 613 height 74
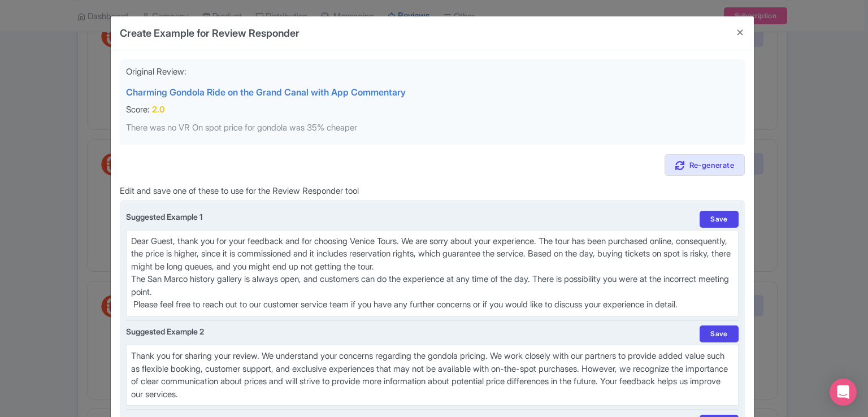
click at [131, 304] on textarea "Dear valued traveler, thank you for your feedback and for choosing Venice Tours…" at bounding box center [432, 273] width 613 height 86
click at [720, 302] on textarea "Dear valued traveler, thank you for your feedback and for choosing Venice Tours…" at bounding box center [432, 273] width 613 height 86
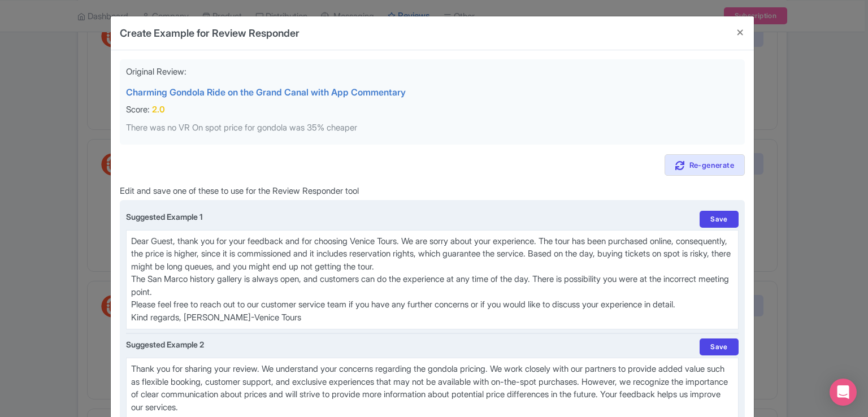
drag, startPoint x: 129, startPoint y: 240, endPoint x: 315, endPoint y: 322, distance: 203.0
click at [315, 322] on textarea "Dear valued traveler, thank you for your feedback and for choosing Venice Tours…" at bounding box center [432, 279] width 613 height 99
click at [382, 319] on textarea "Dear valued traveler, thank you for your feedback and for choosing Venice Tours…" at bounding box center [432, 279] width 613 height 99
type textarea "Dear Guest, thank you for your feedback and for choosing Venice Tours. We are s…"
click at [718, 221] on link "Save" at bounding box center [719, 219] width 38 height 17
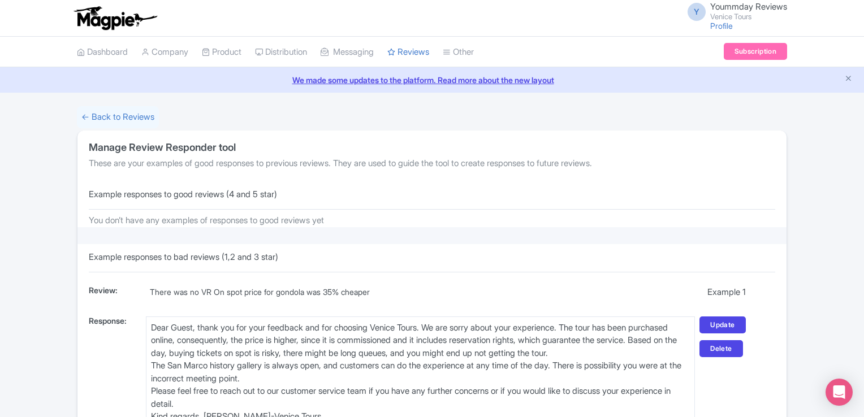
click at [863, 342] on div "← Back to Reviews Manage Review Responder tool These are your examples of good …" at bounding box center [432, 301] width 864 height 391
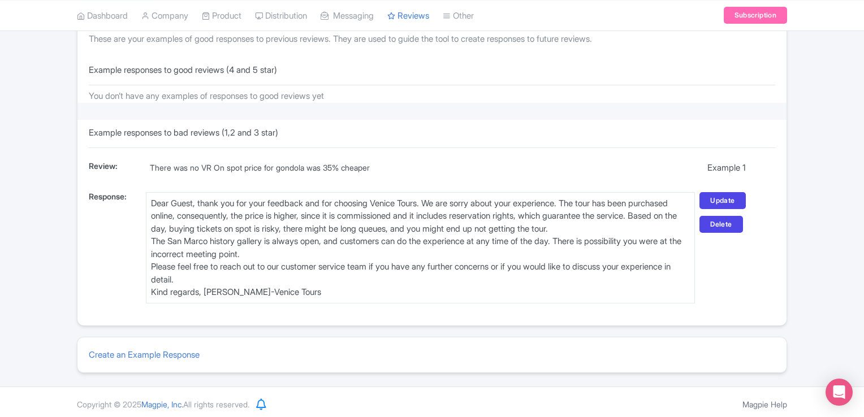
scroll to position [128, 0]
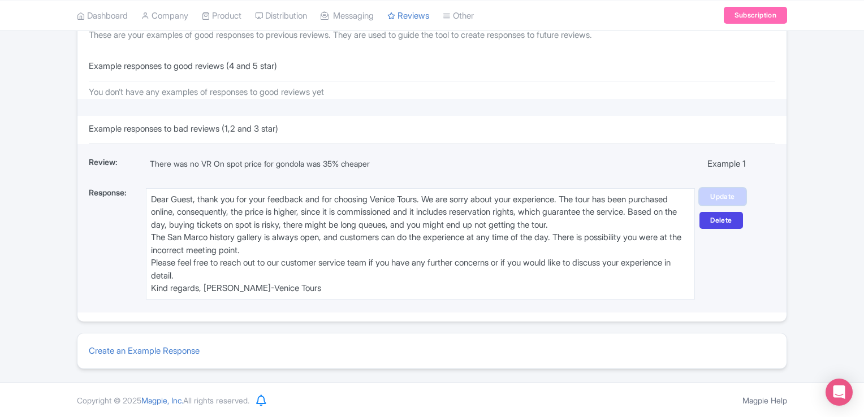
click at [734, 195] on link "Update" at bounding box center [722, 196] width 46 height 17
click at [516, 270] on textarea "Dear Guest, thank you for your feedback and for choosing Venice Tours. We are s…" at bounding box center [420, 244] width 549 height 112
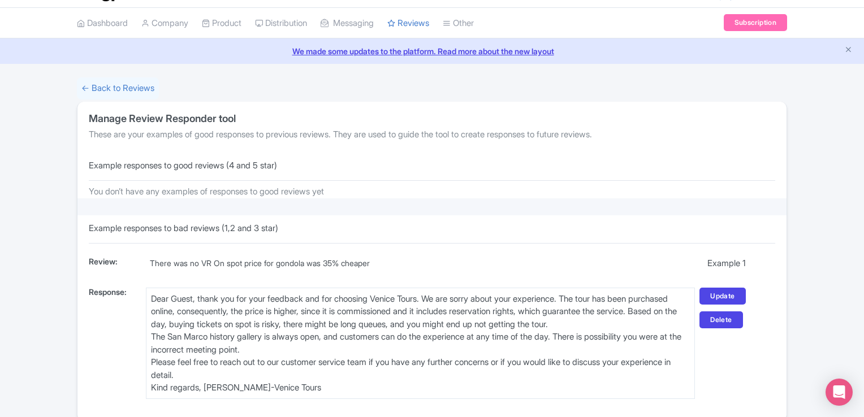
scroll to position [0, 0]
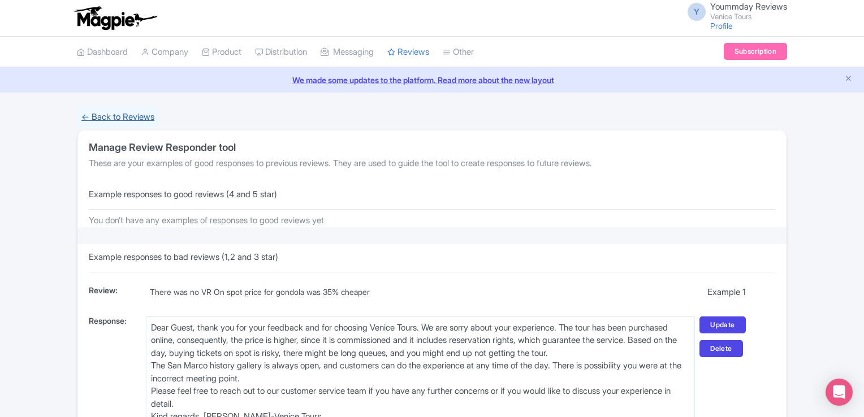
click at [105, 119] on link "← Back to Reviews" at bounding box center [118, 117] width 82 height 22
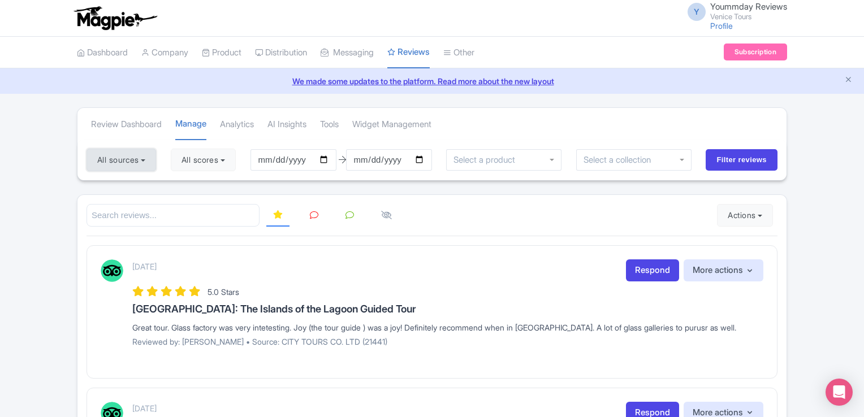
click at [135, 164] on button "All sources" at bounding box center [121, 160] width 70 height 23
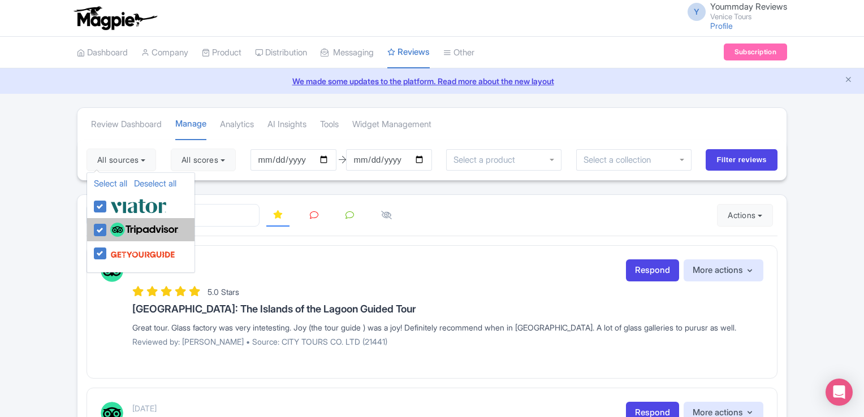
click at [107, 229] on label at bounding box center [142, 229] width 71 height 19
click at [107, 228] on input "checkbox" at bounding box center [110, 223] width 7 height 7
checkbox input "false"
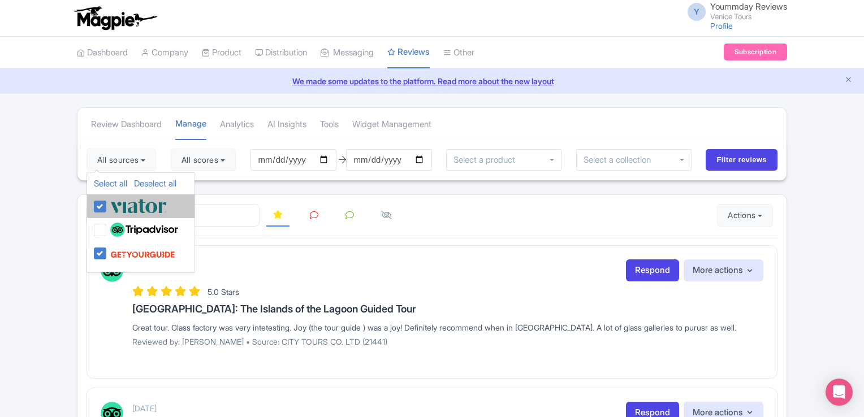
click at [92, 209] on li "Select all Deselect all CITY [GEOGRAPHIC_DATA] CO. LTD" at bounding box center [140, 205] width 107 height 23
click at [107, 207] on label at bounding box center [136, 206] width 59 height 19
click at [107, 204] on input "checkbox" at bounding box center [110, 200] width 7 height 7
checkbox input "false"
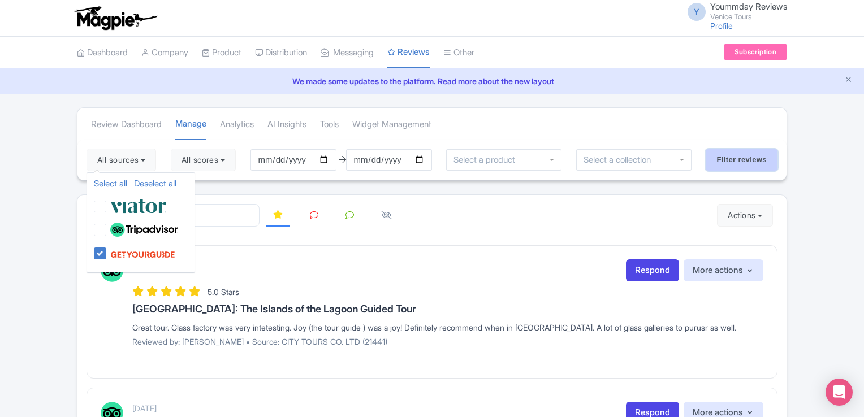
click at [746, 161] on input "Filter reviews" at bounding box center [741, 159] width 72 height 21
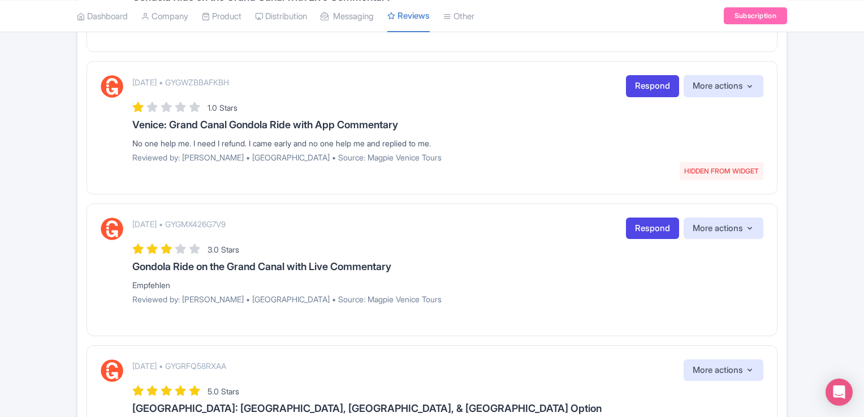
scroll to position [1361, 0]
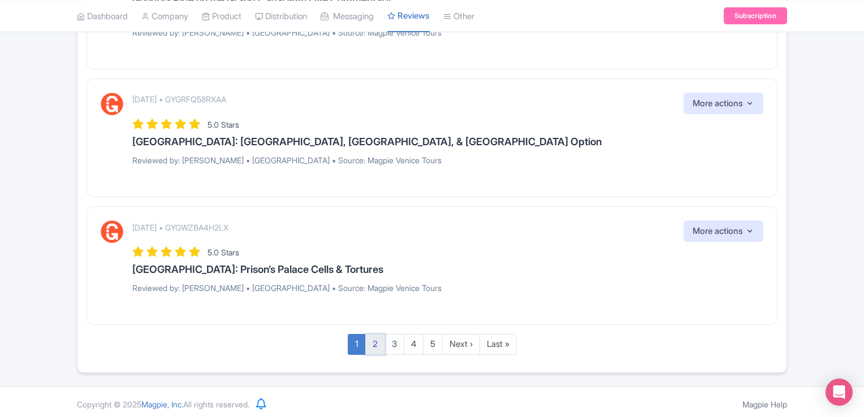
click at [372, 338] on link "2" at bounding box center [375, 344] width 20 height 21
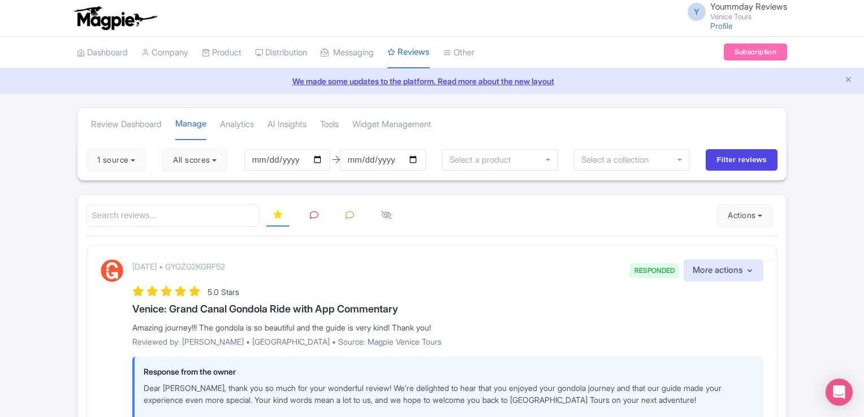
scroll to position [235, 0]
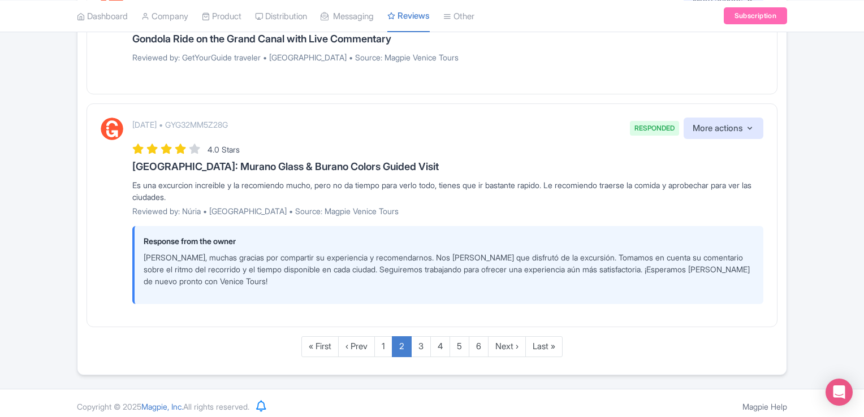
scroll to position [1684, 0]
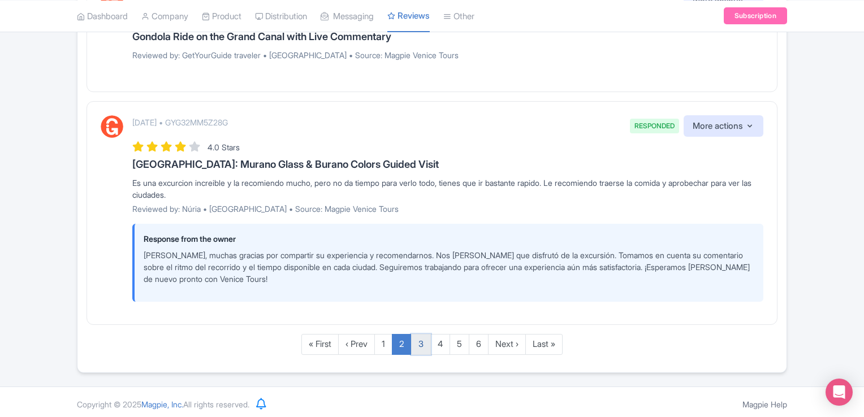
click at [421, 339] on link "3" at bounding box center [421, 344] width 20 height 21
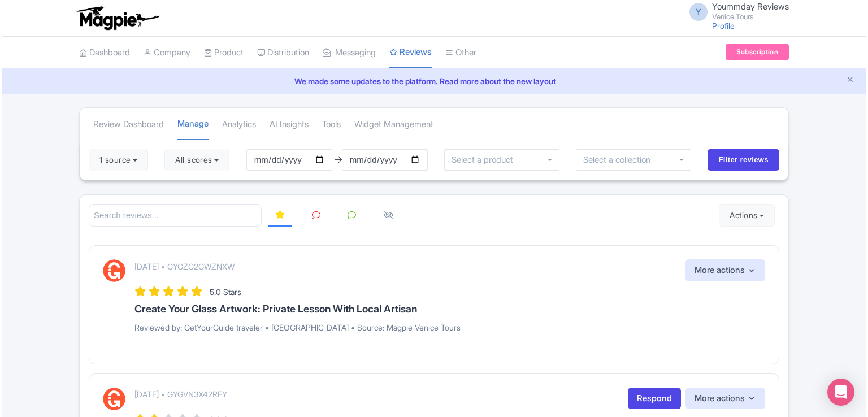
scroll to position [235, 0]
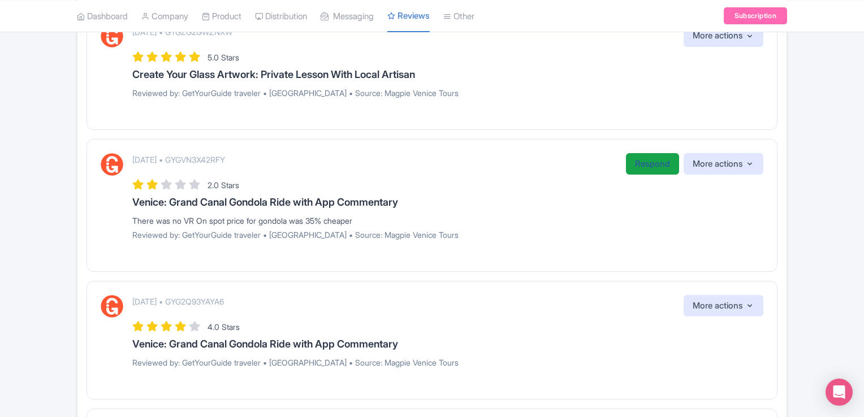
click at [657, 166] on link "Respond" at bounding box center [652, 164] width 53 height 22
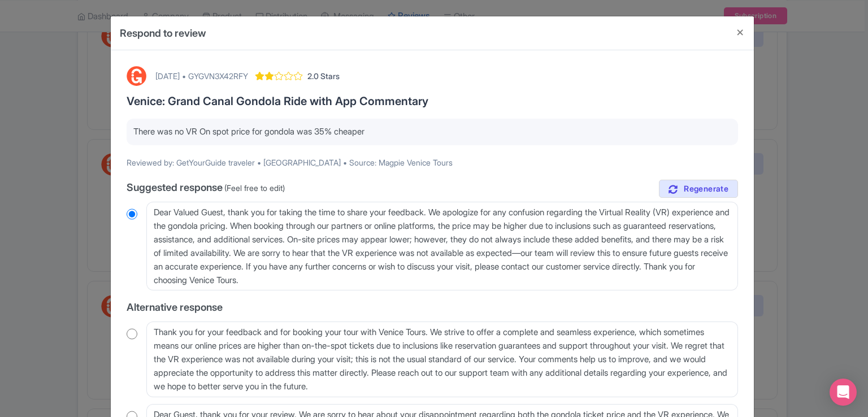
click at [863, 172] on div "Respond to review August 29, 2025 • GYGVN3X42RFY 2.0 Stars Venice: Grand Canal …" at bounding box center [434, 208] width 868 height 417
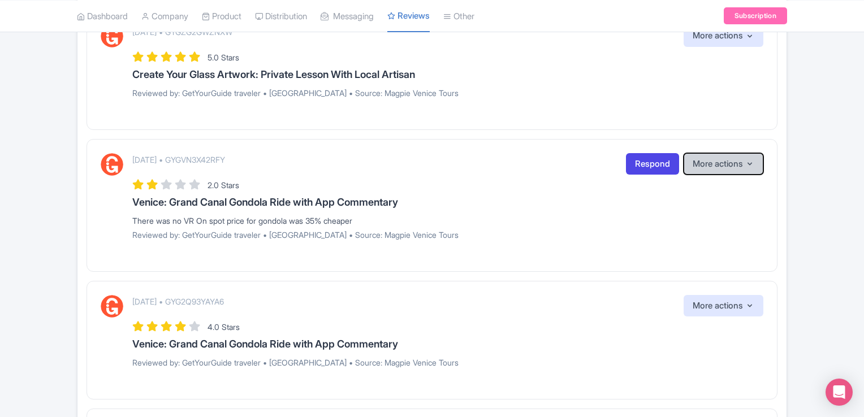
click at [728, 163] on button "More actions" at bounding box center [723, 164] width 80 height 22
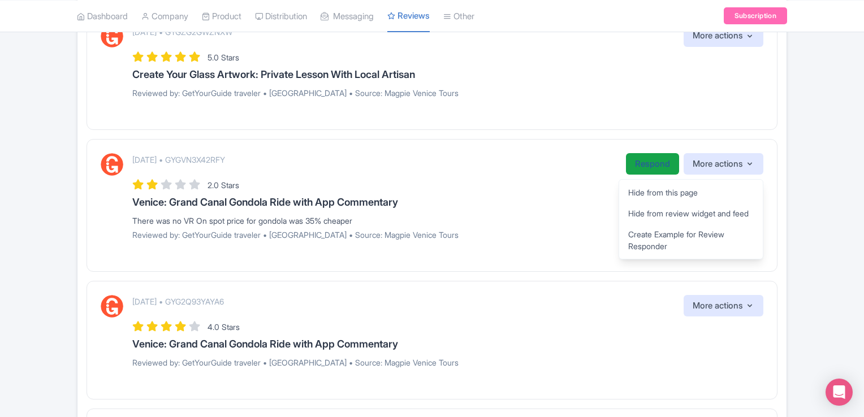
click at [659, 162] on link "Respond" at bounding box center [652, 164] width 53 height 22
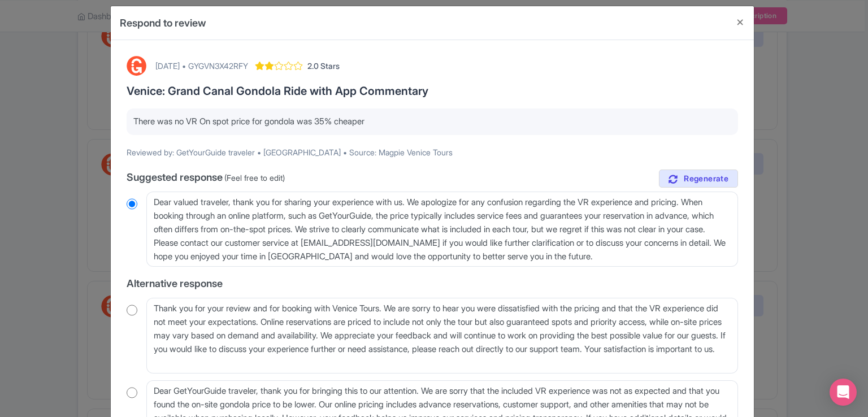
scroll to position [8, 0]
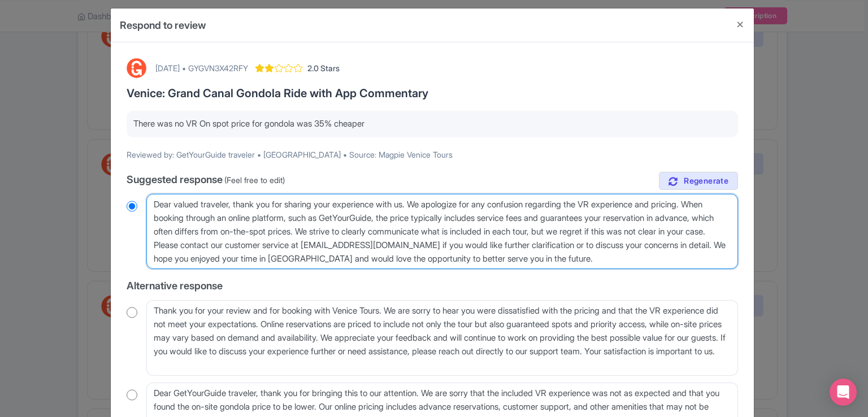
drag, startPoint x: 153, startPoint y: 202, endPoint x: 694, endPoint y: 264, distance: 544.4
click at [694, 264] on textarea "Dear valued traveler, thank you for sharing your experience with us. We apologi…" at bounding box center [442, 232] width 592 height 76
paste textarea "Guest, thank you for your feedback and for choosing Venice Tours. We are sorry …"
type textarea "Dear Guest, thank you for your feedback and for choosing Venice Tours. We are s…"
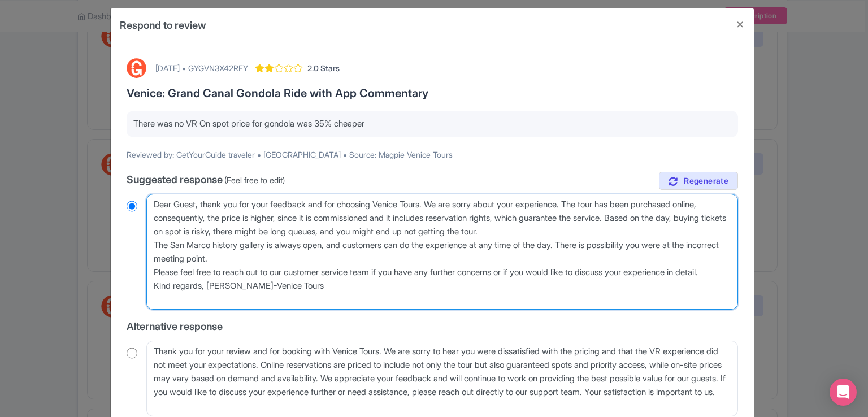
radio input "true"
type textarea "Dear Guest, thank you for your feedback and for choosing Venice Tours. We are s…"
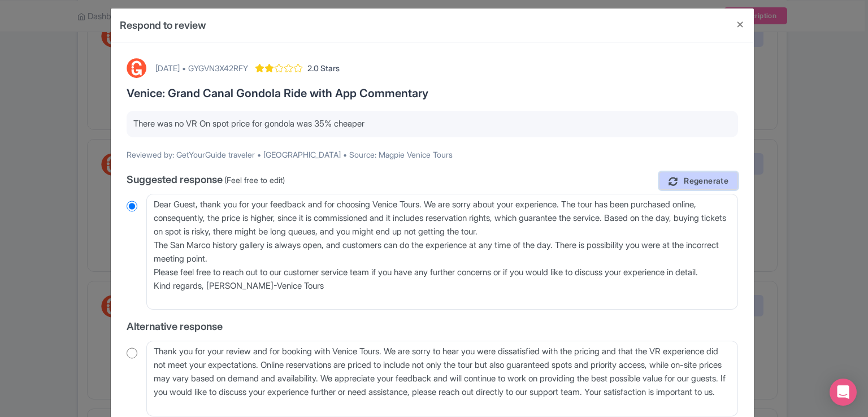
click at [695, 183] on span "Regenerate" at bounding box center [706, 181] width 45 height 11
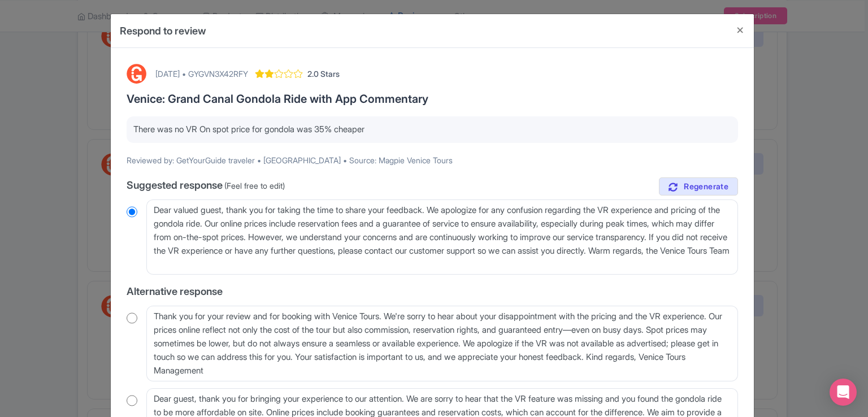
scroll to position [0, 0]
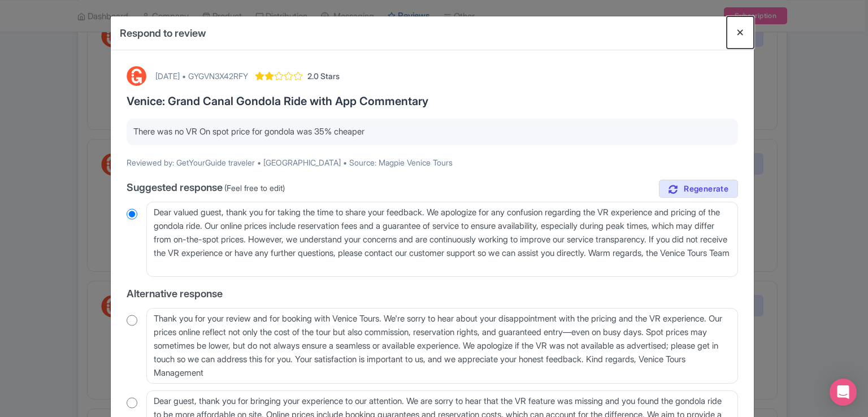
click at [740, 31] on button "Close" at bounding box center [740, 32] width 27 height 32
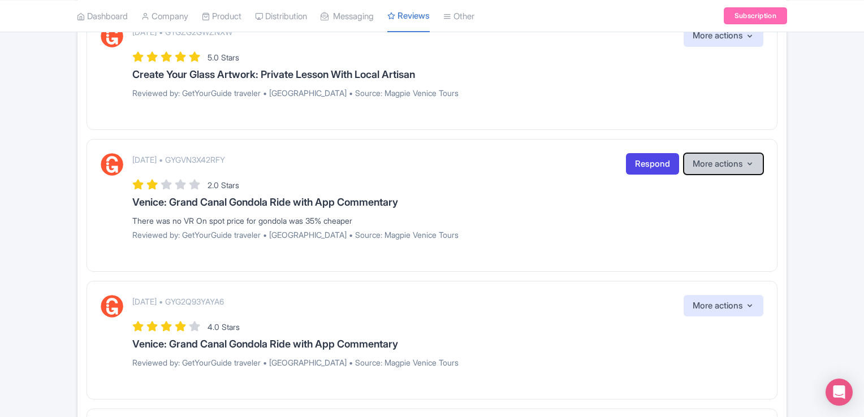
click at [723, 168] on button "More actions" at bounding box center [723, 164] width 80 height 22
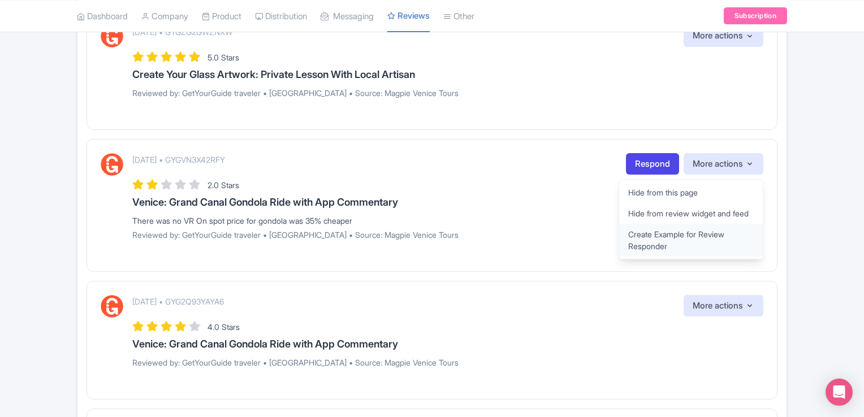
click at [657, 245] on link "Create Example for Review Responder" at bounding box center [691, 240] width 144 height 33
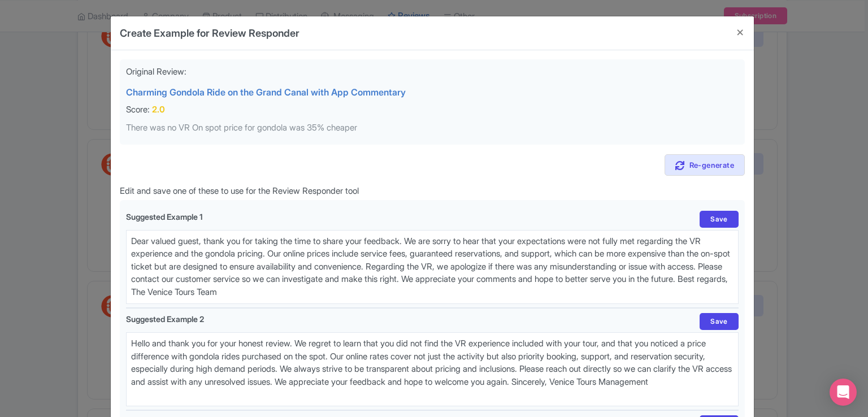
scroll to position [175, 0]
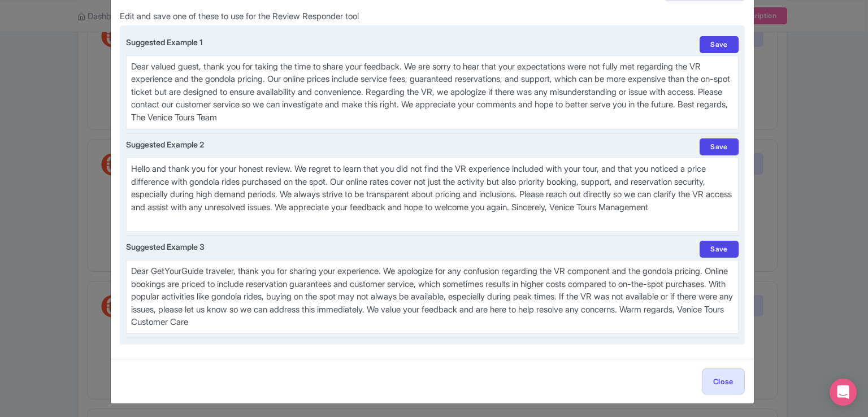
click at [131, 268] on textarea "Dear GetYourGuide traveler, thank you for sharing your experience. We apologize…" at bounding box center [432, 297] width 613 height 74
drag, startPoint x: 128, startPoint y: 266, endPoint x: 201, endPoint y: 280, distance: 74.2
click at [201, 280] on textarea "Dear GetYourGuide traveler, thank you for sharing your experience. We apologize…" at bounding box center [432, 297] width 613 height 74
drag, startPoint x: 131, startPoint y: 267, endPoint x: 242, endPoint y: 322, distance: 123.6
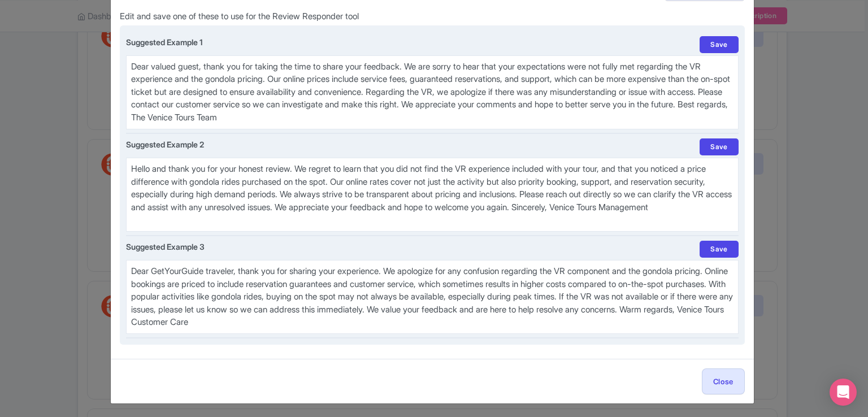
click at [242, 322] on textarea "Dear GetYourGuide traveler, thank you for sharing your experience. We apologize…" at bounding box center [432, 297] width 613 height 74
click at [396, 321] on textarea "Dear GetYourGuide traveler, thank you for sharing your experience. We apologize…" at bounding box center [432, 297] width 613 height 74
drag, startPoint x: 127, startPoint y: 264, endPoint x: 327, endPoint y: 314, distance: 206.8
click at [327, 314] on textarea "Dear GetYourGuide traveler, thank you for sharing your experience. We apologize…" at bounding box center [432, 297] width 613 height 74
click at [427, 318] on textarea "Dear GetYourGuide traveler, thank you for sharing your experience. We apologize…" at bounding box center [432, 297] width 613 height 74
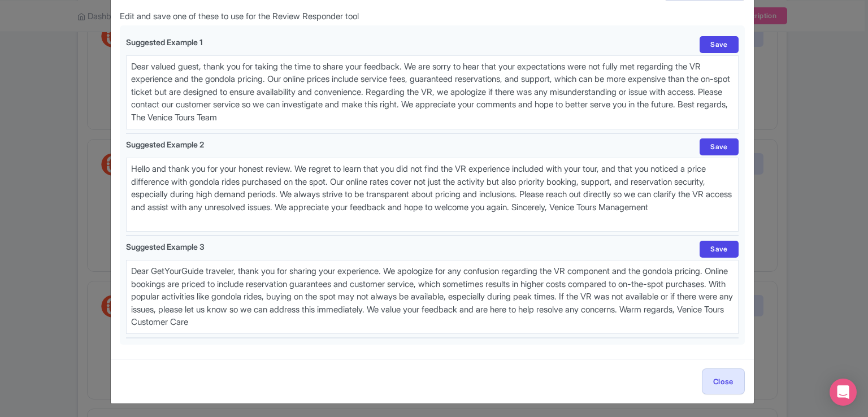
click at [822, 158] on div "Create Example for Review Responder Original Review: Charming Gondola Ride on t…" at bounding box center [434, 208] width 868 height 417
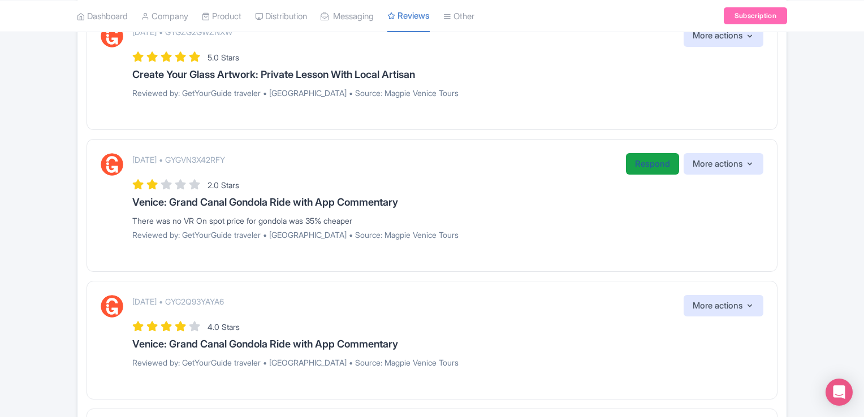
click at [631, 160] on link "Respond" at bounding box center [652, 164] width 53 height 22
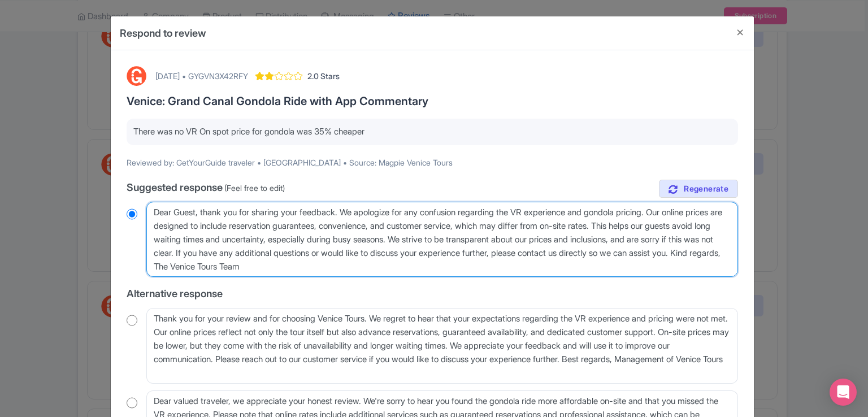
drag, startPoint x: 153, startPoint y: 213, endPoint x: 358, endPoint y: 266, distance: 211.9
click at [358, 266] on textarea "Dear Guest, thank you for sharing your feedback. We apologize for any confusion…" at bounding box center [442, 240] width 592 height 76
type textarea "ice Tours Team"
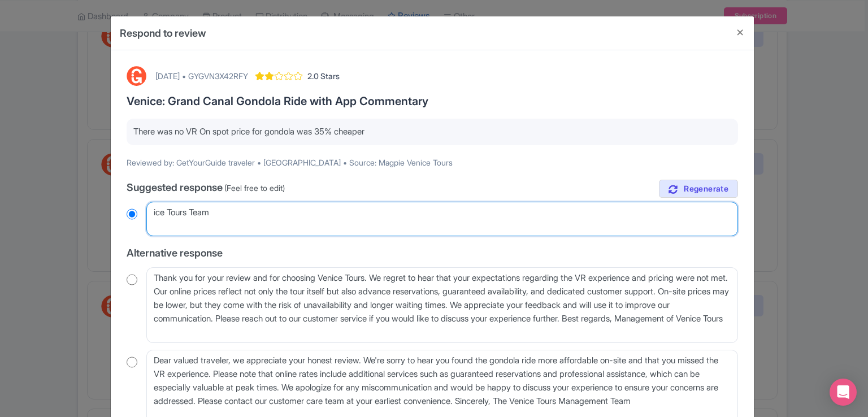
radio input "true"
click at [249, 214] on textarea "Dear Guest, thank you for sharing your feedback. We apologize for any confusion…" at bounding box center [442, 219] width 592 height 35
type textarea "i"
radio input "true"
paste textarea "Dear Guest, thank you for your feedback and for choosing Venice Tours. We are s…"
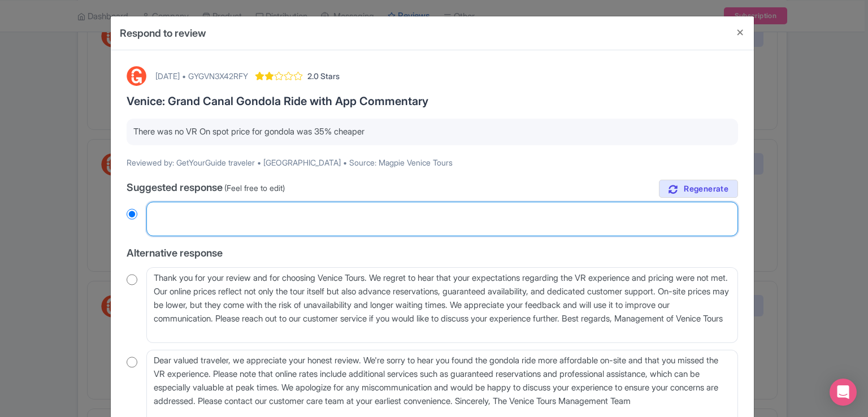
type textarea "Dear Guest, thank you for your feedback and for choosing Venice Tours. We are s…"
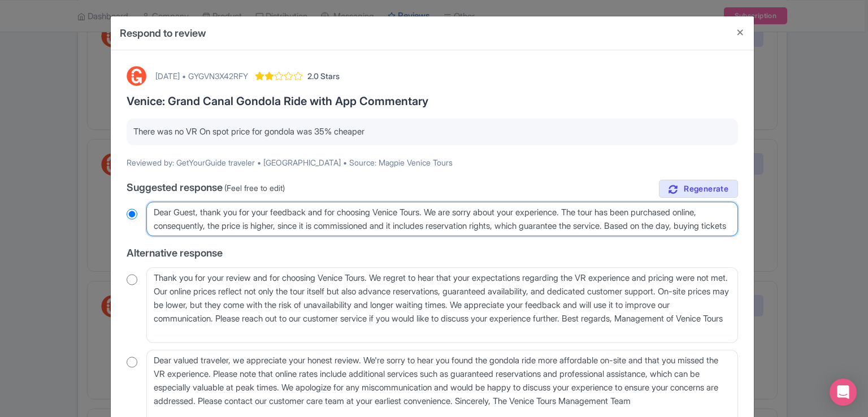
radio input "true"
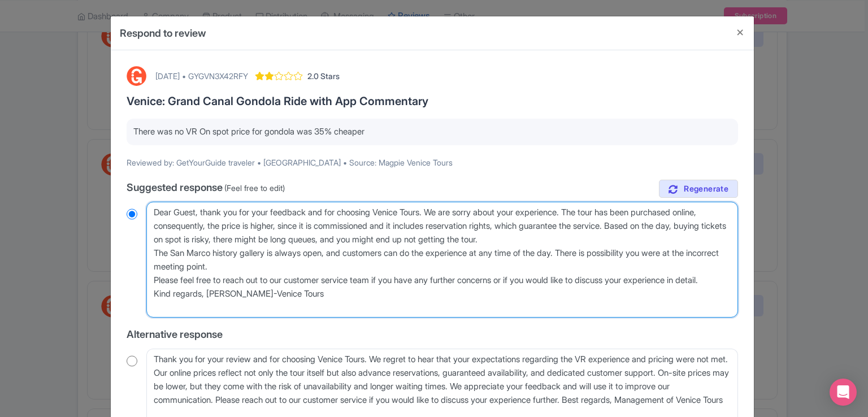
scroll to position [170, 0]
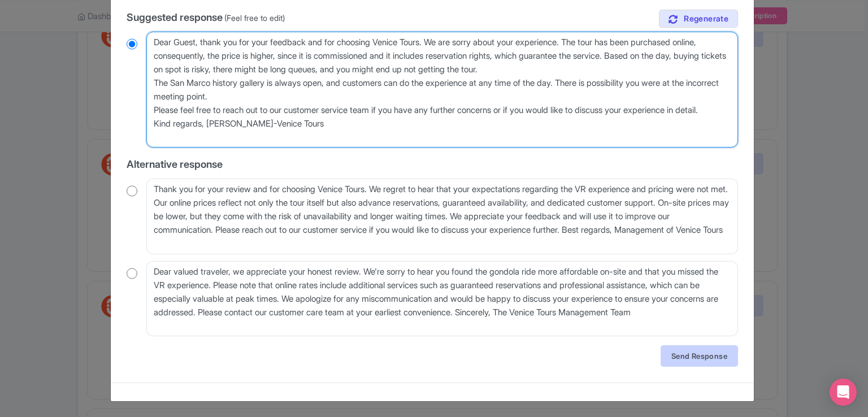
type textarea "Dear Guest, thank you for your feedback and for choosing Venice Tours. We are s…"
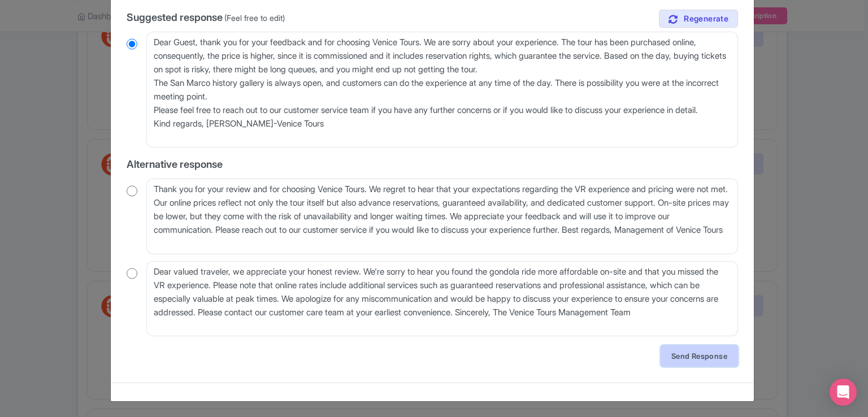
click at [710, 359] on link "Send Response" at bounding box center [699, 355] width 77 height 21
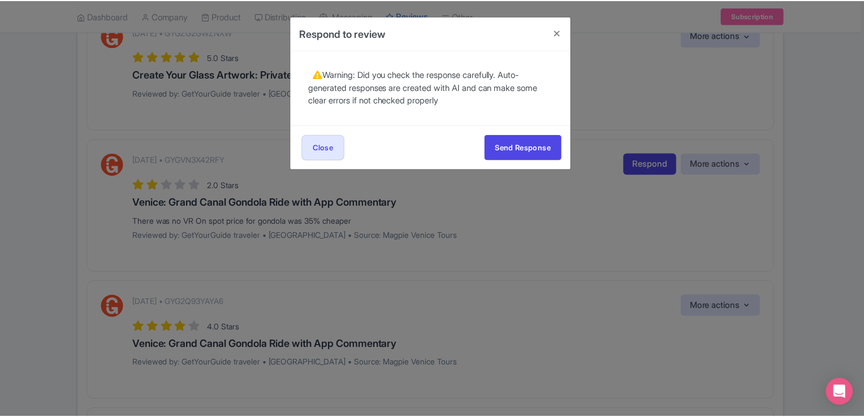
scroll to position [0, 0]
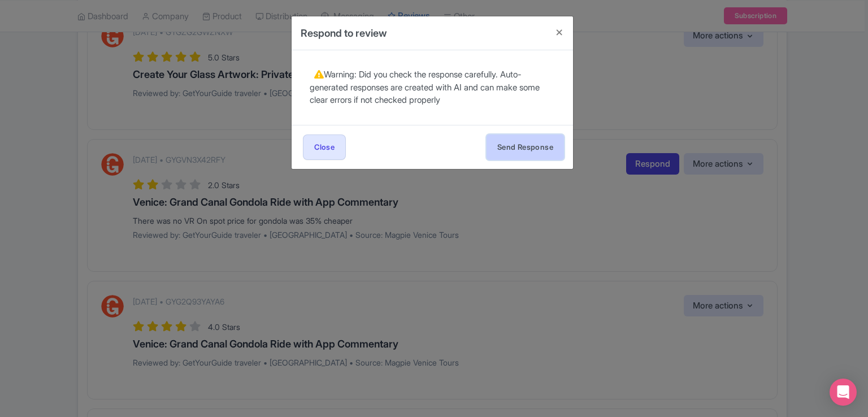
click at [519, 145] on button "Send Response" at bounding box center [525, 147] width 77 height 25
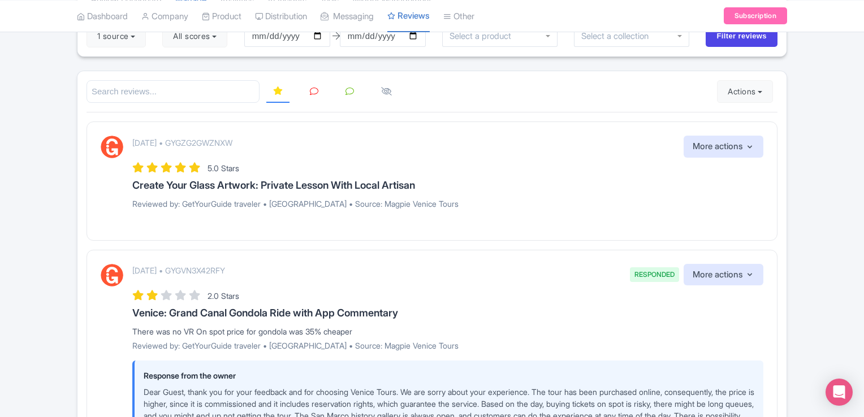
scroll to position [488, 0]
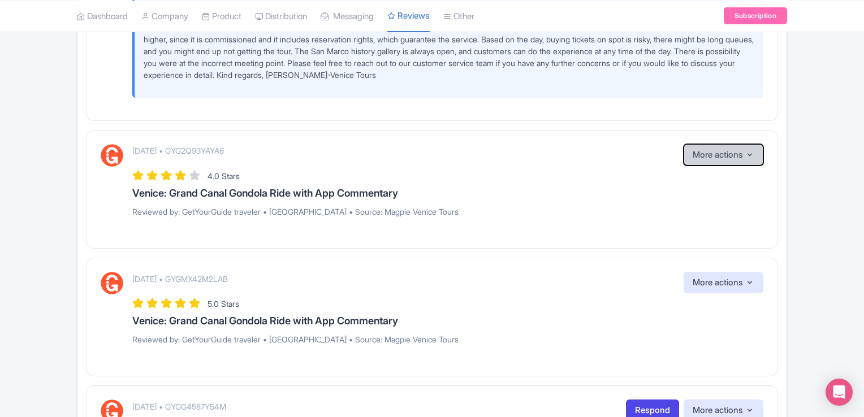
click at [735, 155] on button "More actions" at bounding box center [723, 155] width 80 height 22
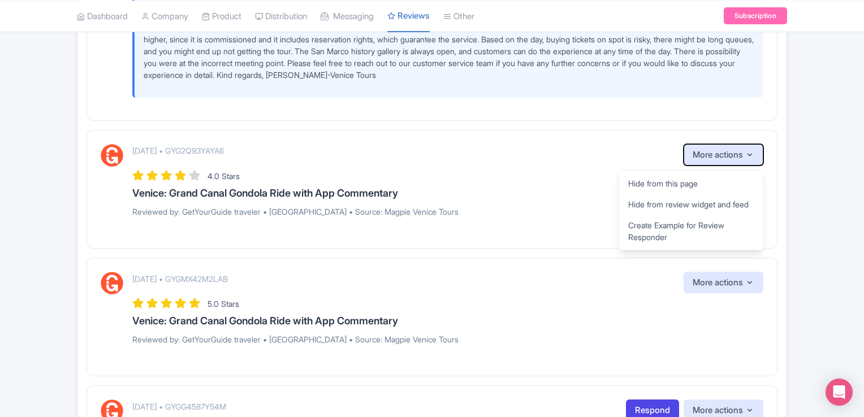
scroll to position [124, 0]
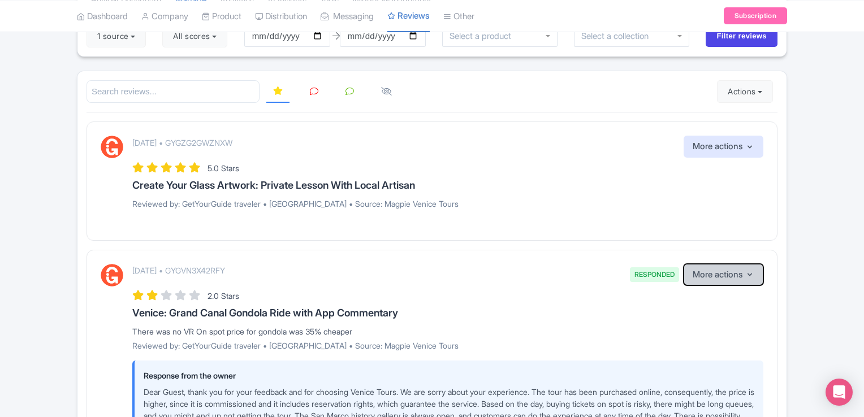
click at [753, 272] on icon "button" at bounding box center [749, 274] width 9 height 9
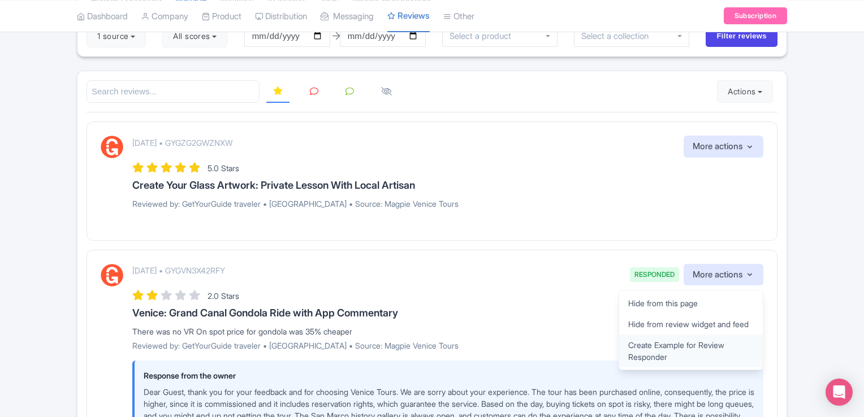
click at [671, 355] on link "Create Example for Review Responder" at bounding box center [691, 351] width 144 height 33
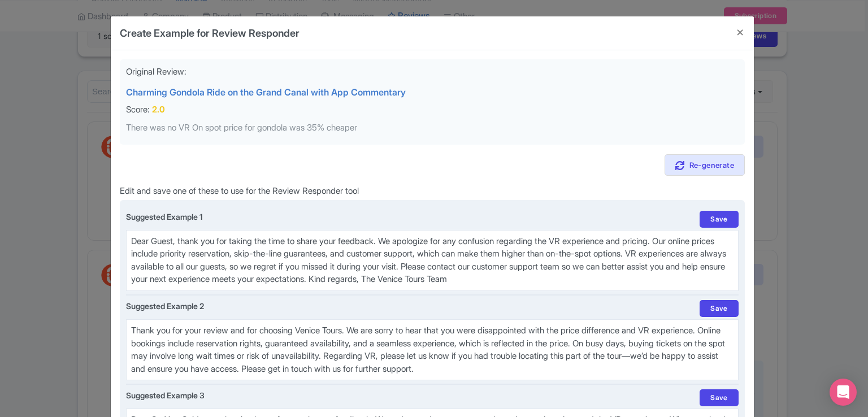
drag, startPoint x: 129, startPoint y: 238, endPoint x: 535, endPoint y: 275, distance: 407.5
click at [535, 275] on textarea "Dear Guest, thank you for taking the time to share your feedback. We apologize …" at bounding box center [432, 260] width 613 height 61
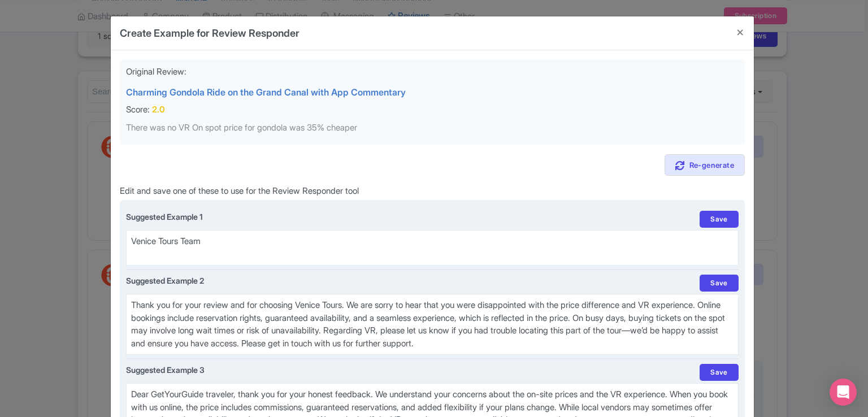
click at [131, 238] on textarea "Dear Guest, thank you for taking the time to share your feedback. We apologize …" at bounding box center [432, 248] width 613 height 36
paste textarea "Dear Guest, thank you for your feedback and for choosing Venice Tours. We are s…"
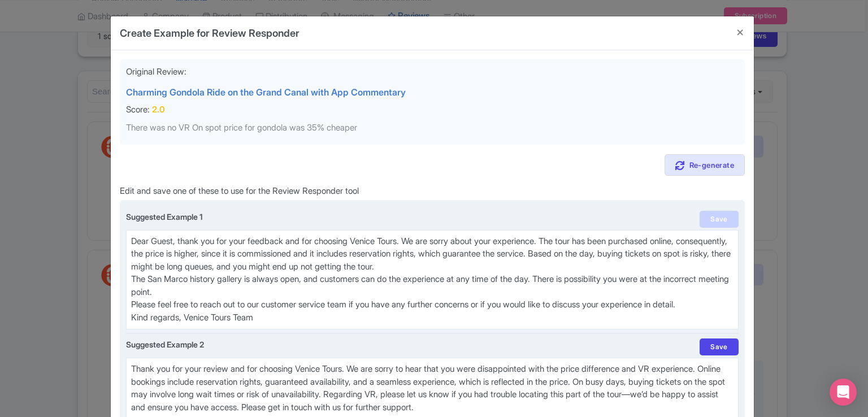
type textarea "Dear Guest, thank you for your feedback and for choosing Venice Tours. We are s…"
click at [725, 217] on link "Save" at bounding box center [719, 219] width 38 height 17
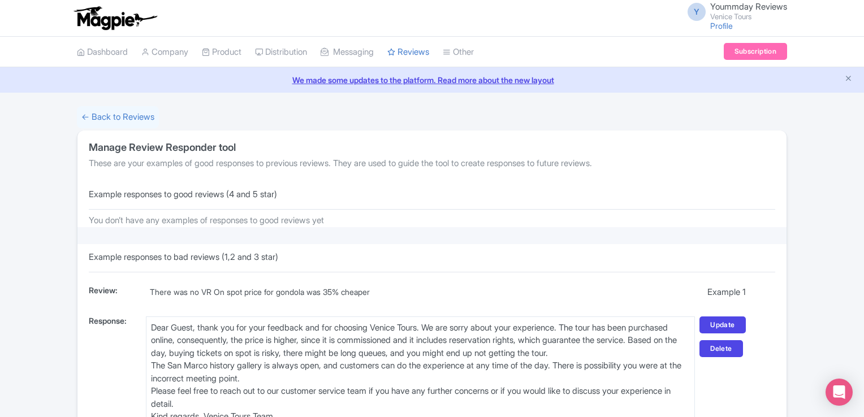
scroll to position [301, 0]
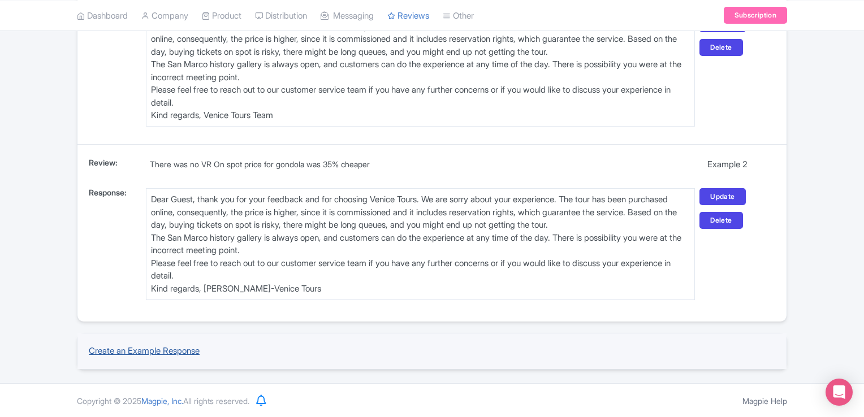
click at [155, 349] on link "Create an Example Response" at bounding box center [144, 350] width 111 height 11
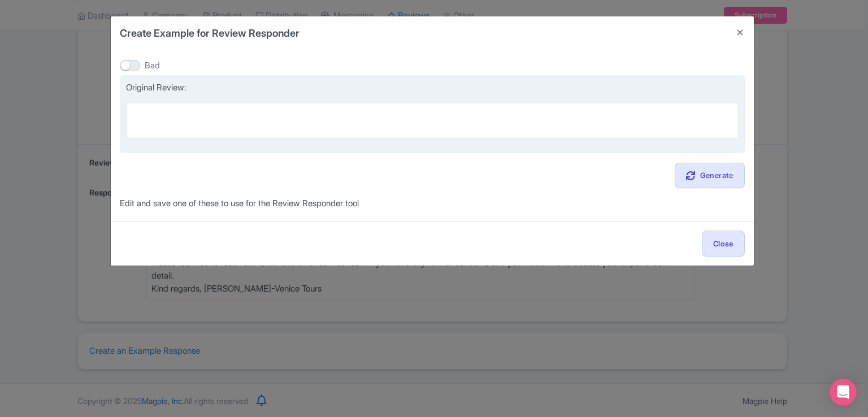
click at [312, 125] on textarea at bounding box center [432, 121] width 613 height 36
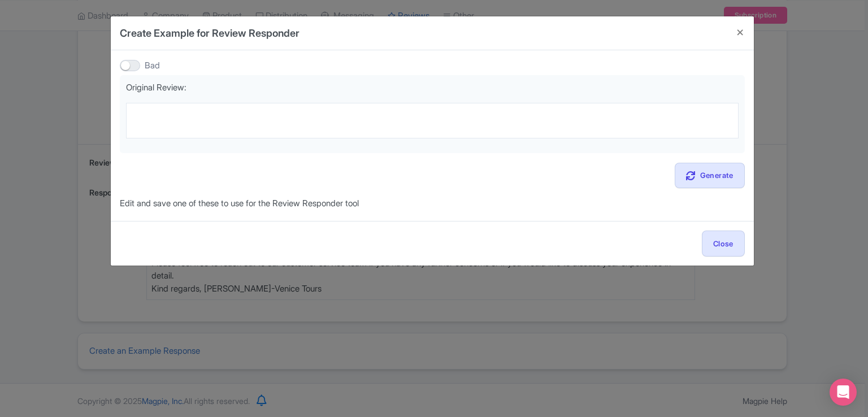
click at [279, 175] on div "Generate" at bounding box center [432, 175] width 625 height 25
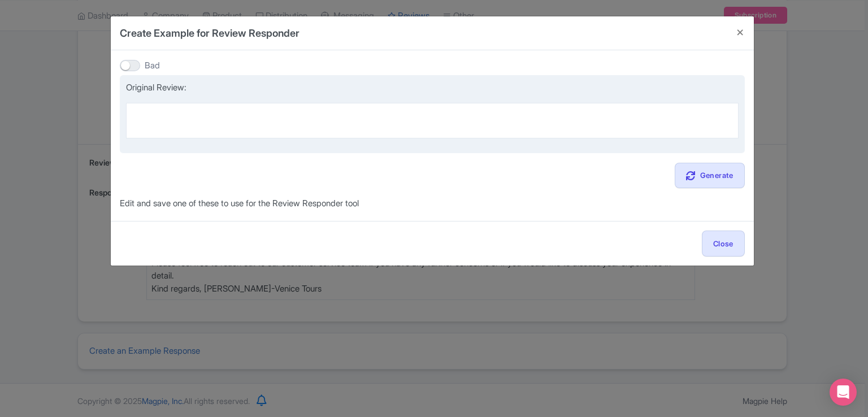
click at [274, 127] on textarea at bounding box center [432, 121] width 613 height 36
paste textarea "Dear Guest, thank you for your feedback and for choosing Venice Tours. We are s…"
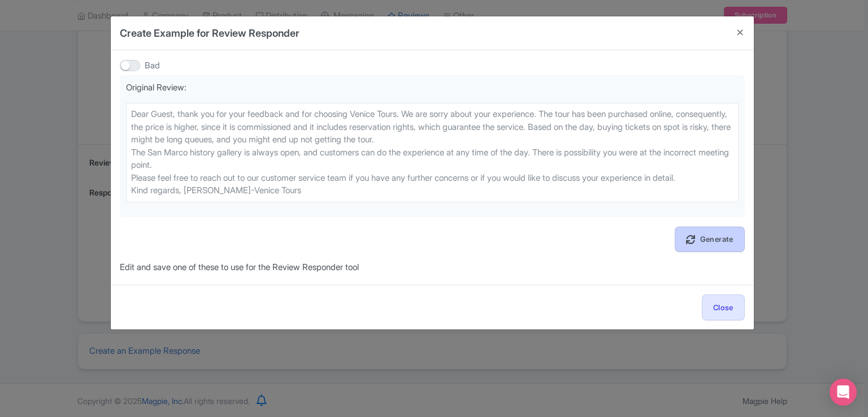
type textarea "Dear Guest, thank you for your feedback and for choosing Venice Tours. We are s…"
click at [718, 237] on link "Generate" at bounding box center [710, 239] width 70 height 25
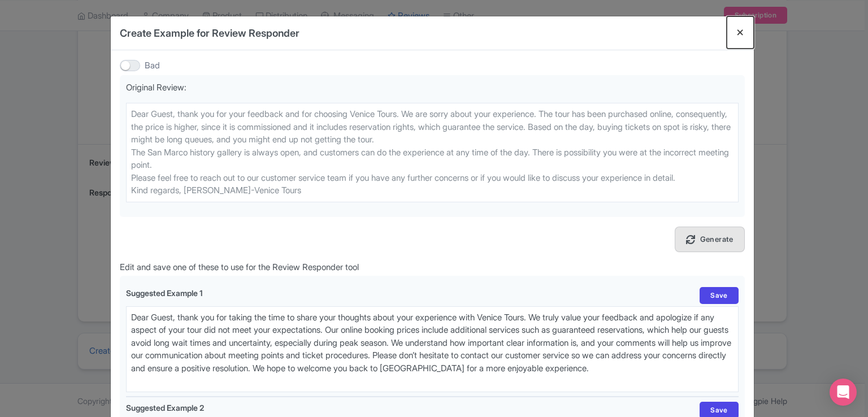
click at [738, 31] on button "Close" at bounding box center [740, 32] width 27 height 32
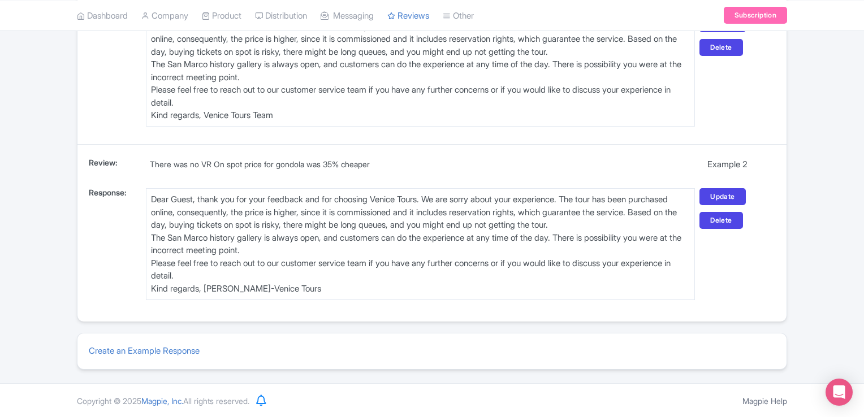
scroll to position [0, 0]
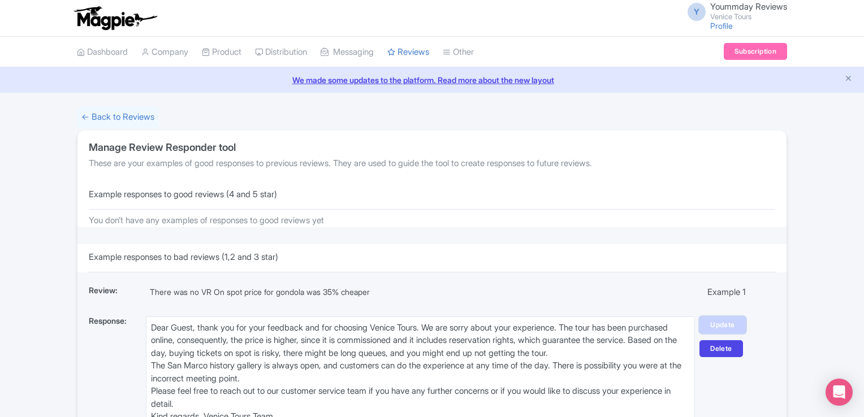
click at [717, 322] on link "Update" at bounding box center [722, 324] width 46 height 17
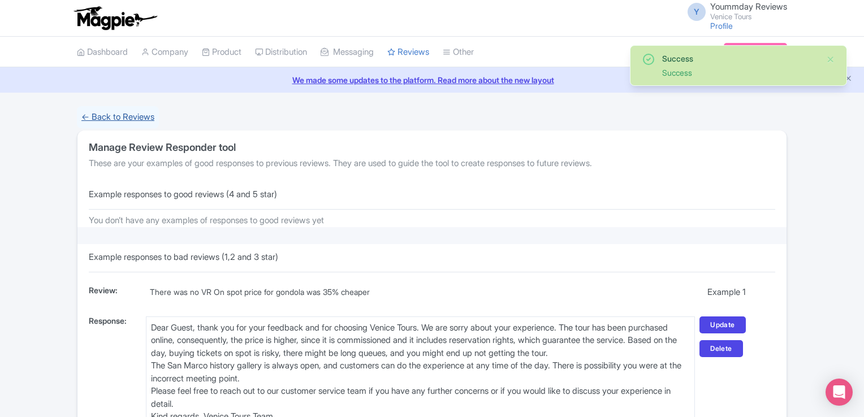
click at [142, 118] on link "← Back to Reviews" at bounding box center [118, 117] width 82 height 22
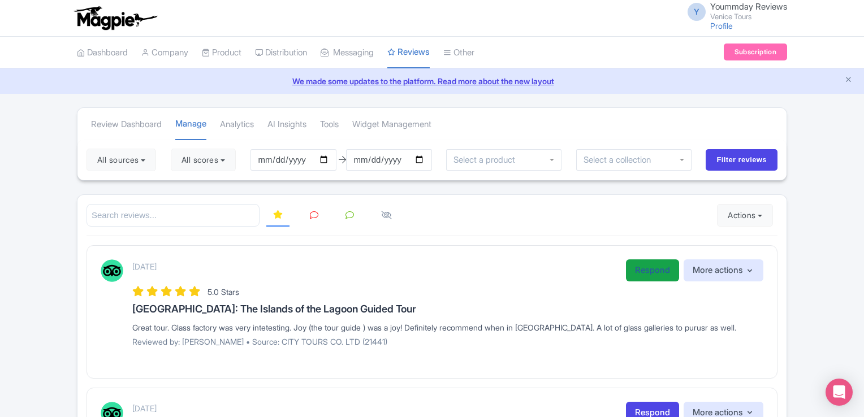
click at [656, 269] on link "Respond" at bounding box center [652, 270] width 53 height 22
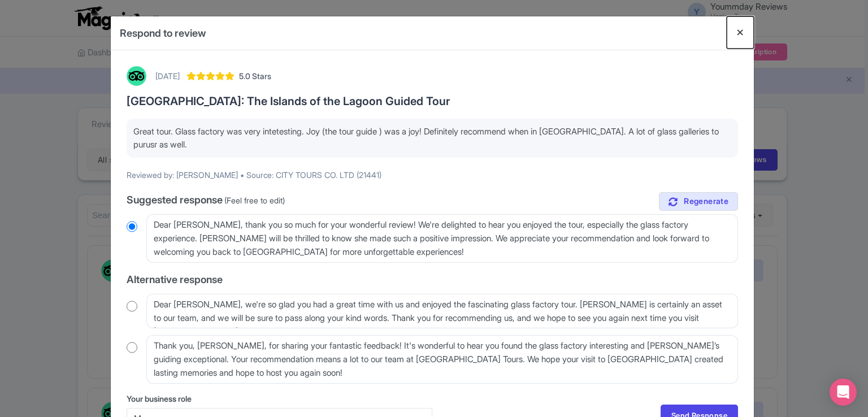
click at [739, 34] on button "Close" at bounding box center [740, 32] width 27 height 32
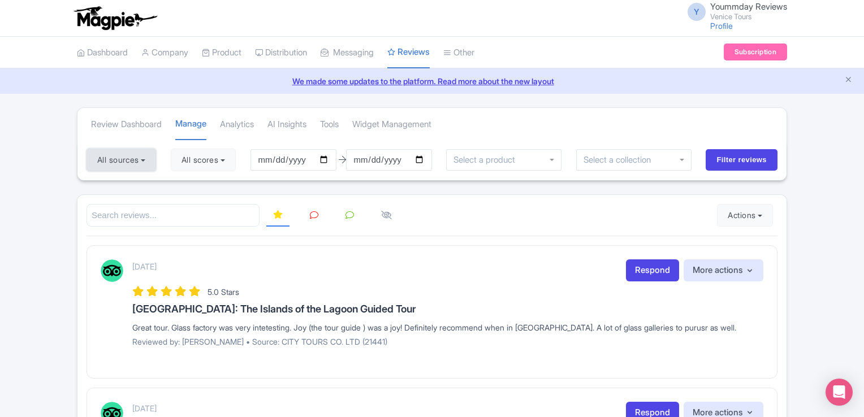
click at [144, 160] on button "All sources" at bounding box center [121, 160] width 70 height 23
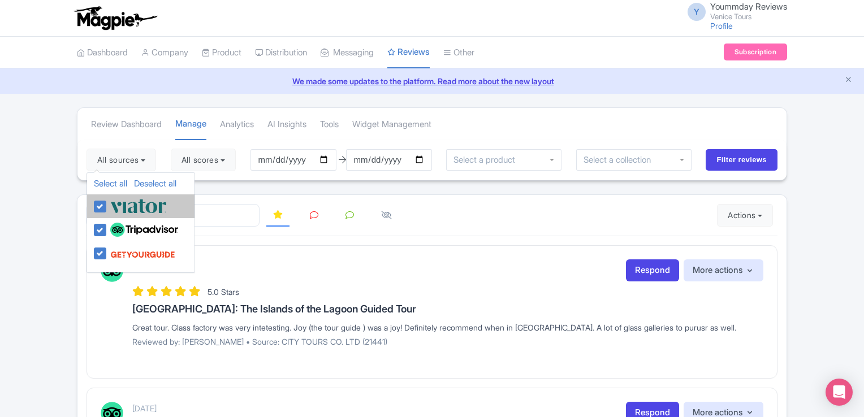
click at [107, 206] on label at bounding box center [136, 206] width 59 height 19
click at [107, 204] on input "checkbox" at bounding box center [110, 200] width 7 height 7
checkbox input "false"
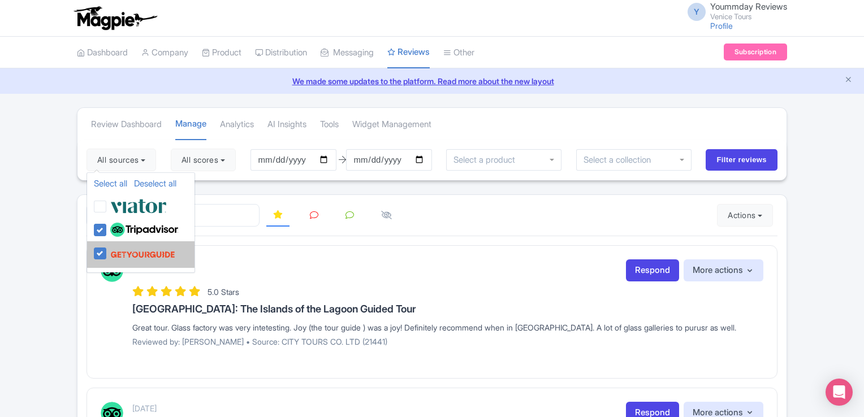
click at [107, 254] on label at bounding box center [141, 254] width 68 height 21
click at [107, 251] on input "checkbox" at bounding box center [110, 247] width 7 height 7
checkbox input "false"
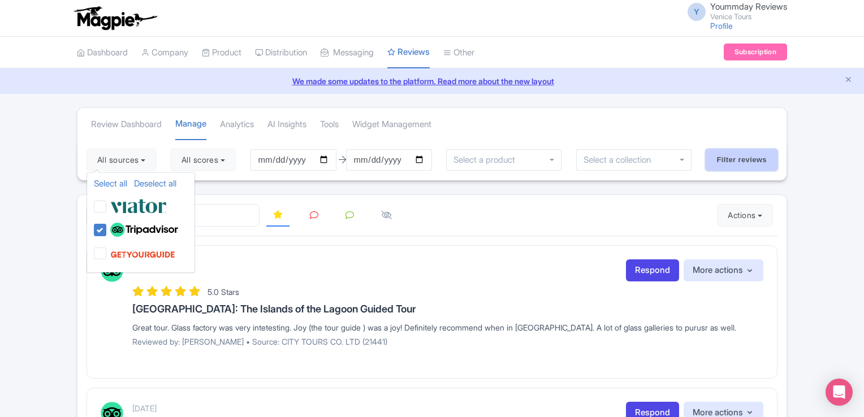
click at [741, 163] on input "Filter reviews" at bounding box center [741, 159] width 72 height 21
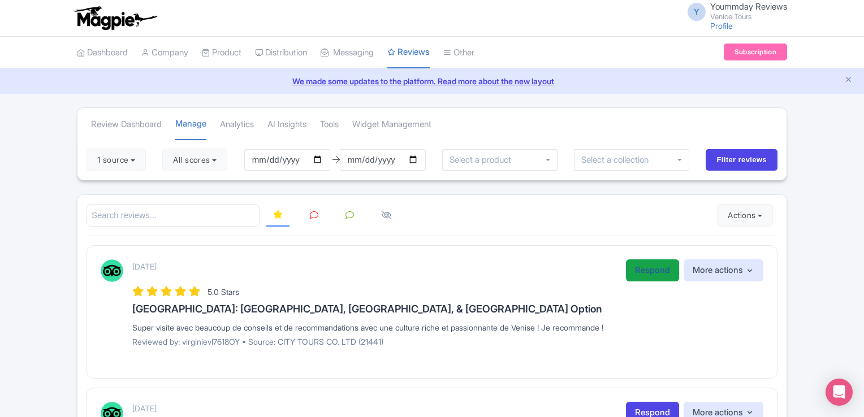
click at [644, 268] on link "Respond" at bounding box center [652, 270] width 53 height 22
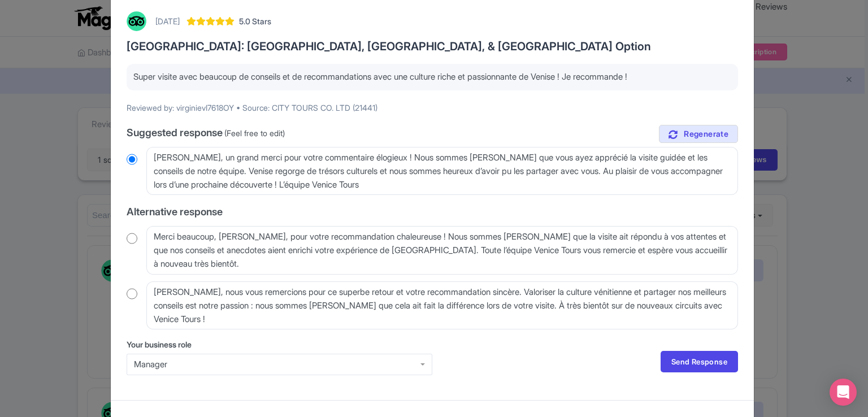
scroll to position [72, 0]
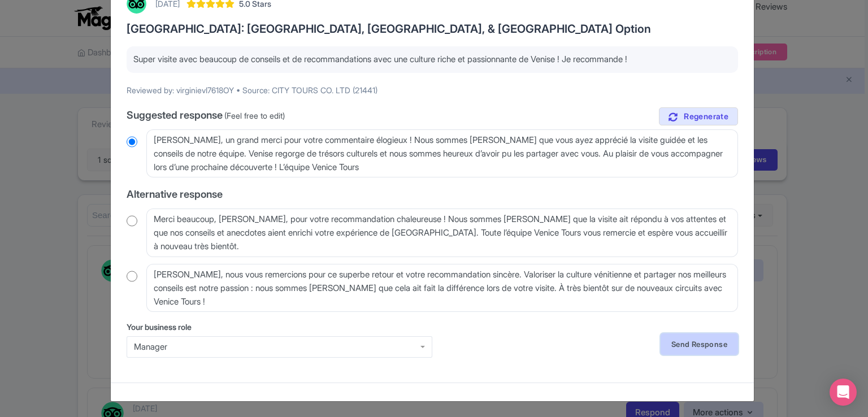
click at [719, 345] on link "Send Response" at bounding box center [699, 343] width 77 height 21
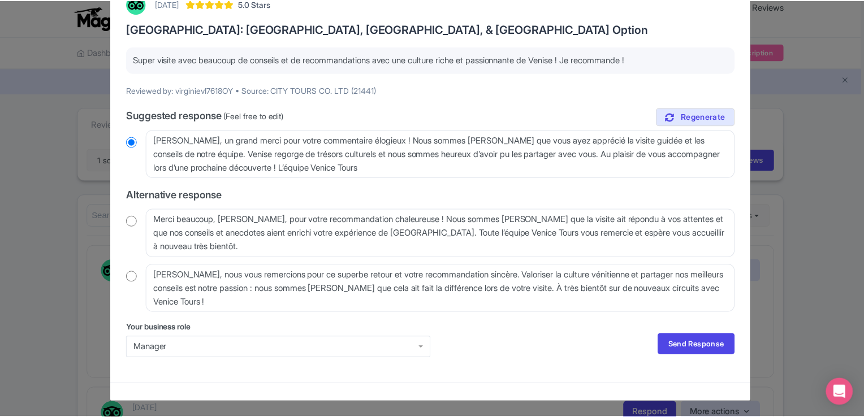
scroll to position [0, 0]
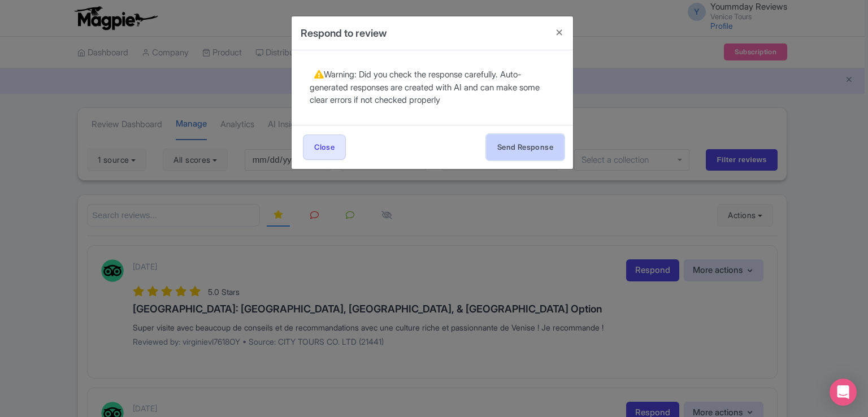
click at [528, 150] on button "Send Response" at bounding box center [525, 147] width 77 height 25
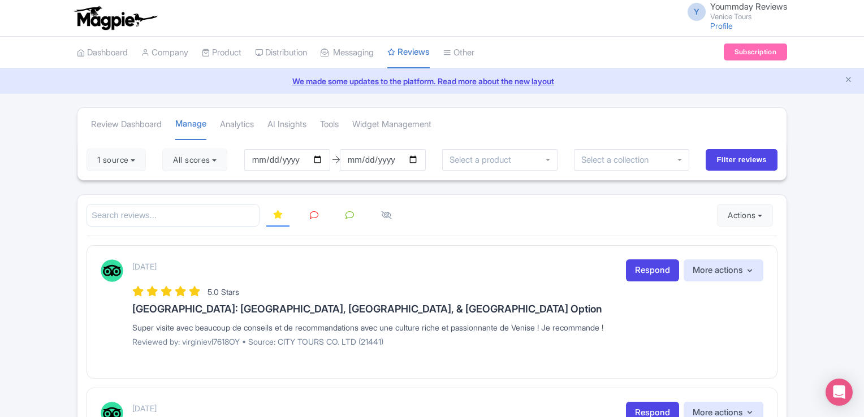
click at [575, 257] on div "September 04, 2025 Respond More actions Hide from this page Hide from review wi…" at bounding box center [431, 311] width 691 height 133
click at [136, 157] on button "1 source" at bounding box center [115, 160] width 59 height 23
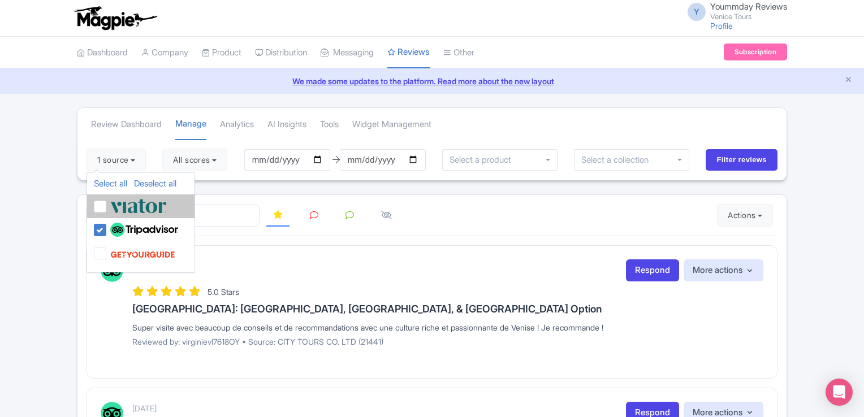
click at [107, 206] on label at bounding box center [136, 206] width 59 height 19
click at [107, 204] on input "checkbox" at bounding box center [110, 200] width 7 height 7
checkbox input "true"
click at [312, 215] on icon at bounding box center [314, 215] width 8 height 8
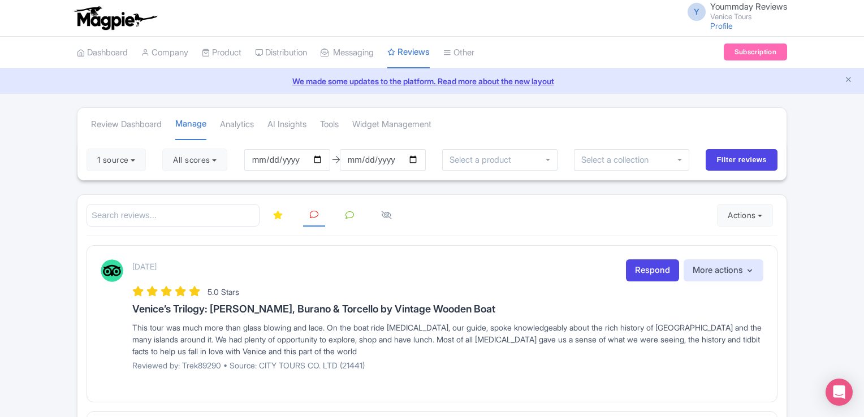
click at [353, 210] on link at bounding box center [350, 216] width 22 height 22
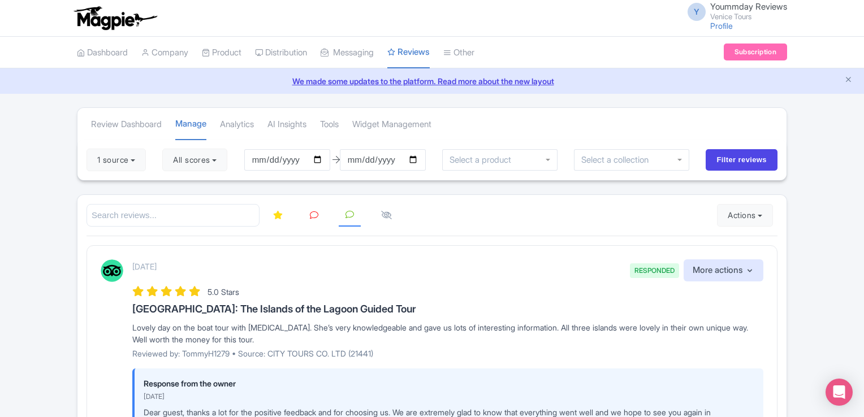
click at [309, 213] on link at bounding box center [314, 216] width 22 height 22
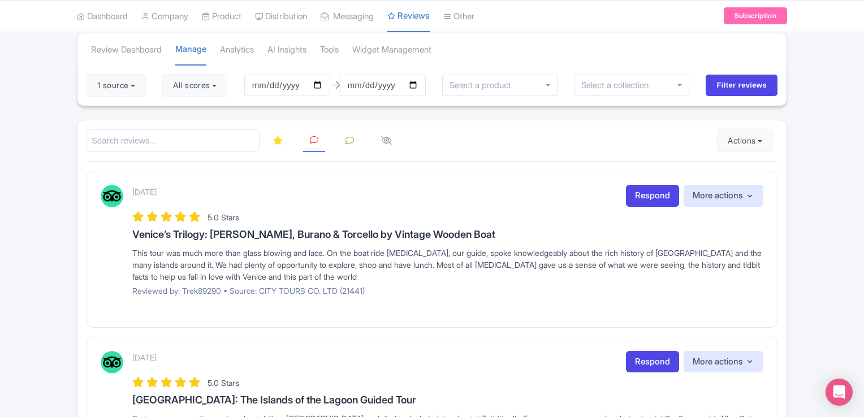
scroll to position [71, 0]
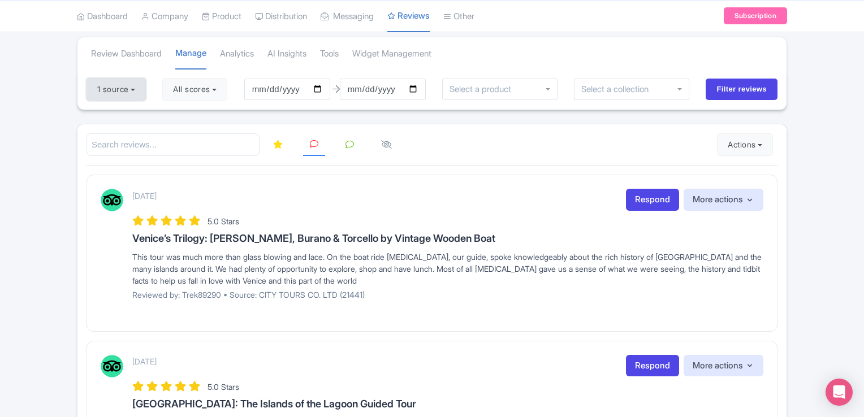
click at [123, 91] on button "1 source" at bounding box center [115, 89] width 59 height 23
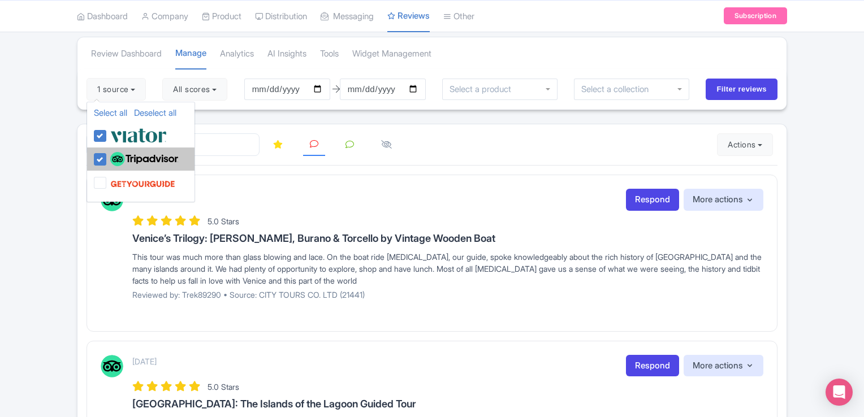
click at [107, 157] on label at bounding box center [142, 159] width 71 height 19
click at [107, 157] on input "checkbox" at bounding box center [110, 153] width 7 height 7
checkbox input "false"
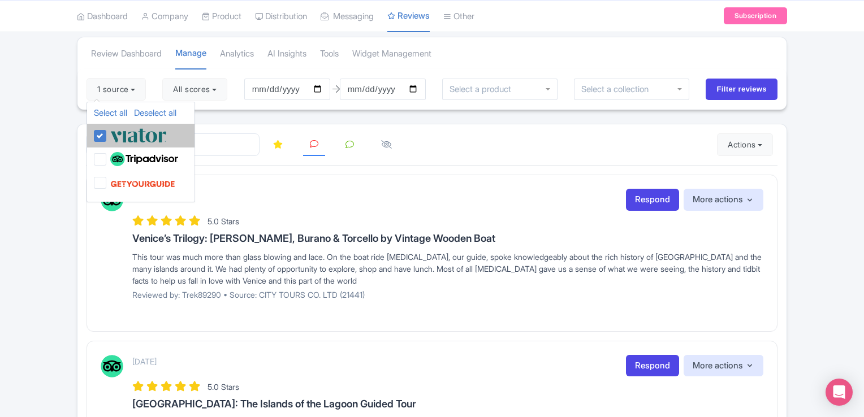
click at [107, 133] on label at bounding box center [136, 135] width 59 height 19
click at [107, 133] on input "checkbox" at bounding box center [110, 129] width 7 height 7
checkbox input "false"
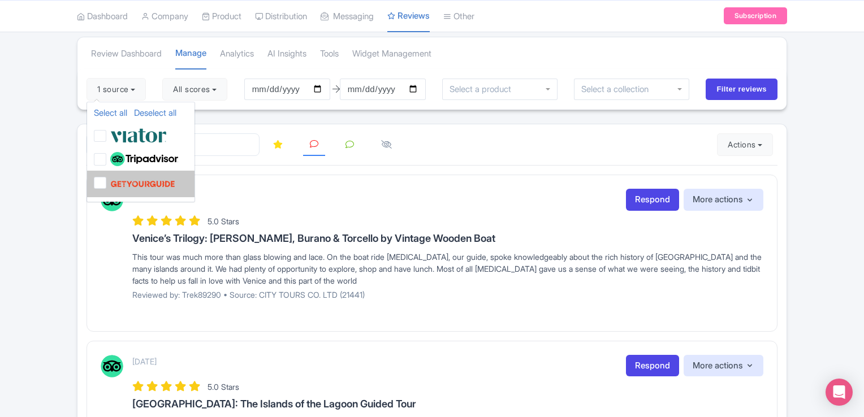
click at [107, 184] on label at bounding box center [141, 183] width 68 height 21
click at [107, 180] on input "checkbox" at bounding box center [110, 176] width 7 height 7
checkbox input "true"
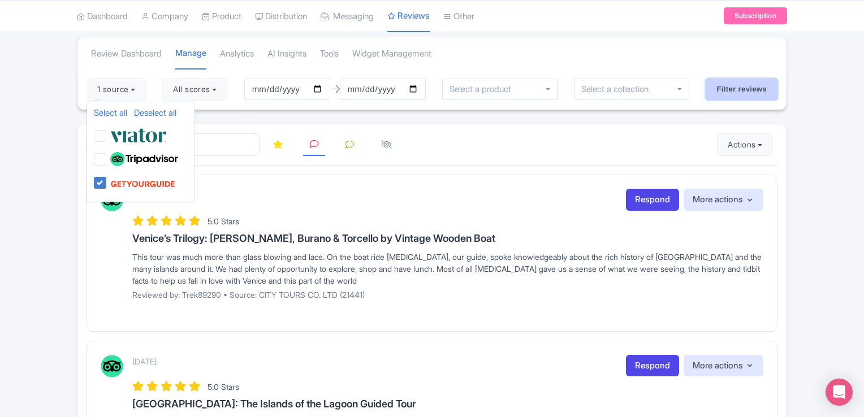
click at [732, 89] on input "Filter reviews" at bounding box center [741, 89] width 72 height 21
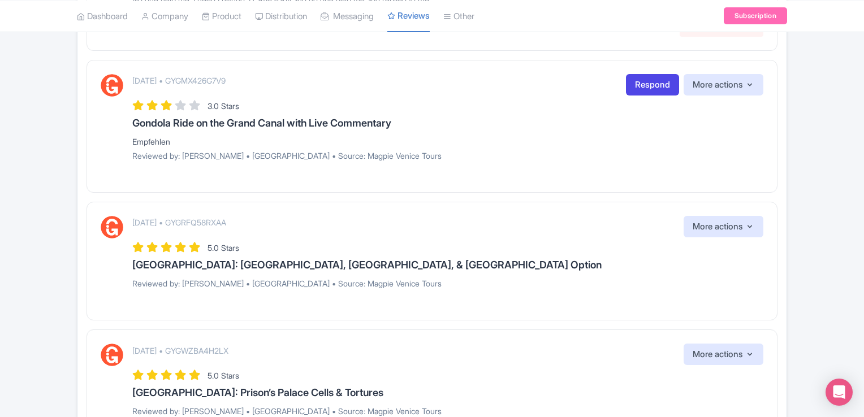
scroll to position [1361, 0]
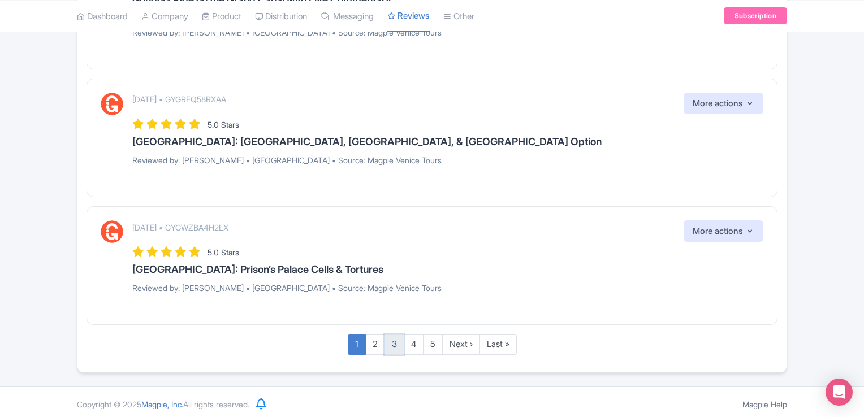
click at [394, 338] on link "3" at bounding box center [394, 344] width 20 height 21
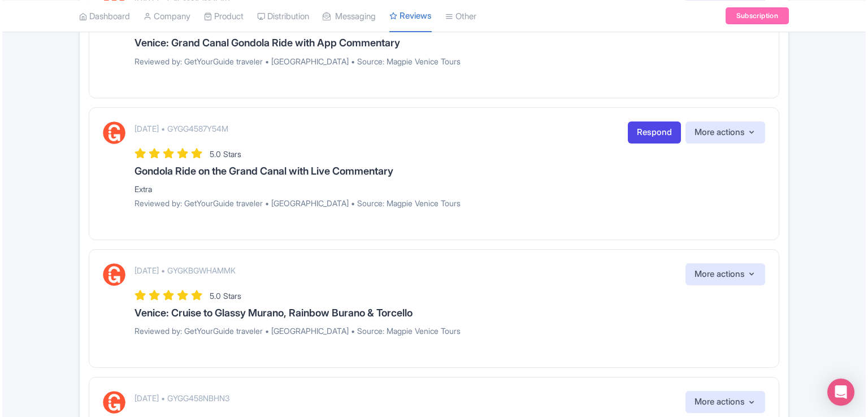
scroll to position [769, 0]
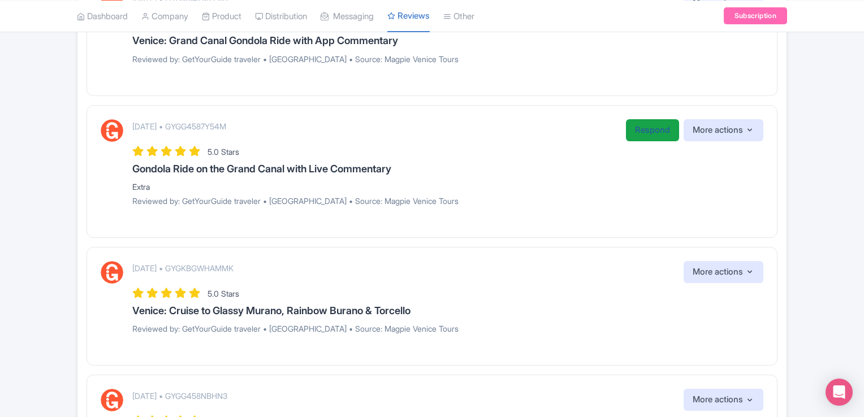
click at [660, 127] on link "Respond" at bounding box center [652, 130] width 53 height 22
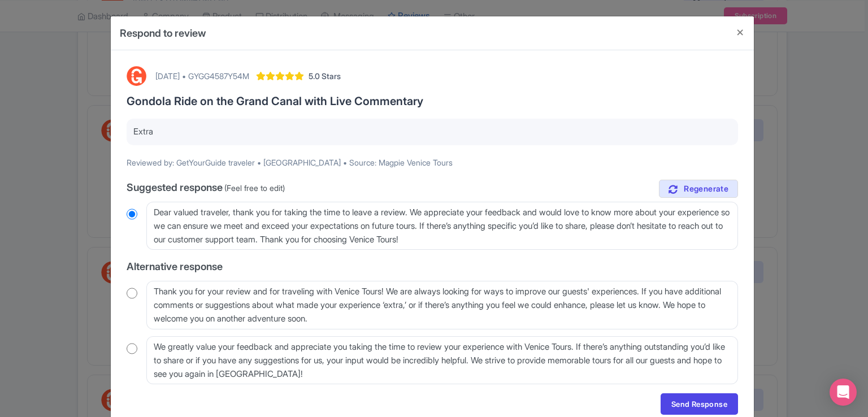
scroll to position [48, 0]
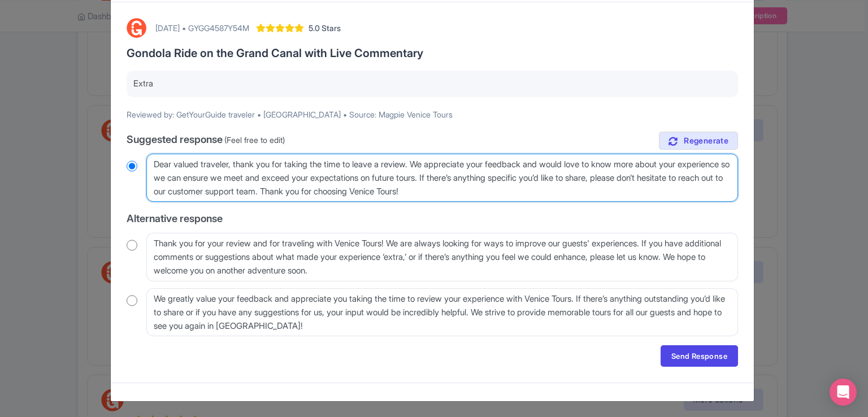
click at [154, 163] on textarea "Dear valued traveler, thank you for taking the time to leave a review. We appre…" at bounding box center [442, 178] width 592 height 49
drag, startPoint x: 424, startPoint y: 161, endPoint x: 358, endPoint y: 185, distance: 70.3
click at [358, 185] on textarea "Dear valued traveler, thank you for taking the time to leave a review. We appre…" at bounding box center [442, 178] width 592 height 49
type textarea "Dear valued traveler, thank you for taking the time to leave a review. Thank yo…"
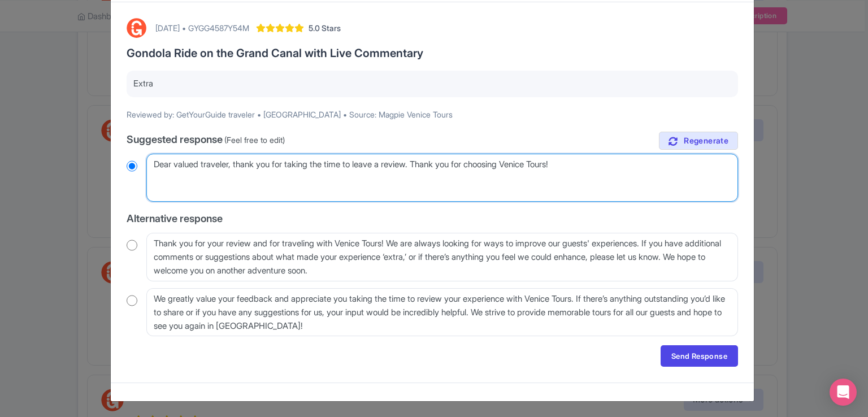
radio input "true"
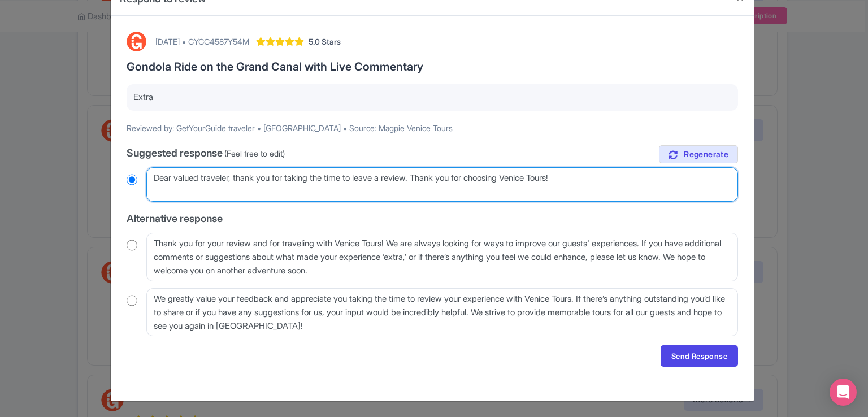
type textarea "Dear valued traveler, thank you for taking the time to leave a review. HThank y…"
radio input "true"
type textarea "Dear valued traveler, thank you for taking the time to leave a review. HopThank…"
radio input "true"
type textarea "Dear valued traveler, thank you for taking the time to leave a review. HopeThan…"
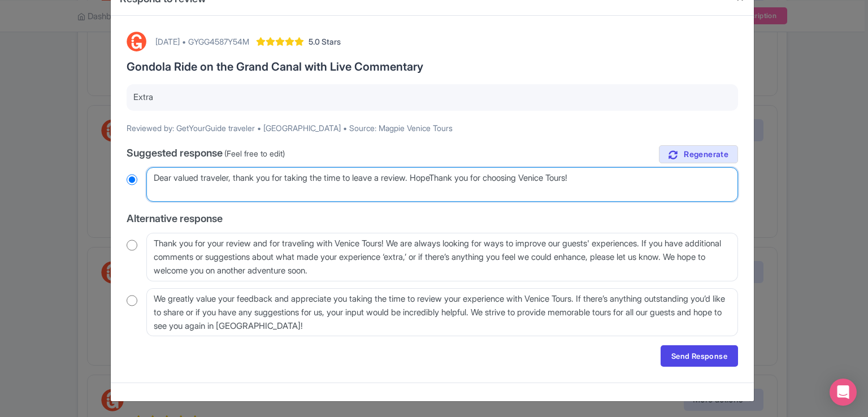
radio input "true"
type textarea "Dear valued traveler, thank you for taking the time to leave a review. Hope Tha…"
radio input "true"
type textarea "Dear valued traveler, thank you for taking the time to leave a review. Hope toT…"
radio input "true"
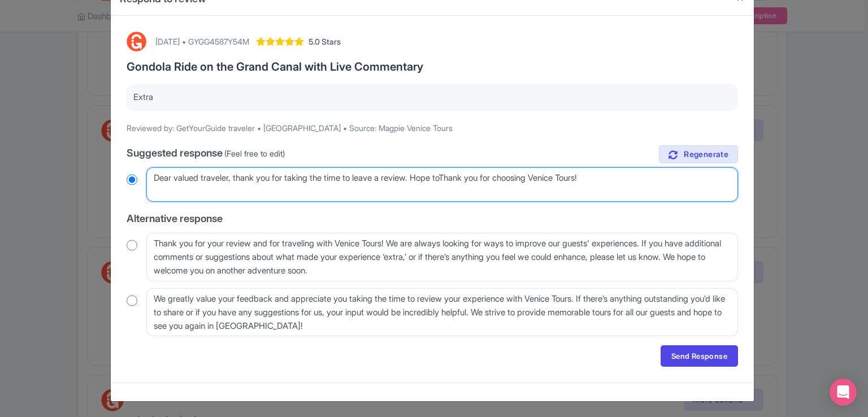
type textarea "Dear valued traveler, thank you for taking the time to leave a review. Hope to …"
radio input "true"
type textarea "Dear valued traveler, thank you for taking the time to leave a review. Hope to …"
radio input "true"
type textarea "Dear valued traveler, thank you for taking the time to leave a review. Hope to …"
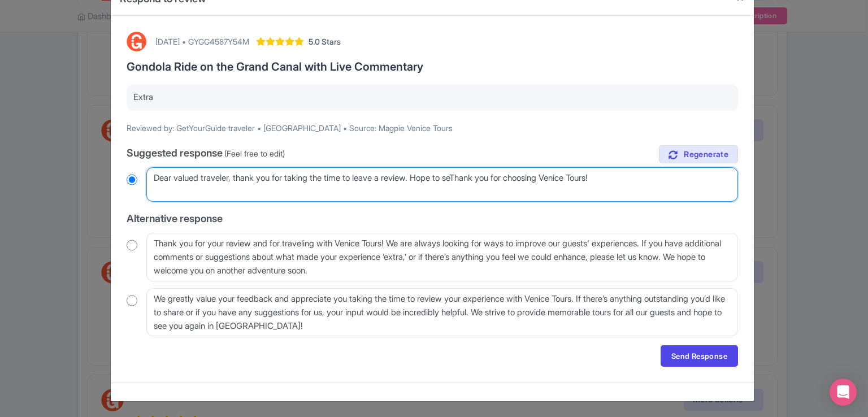
radio input "true"
type textarea "Dear valued traveler, thank you for taking the time to leave a review. Hope to …"
radio input "true"
type textarea "Dear valued traveler, thank you for taking the time to leave a review. Hope to …"
radio input "true"
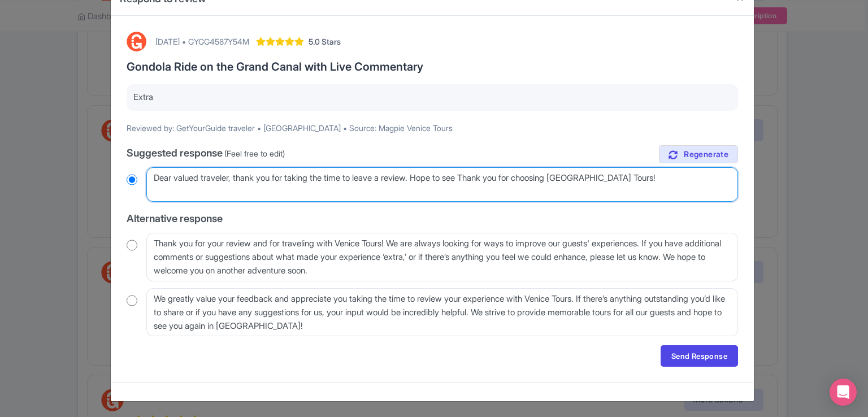
type textarea "Dear valued traveler, thank you for taking the time to leave a review. Hope to …"
radio input "true"
type textarea "Dear valued traveler, thank you for taking the time to leave a review. Hope to …"
radio input "true"
type textarea "Dear valued traveler, thank you for taking the time to leave a review. Hope to …"
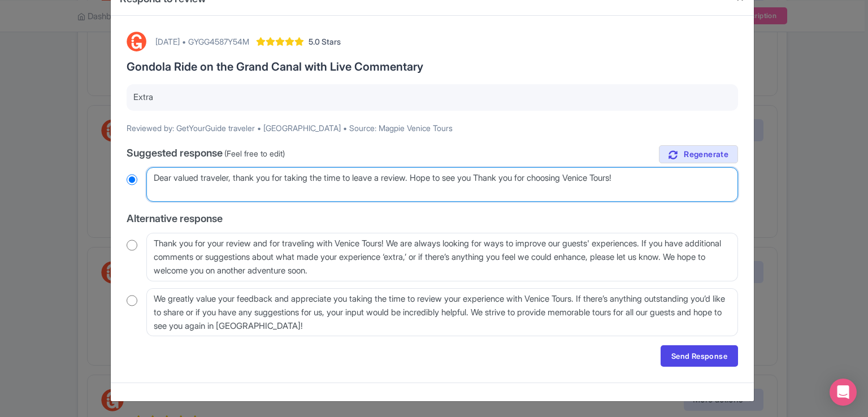
radio input "true"
type textarea "Dear valued traveler, thank you for taking the time to leave a review. Hope to …"
radio input "true"
type textarea "Dear valued traveler, thank you for taking the time to leave a review. Hope to …"
radio input "true"
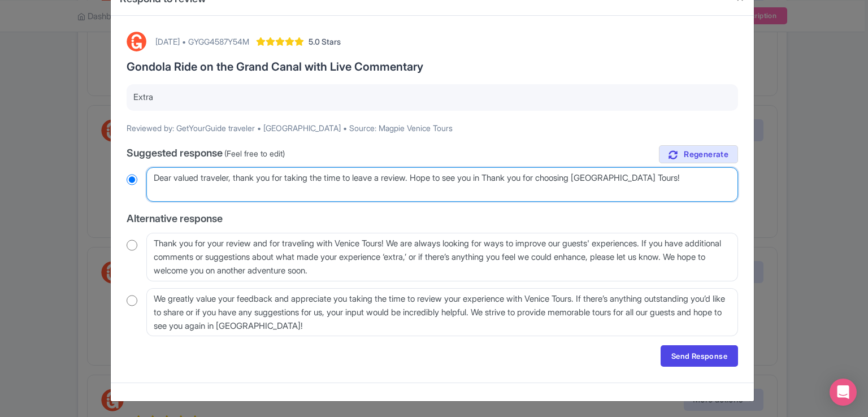
type textarea "Dear valued traveler, thank you for taking the time to leave a review. Hope to …"
radio input "true"
type textarea "Dear valued traveler, thank you for taking the time to leave a review. Hope to …"
radio input "true"
type textarea "Dear valued traveler, thank you for taking the time to leave a review. Hope to …"
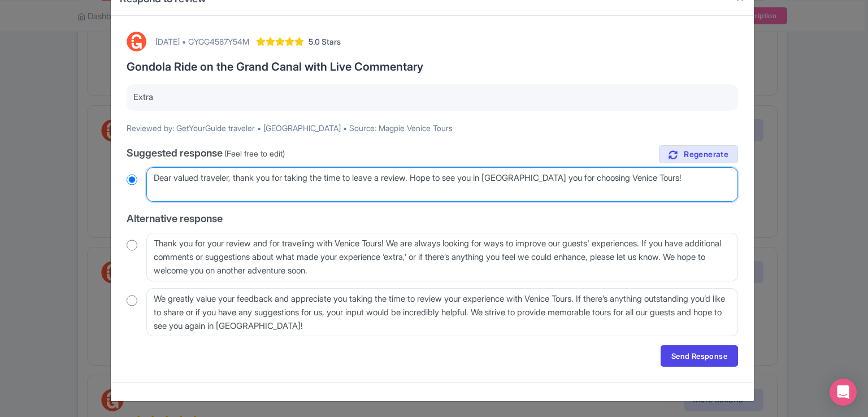
radio input "true"
type textarea "Dear valued traveler, thank you for taking the time to leave a review. Hope to …"
radio input "true"
type textarea "Dear valued traveler, thank you for taking the time to leave a review. Hope to …"
radio input "true"
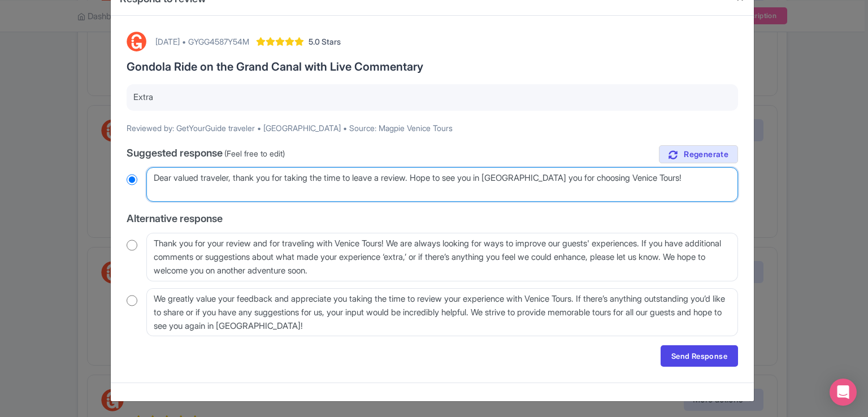
type textarea "Dear valued traveler, thank you for taking the time to leave a review. Hope to …"
radio input "true"
type textarea "Dear valued traveler, thank you for taking the time to leave a review. Hope to …"
radio input "true"
type textarea "Dear valued traveler, thank you for taking the time to leave a review. Hope to …"
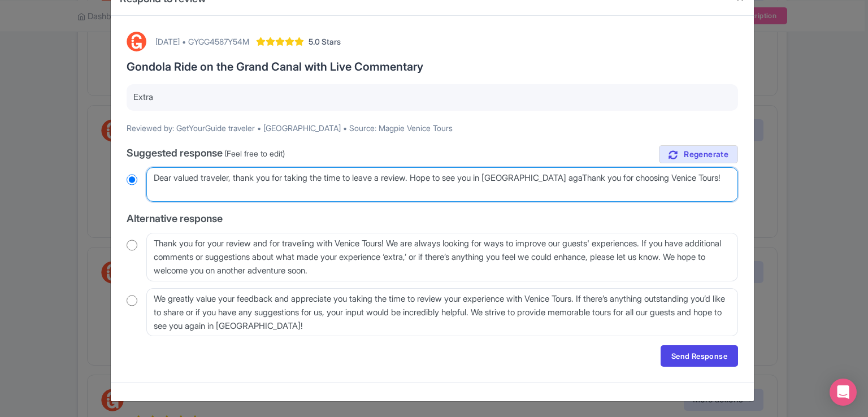
radio input "true"
type textarea "Dear valued traveler, thank you for taking the time to leave a review. Hope to …"
radio input "true"
type textarea "Dear valued traveler, thank you for taking the time to leave a review. Hope to …"
radio input "true"
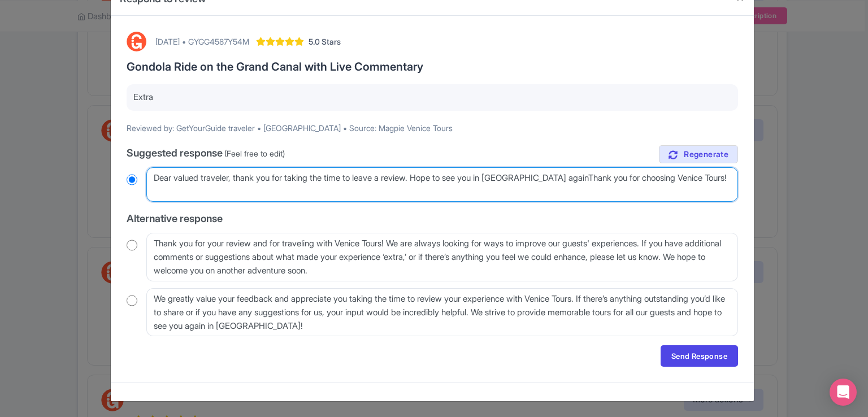
type textarea "Dear valued traveler, thank you for taking the time to leave a review. Hope to …"
radio input "true"
type textarea "Dear valued traveler, thank you for taking the time to leave a review. Hope to …"
drag, startPoint x: 152, startPoint y: 176, endPoint x: 448, endPoint y: 224, distance: 300.0
click at [448, 224] on div "true Suggested response (Feel free to edit) Dear valued traveler, thank you for…" at bounding box center [432, 241] width 611 height 192
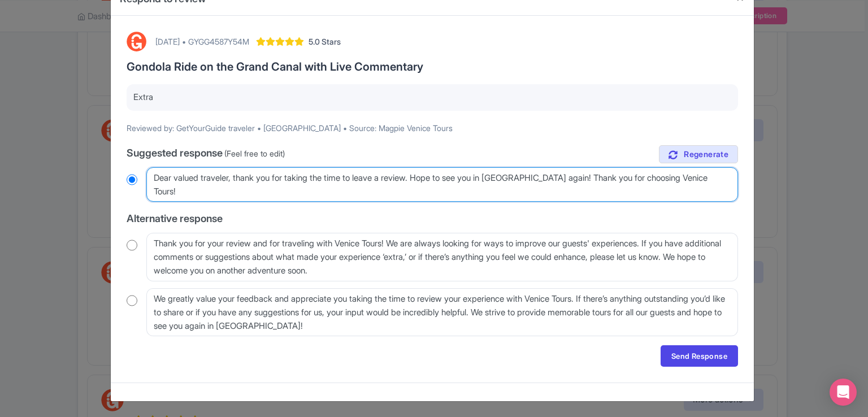
click at [580, 193] on textarea "Dear valued traveler, thank you for taking the time to leave a review. We appre…" at bounding box center [442, 184] width 592 height 35
click at [154, 176] on textarea "Dear valued traveler, thank you for taking the time to leave a review. We appre…" at bounding box center [442, 184] width 592 height 35
drag, startPoint x: 154, startPoint y: 176, endPoint x: 552, endPoint y: 223, distance: 400.6
click at [552, 223] on div "true Suggested response (Feel free to edit) Dear valued traveler, thank you for…" at bounding box center [432, 241] width 611 height 192
radio input "true"
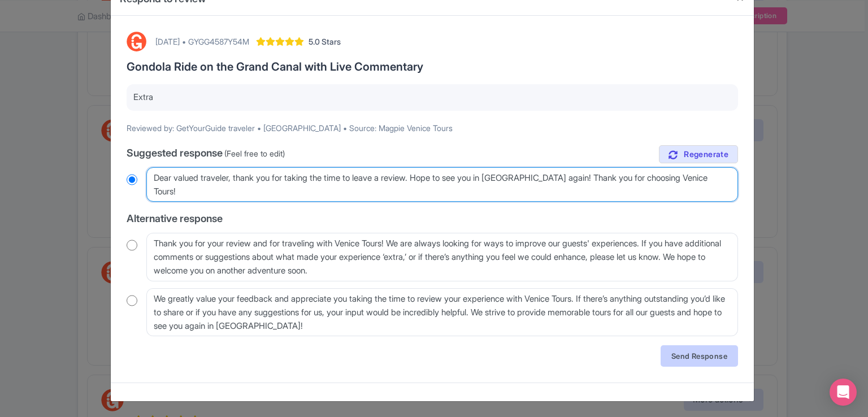
type textarea "Dear valued traveler, thank you for taking the time to leave a review. Hope to …"
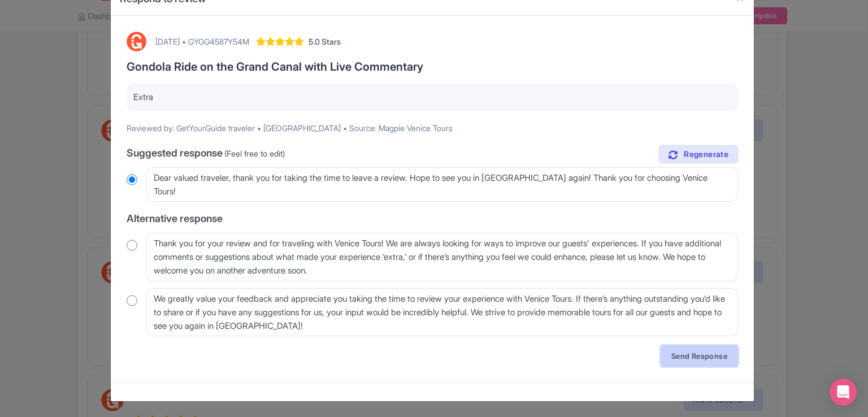
click at [680, 357] on link "Send Response" at bounding box center [699, 355] width 77 height 21
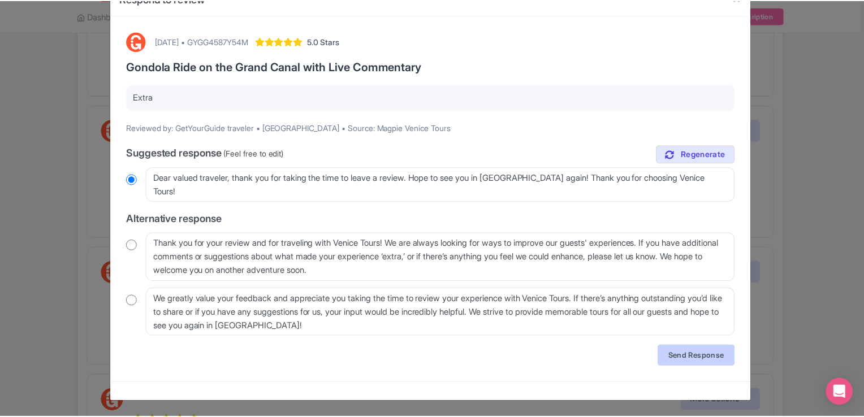
scroll to position [0, 0]
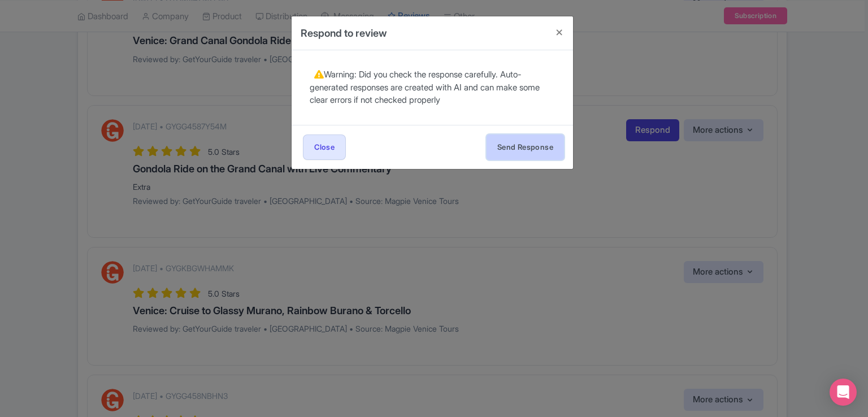
click at [524, 144] on button "Send Response" at bounding box center [525, 147] width 77 height 25
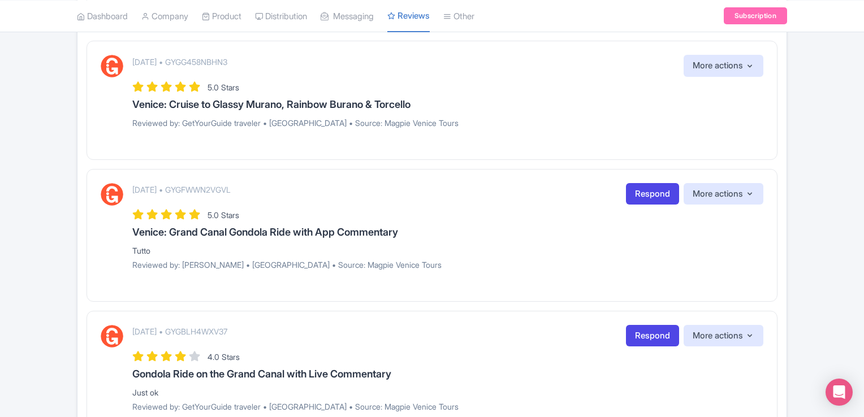
scroll to position [1187, 0]
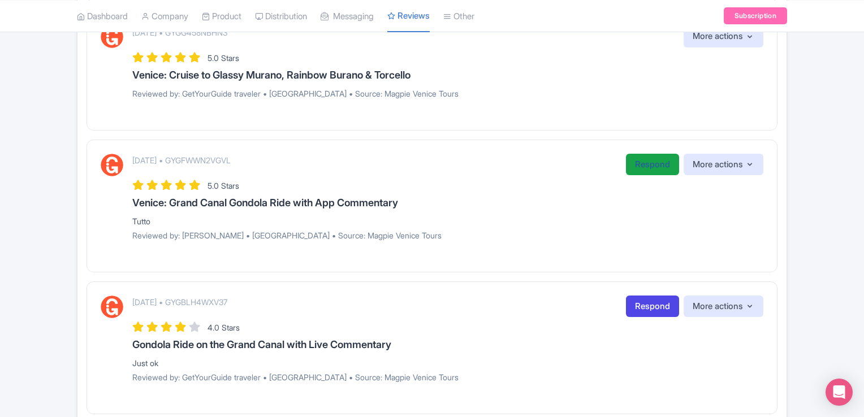
click at [639, 168] on link "Respond" at bounding box center [652, 165] width 53 height 22
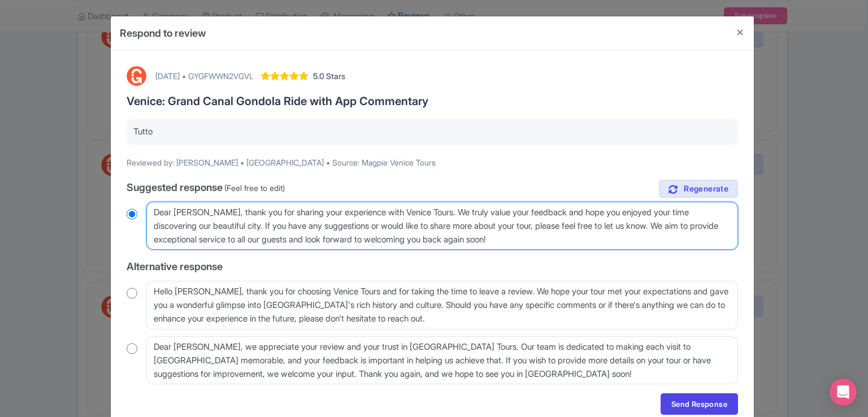
drag, startPoint x: 151, startPoint y: 211, endPoint x: 400, endPoint y: 217, distance: 248.7
click at [400, 217] on textarea "Dear [PERSON_NAME], thank you for sharing your experience with Venice Tours. We…" at bounding box center [442, 226] width 592 height 49
click at [228, 223] on textarea "Dear [PERSON_NAME], thank you for sharing your experience with Venice Tours. We…" at bounding box center [442, 226] width 592 height 49
drag, startPoint x: 154, startPoint y: 211, endPoint x: 388, endPoint y: 247, distance: 237.3
click at [388, 247] on textarea "Dear [PERSON_NAME], thank you for sharing your experience with Venice Tours. We…" at bounding box center [442, 226] width 592 height 49
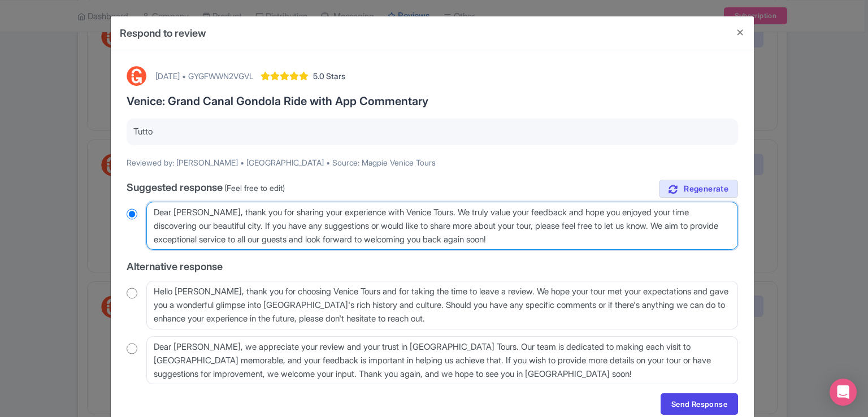
type textarea "lcoming you back again soon!"
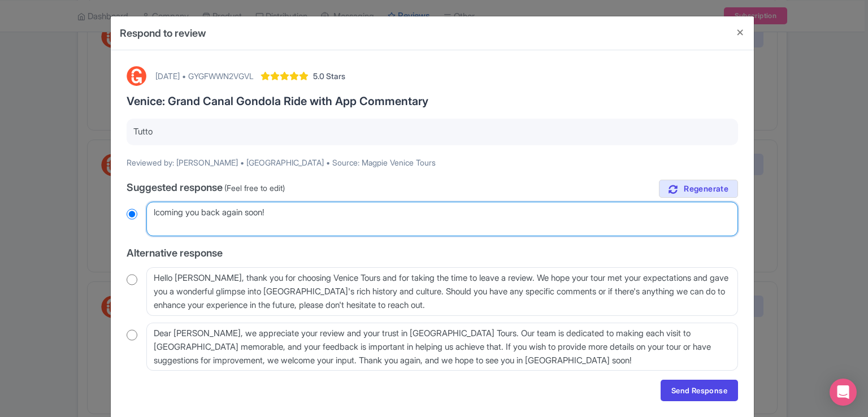
radio input "true"
type textarea "!"
radio input "true"
paste textarea "Dear valued traveler, thank you for taking the time to leave a review. Hope to …"
type textarea "Dear valued traveler, thank you for taking the time to leave a review. Hope to …"
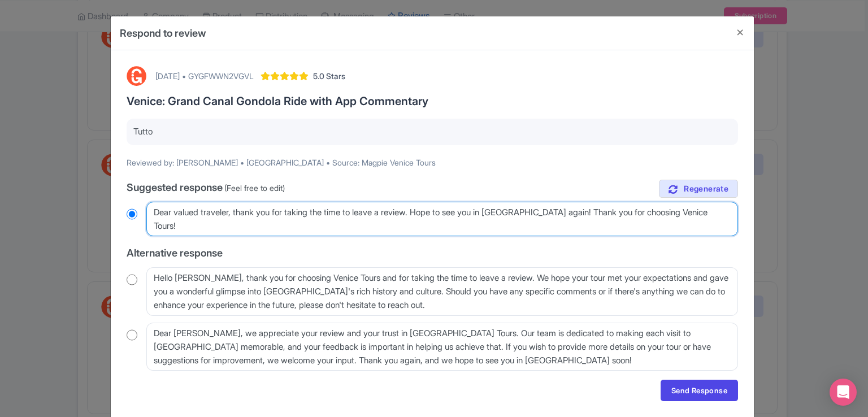
radio input "true"
type textarea "Dear valued traveler, thank you for taking the time to leave a review. Hope to …"
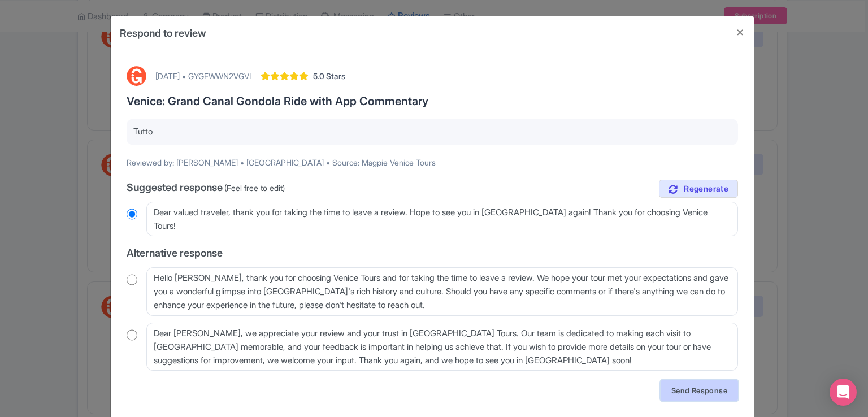
click at [709, 392] on link "Send Response" at bounding box center [699, 390] width 77 height 21
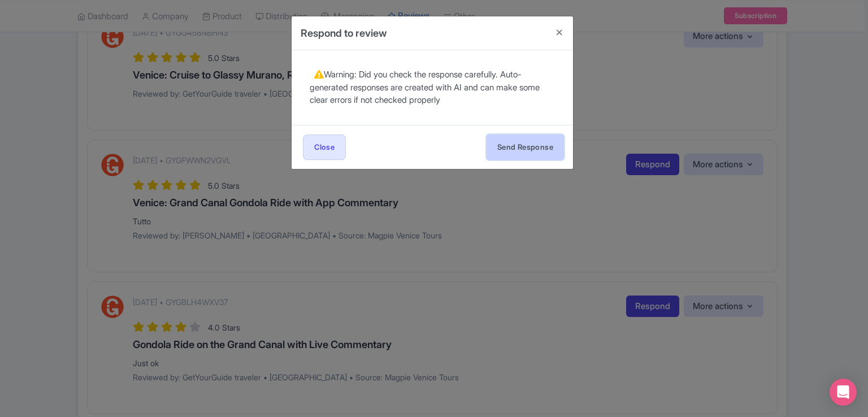
click at [520, 140] on button "Send Response" at bounding box center [525, 147] width 77 height 25
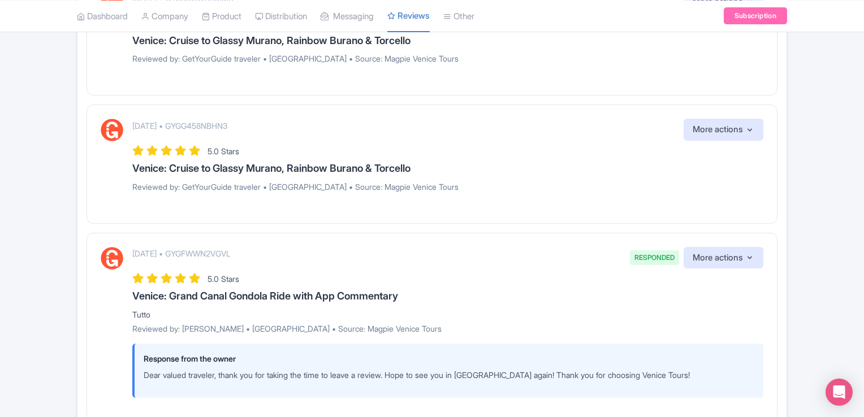
scroll to position [1459, 0]
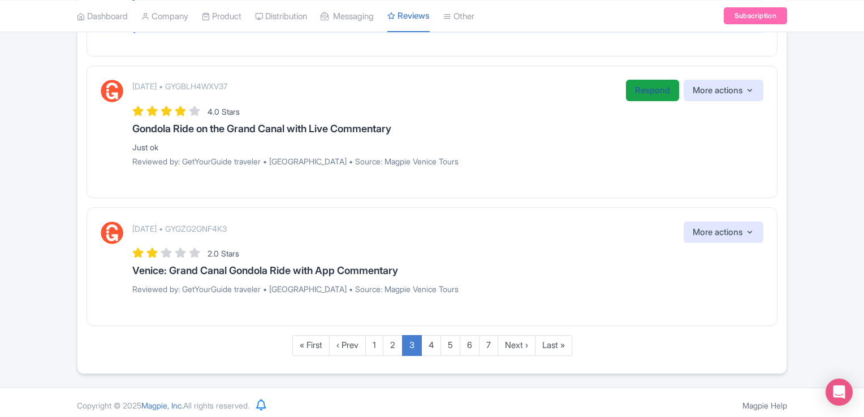
click at [641, 90] on link "Respond" at bounding box center [652, 91] width 53 height 22
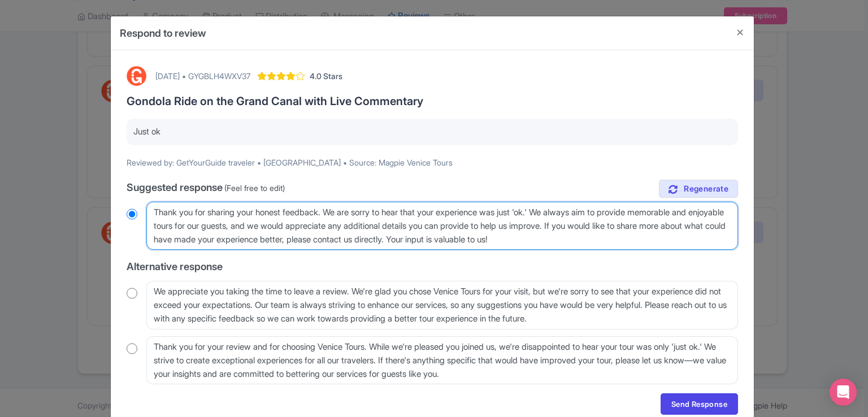
drag, startPoint x: 154, startPoint y: 210, endPoint x: 319, endPoint y: 229, distance: 166.1
click at [319, 229] on textarea "Thank you for sharing your honest feedback. We are sorry to hear that your expe…" at bounding box center [442, 226] width 592 height 49
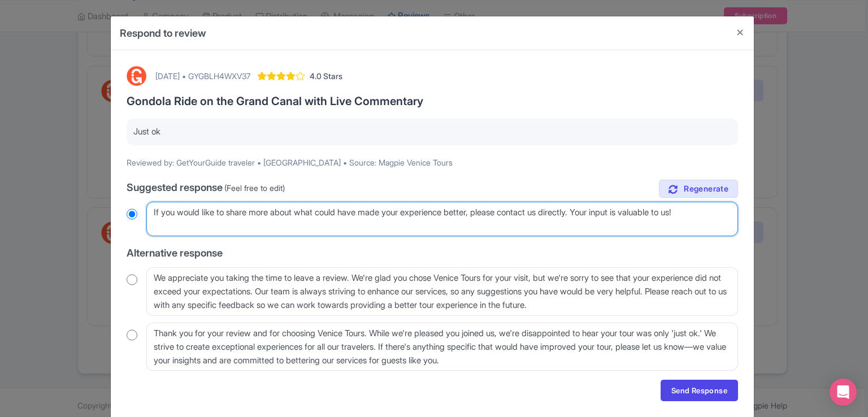
type textarea "If you would like to share more about what could have made your experience bett…"
radio input "true"
type textarea "!"
radio input "true"
paste textarea "Dear valued traveler, thank you for taking the time to leave a review. Hope to …"
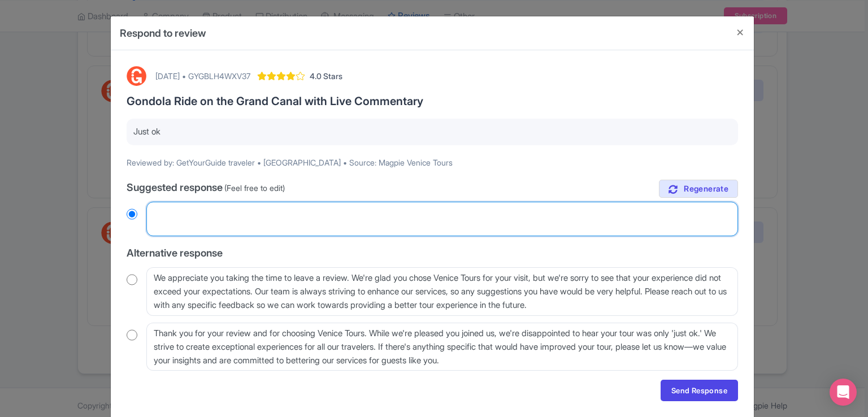
type textarea "Dear valued traveler, thank you for taking the time to leave a review. Hope to …"
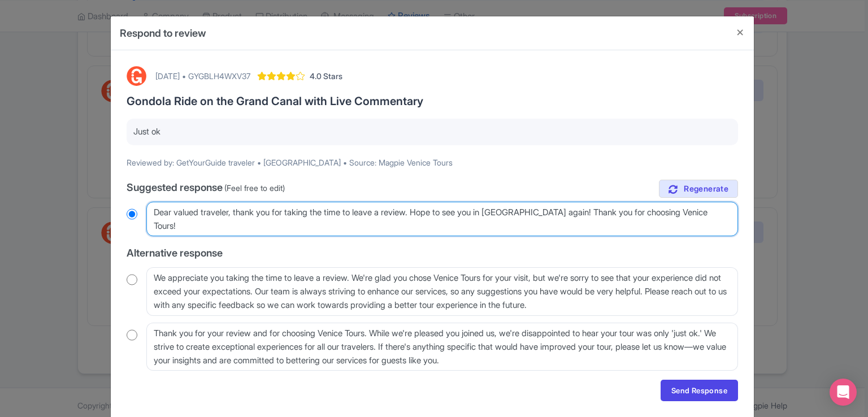
radio input "true"
type textarea "Dear valued traveler, thank you for taking the time to leave a review. Hope to …"
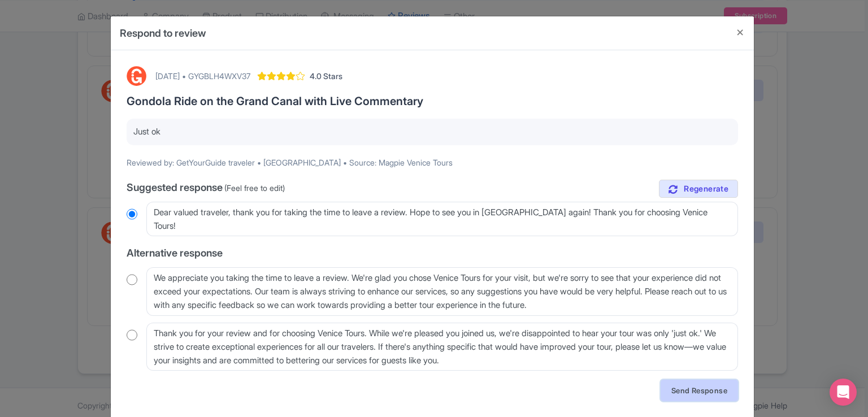
click at [676, 387] on link "Send Response" at bounding box center [699, 390] width 77 height 21
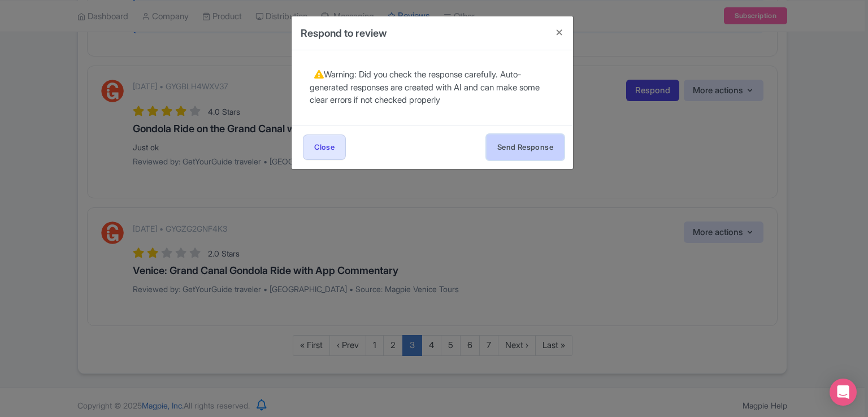
click at [522, 146] on button "Send Response" at bounding box center [525, 147] width 77 height 25
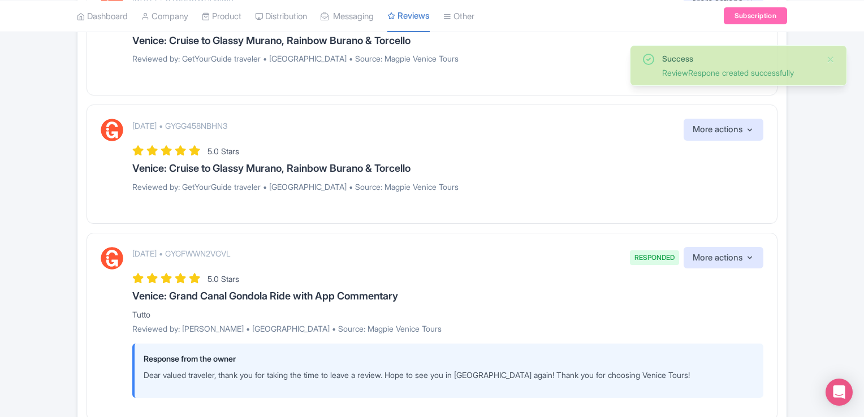
scroll to position [1459, 0]
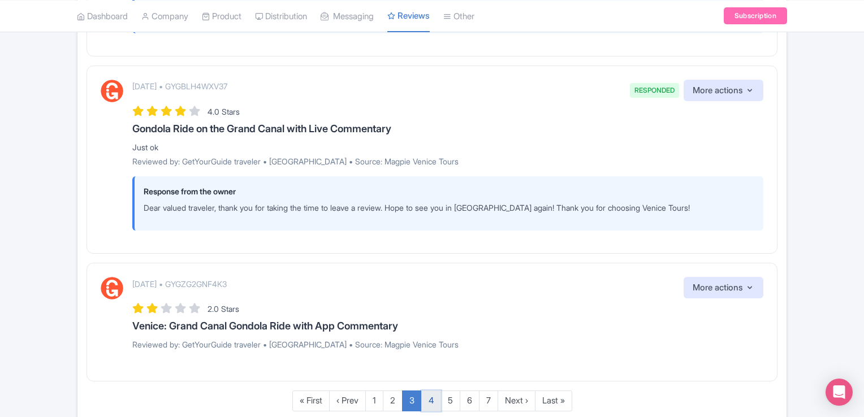
click at [431, 396] on link "4" at bounding box center [431, 401] width 20 height 21
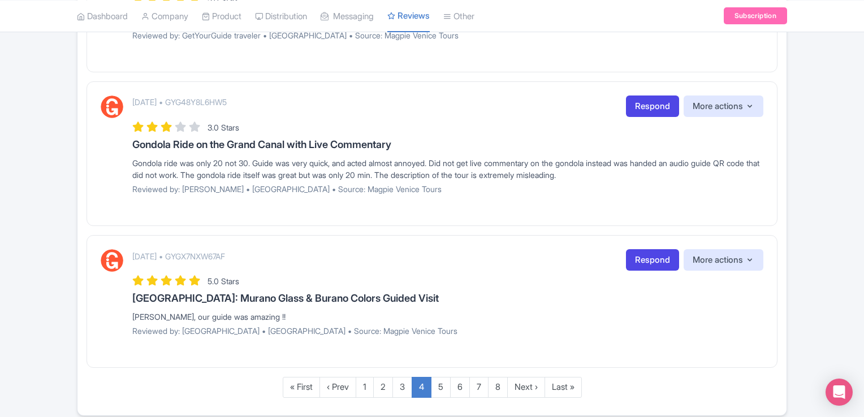
scroll to position [1313, 0]
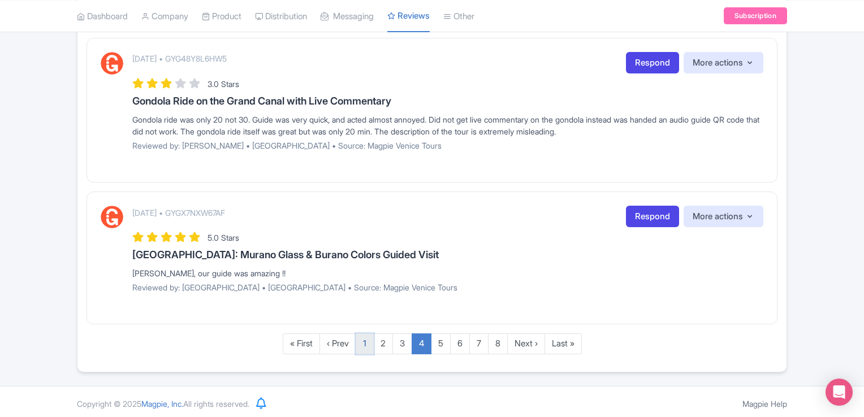
click at [359, 339] on link "1" at bounding box center [364, 343] width 18 height 21
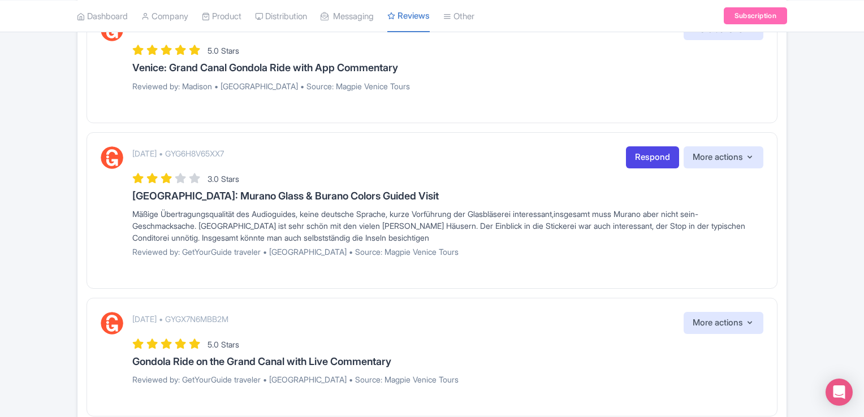
scroll to position [1094, 0]
